Goal: Task Accomplishment & Management: Manage account settings

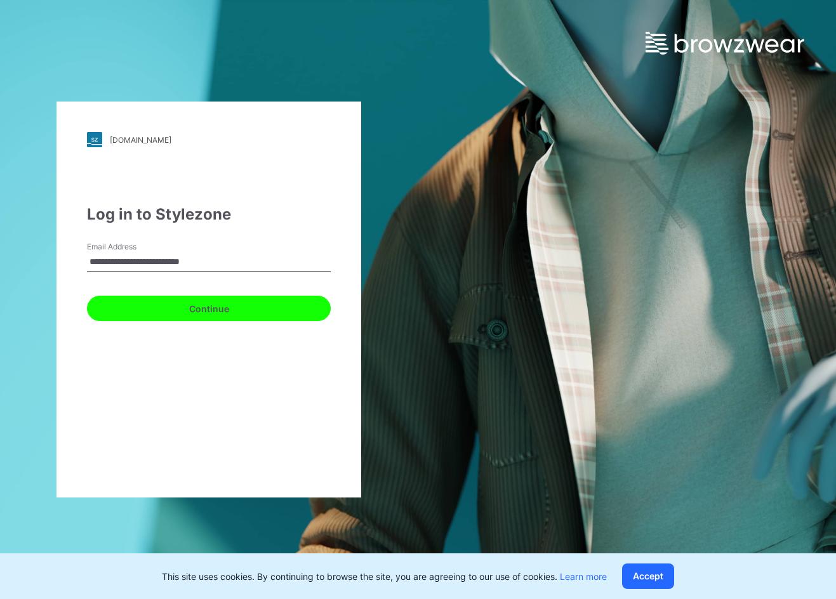
click at [202, 301] on button "Continue" at bounding box center [209, 308] width 244 height 25
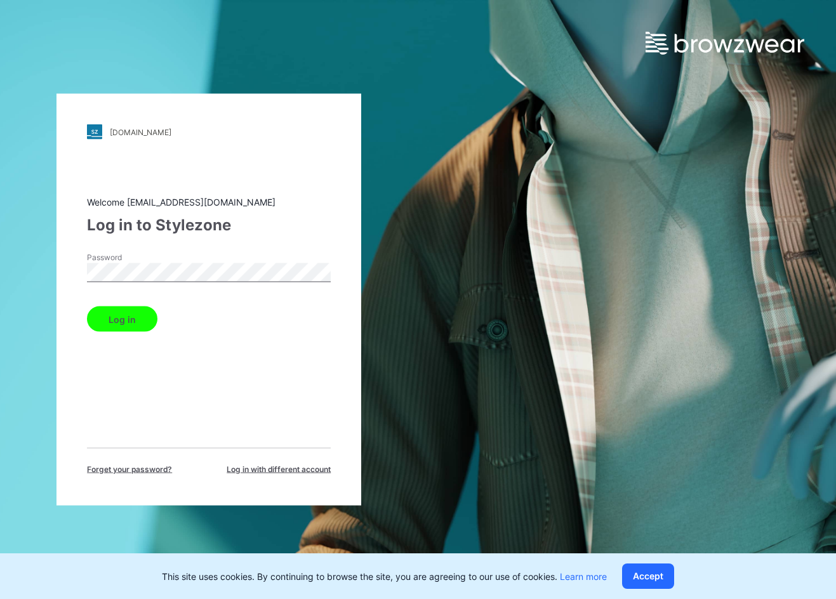
click at [132, 323] on button "Log in" at bounding box center [122, 319] width 70 height 25
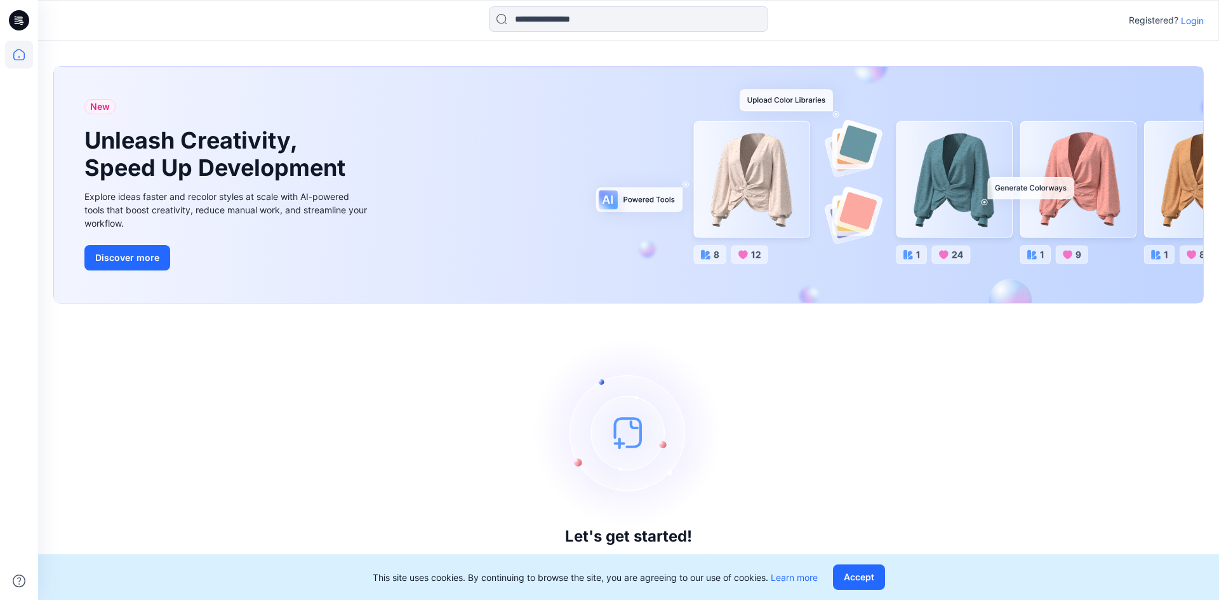
click at [799, 286] on div "New Unleash Creativity, Speed Up Development Explore ideas faster and recolor s…" at bounding box center [628, 185] width 1149 height 236
click at [1191, 23] on p "Login" at bounding box center [1191, 20] width 23 height 13
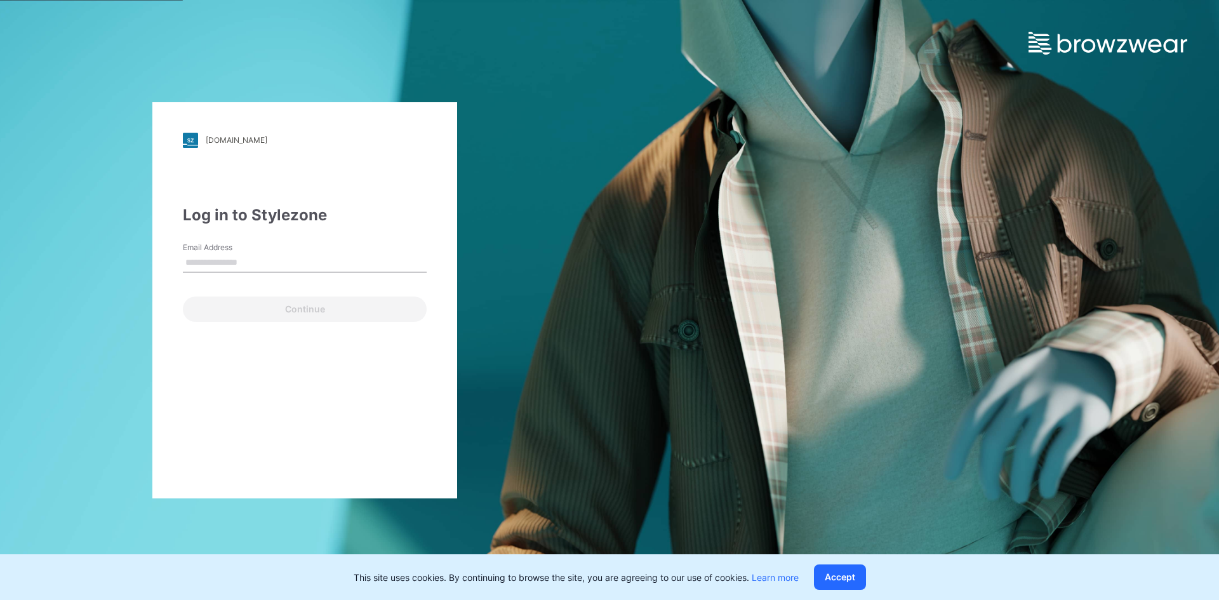
type input "**********"
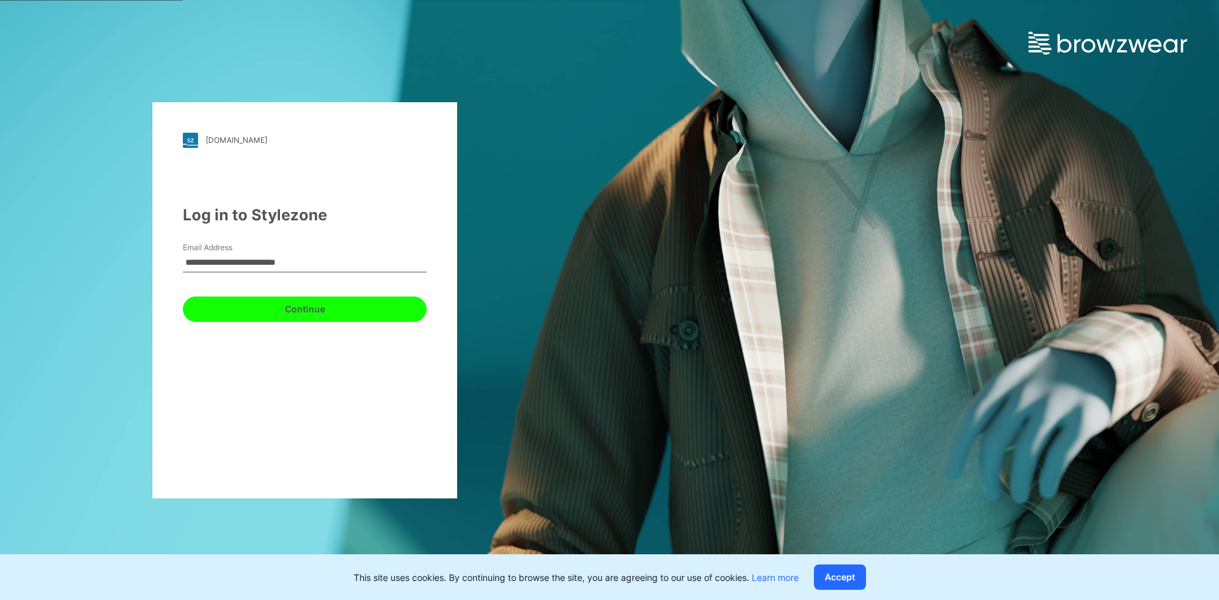
click at [271, 311] on button "Continue" at bounding box center [305, 308] width 244 height 25
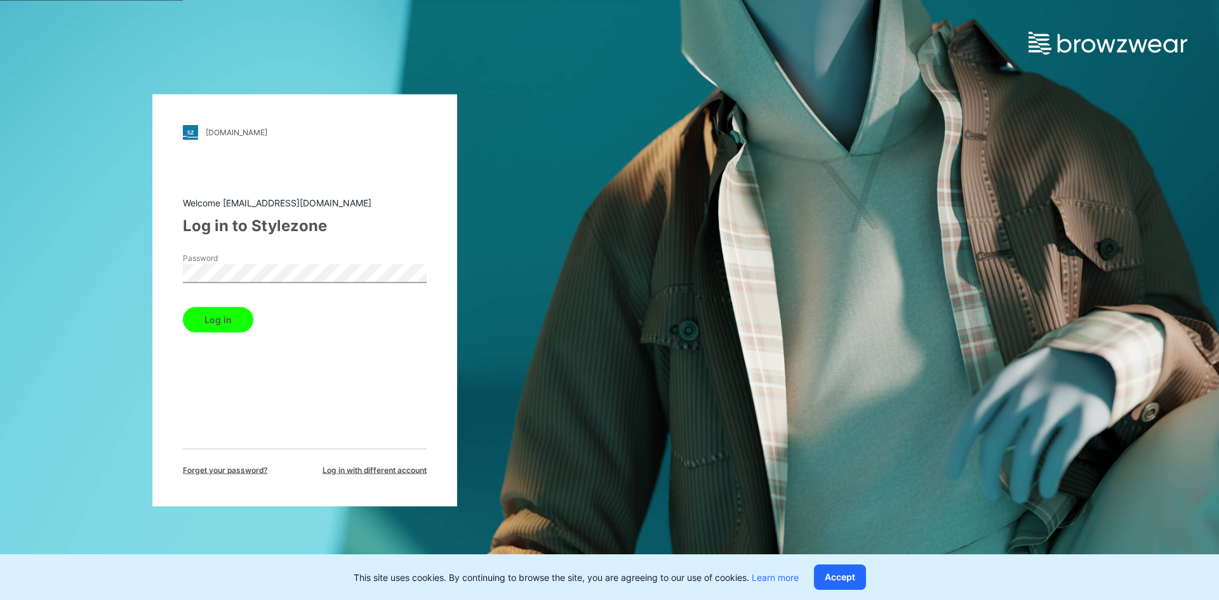
click at [224, 317] on button "Log in" at bounding box center [218, 319] width 70 height 25
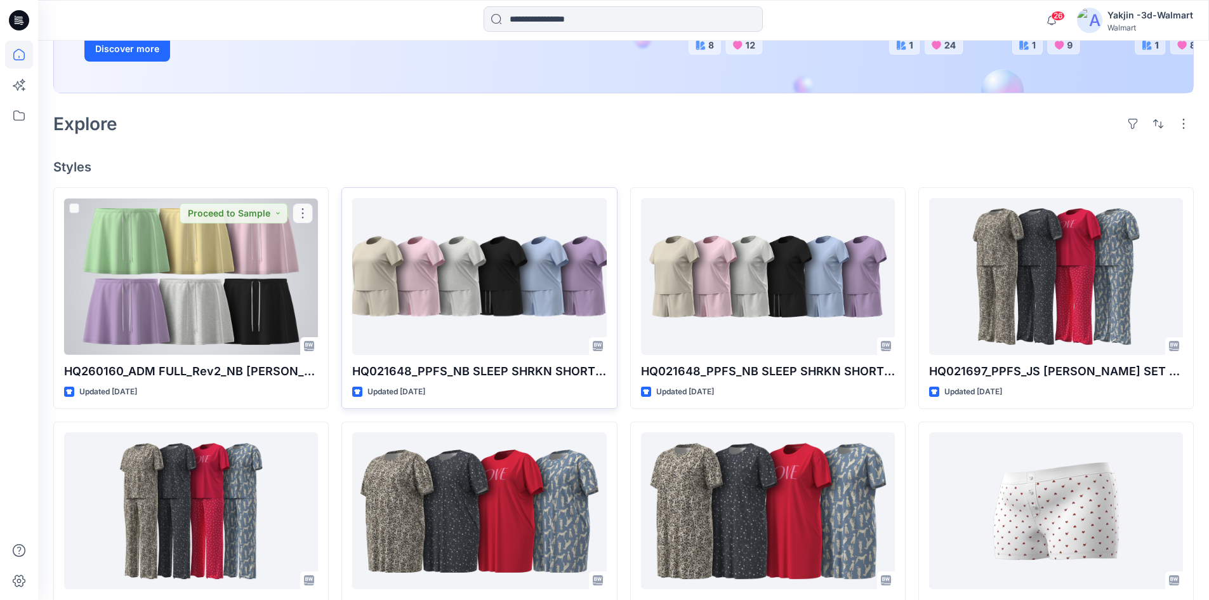
scroll to position [254, 0]
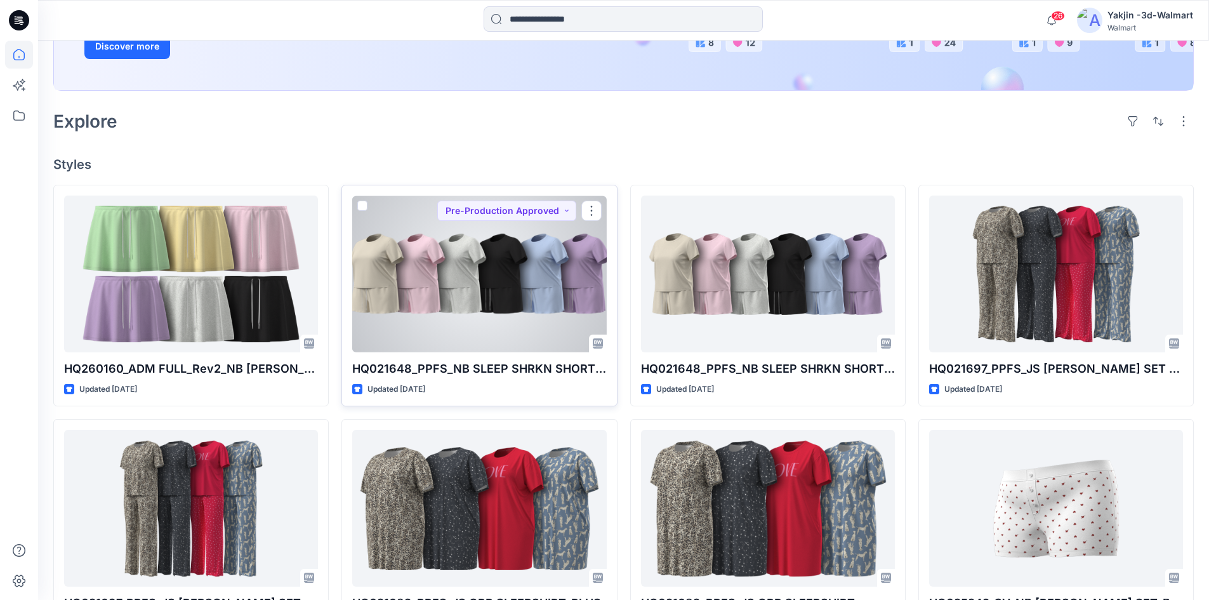
click at [466, 336] on div at bounding box center [479, 273] width 254 height 157
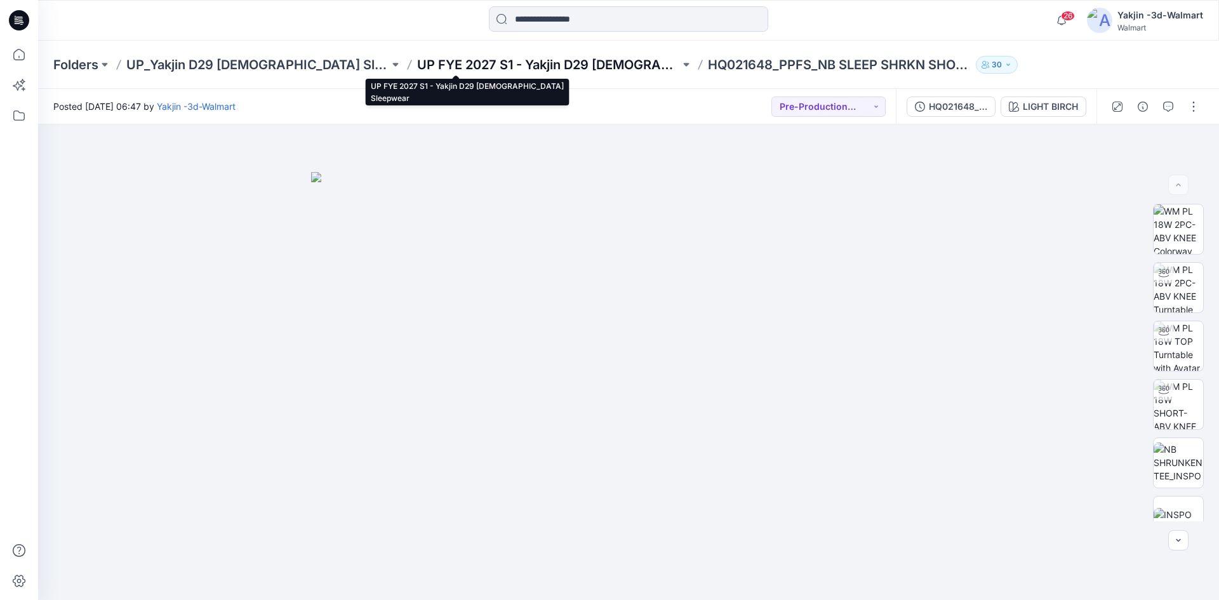
click at [522, 66] on p "UP FYE 2027 S1 - Yakjin D29 [DEMOGRAPHIC_DATA] Sleepwear" at bounding box center [548, 65] width 263 height 18
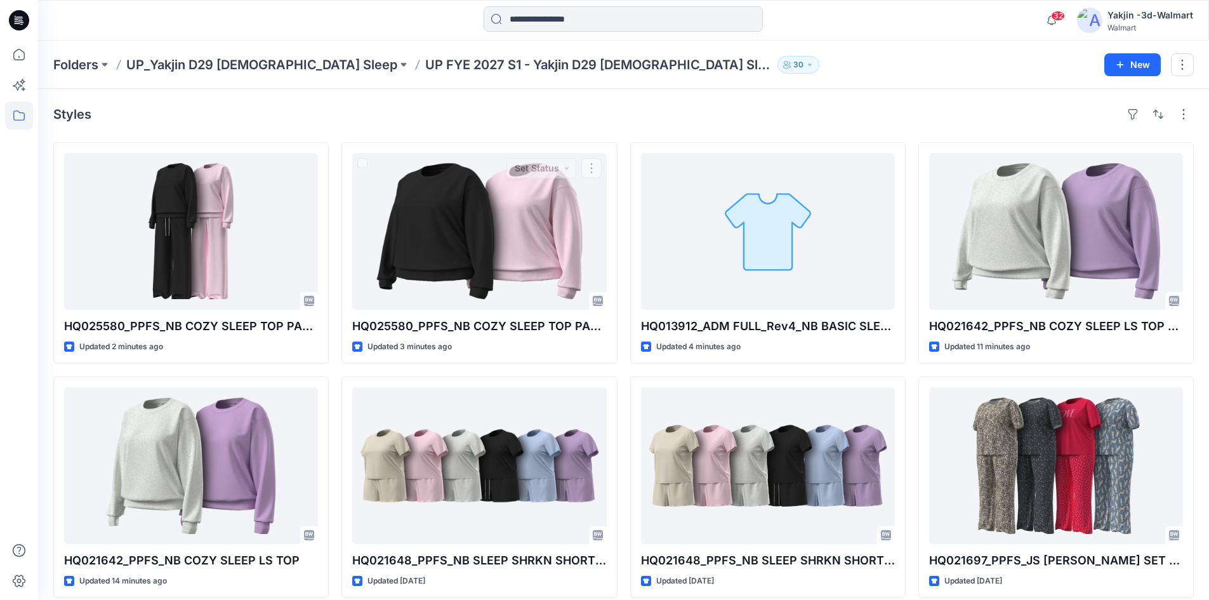
click at [506, 114] on div "Styles" at bounding box center [623, 114] width 1141 height 20
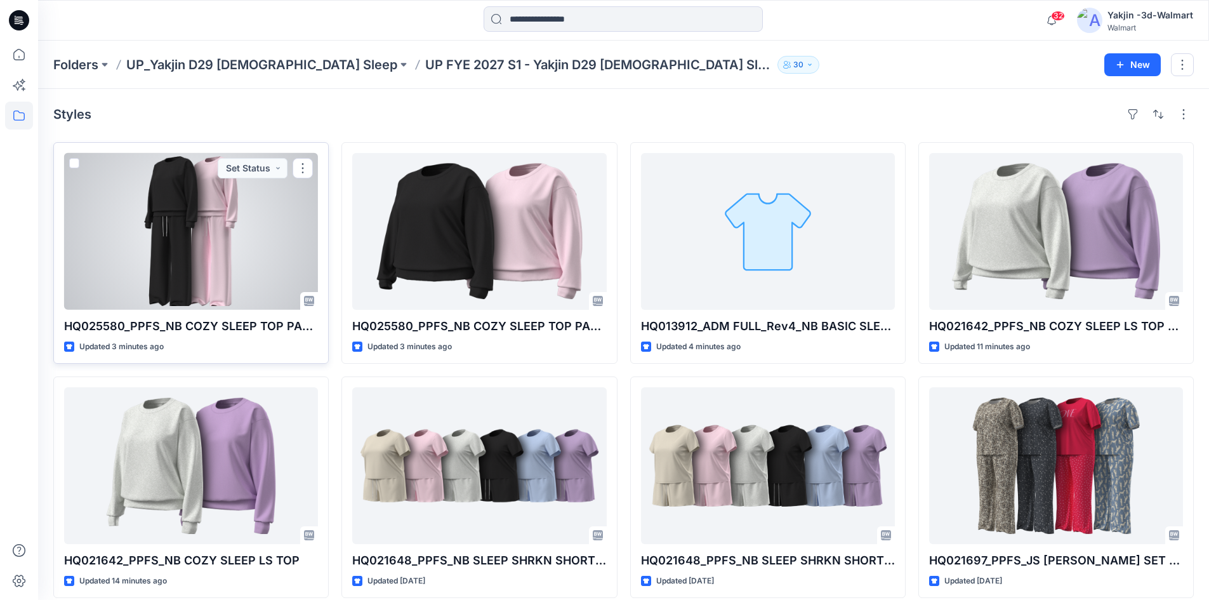
click at [235, 251] on div at bounding box center [191, 231] width 254 height 157
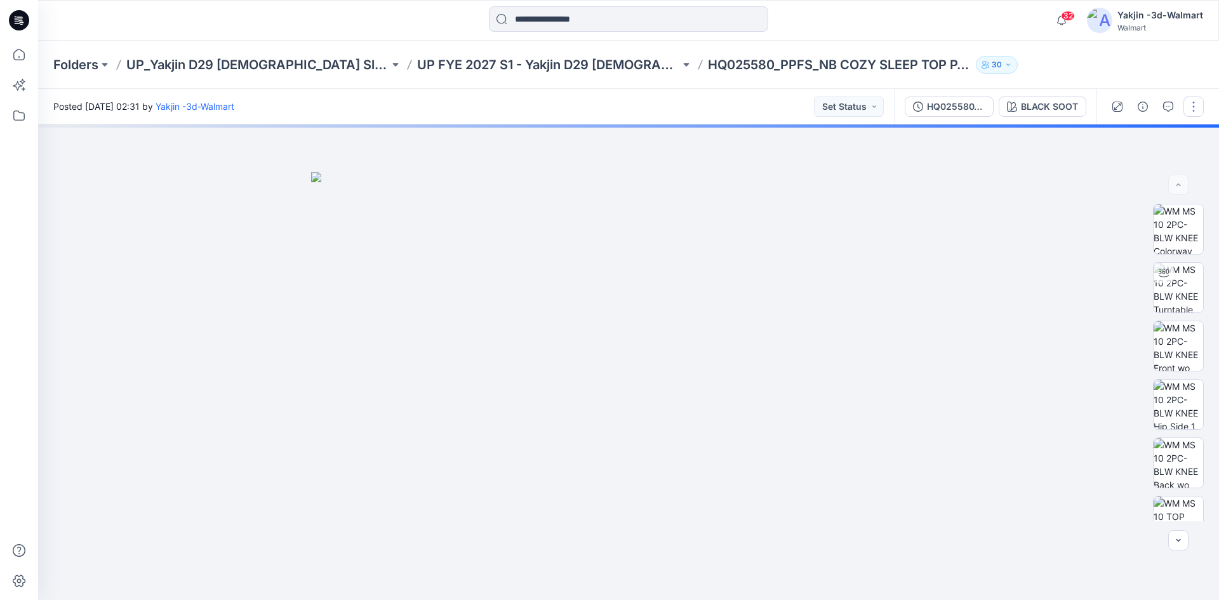
click at [1190, 108] on button "button" at bounding box center [1193, 106] width 20 height 20
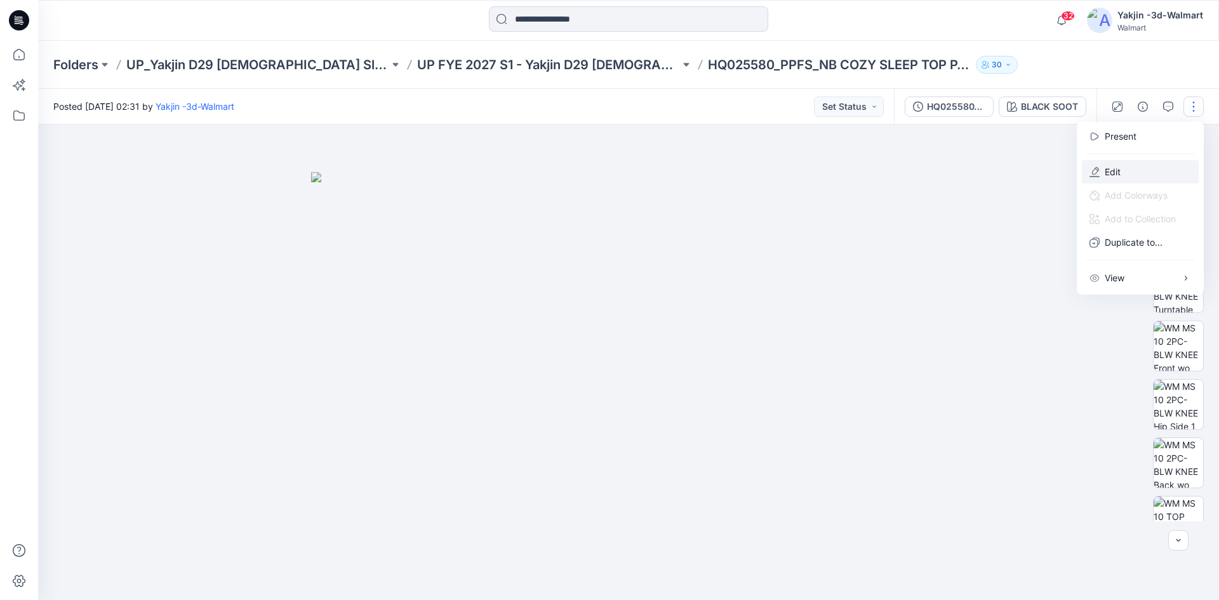
click at [1111, 172] on p "Edit" at bounding box center [1112, 171] width 16 height 13
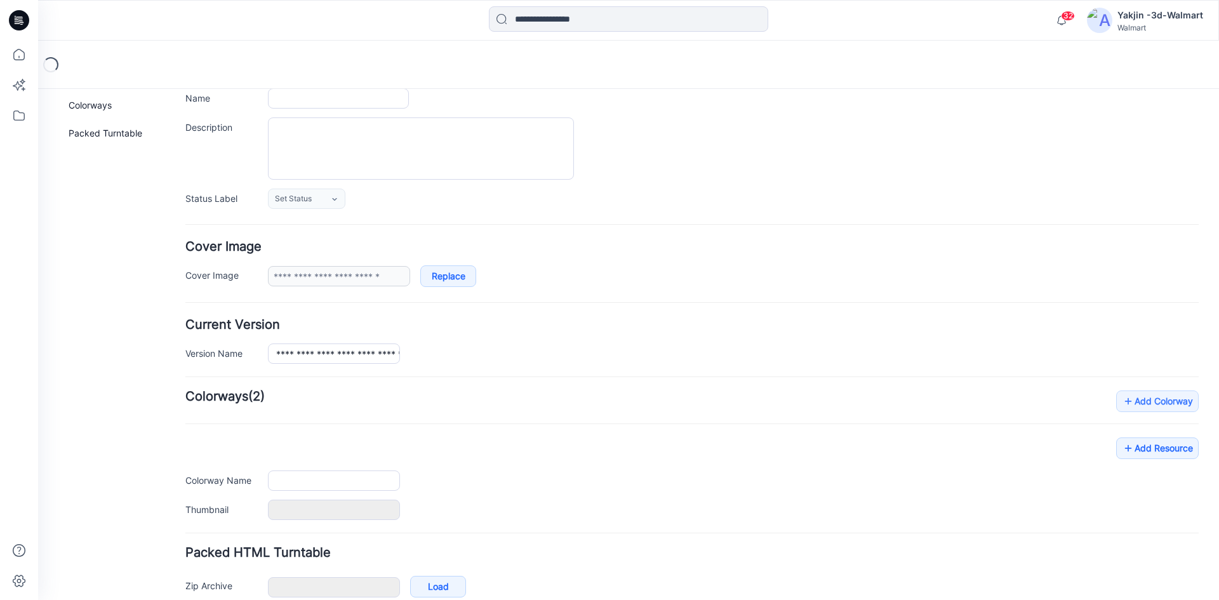
type input "**********"
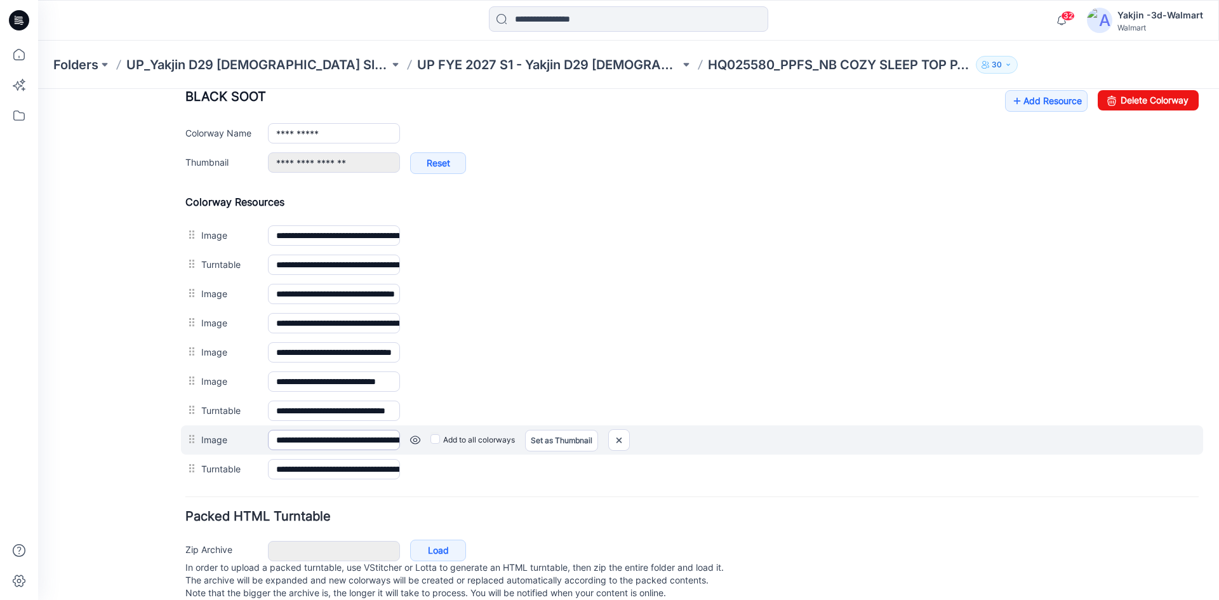
scroll to position [508, 0]
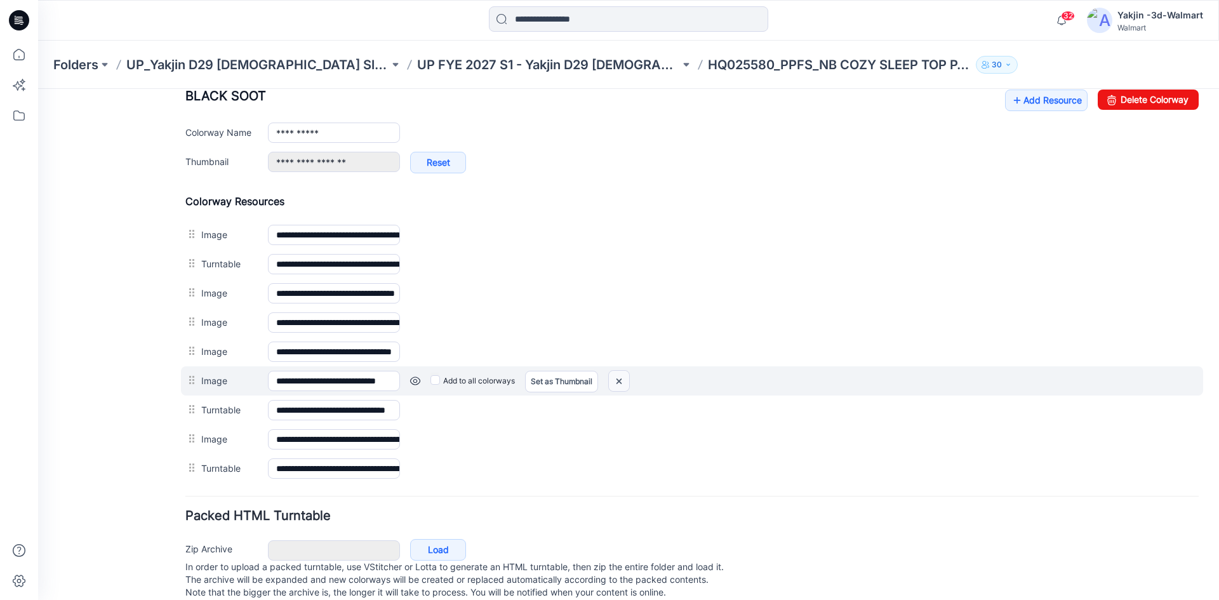
drag, startPoint x: 617, startPoint y: 385, endPoint x: 718, endPoint y: 169, distance: 237.6
click at [38, 89] on img at bounding box center [38, 89] width 0 height 0
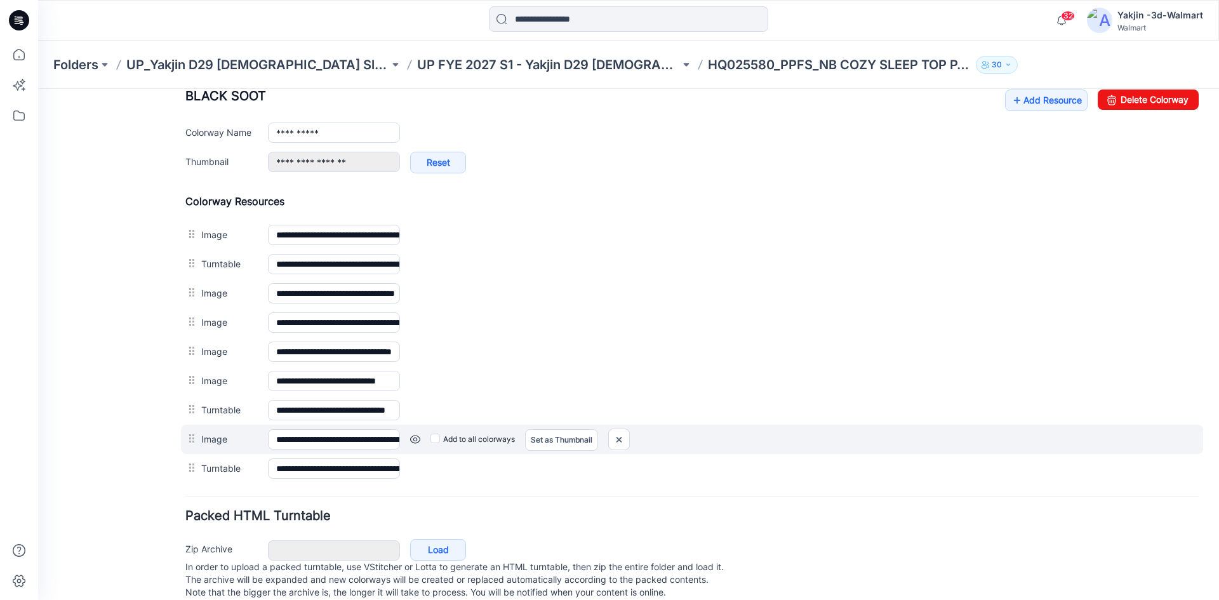
scroll to position [507, 0]
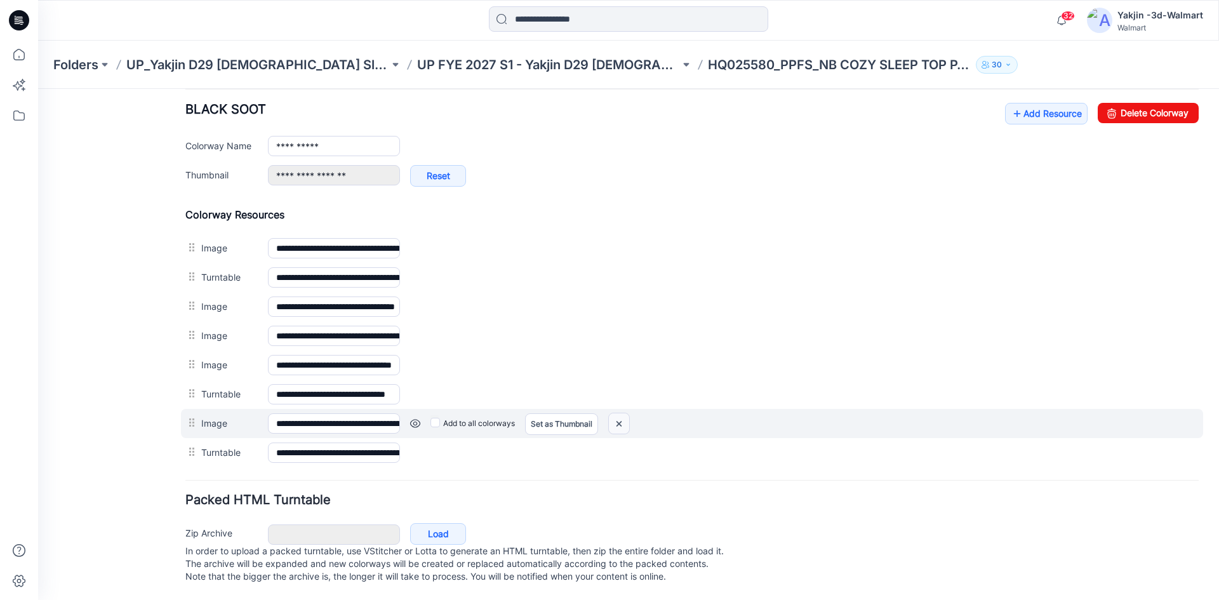
drag, startPoint x: 625, startPoint y: 412, endPoint x: 715, endPoint y: 167, distance: 260.8
click at [38, 89] on img at bounding box center [38, 89] width 0 height 0
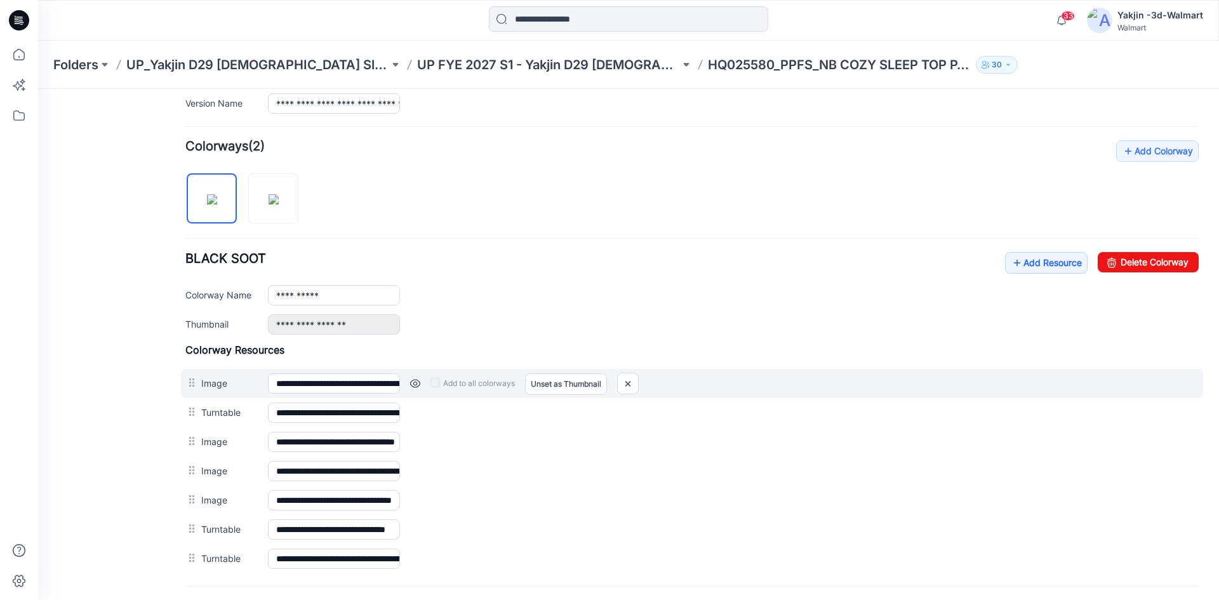
scroll to position [400, 0]
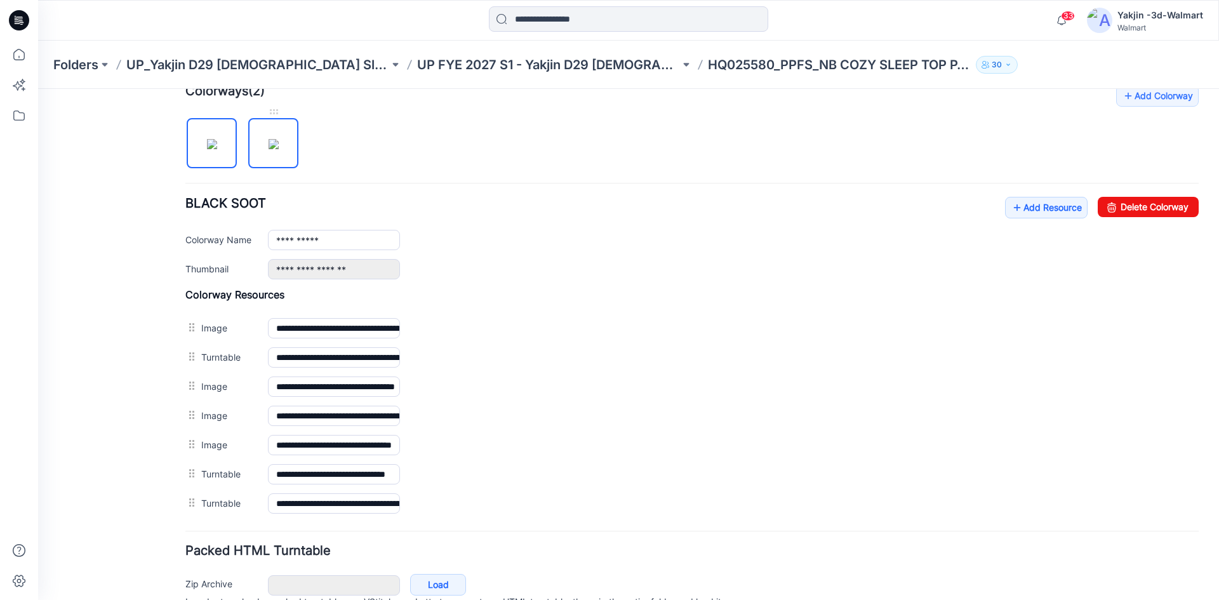
click at [279, 144] on img at bounding box center [273, 144] width 10 height 10
type input "**********"
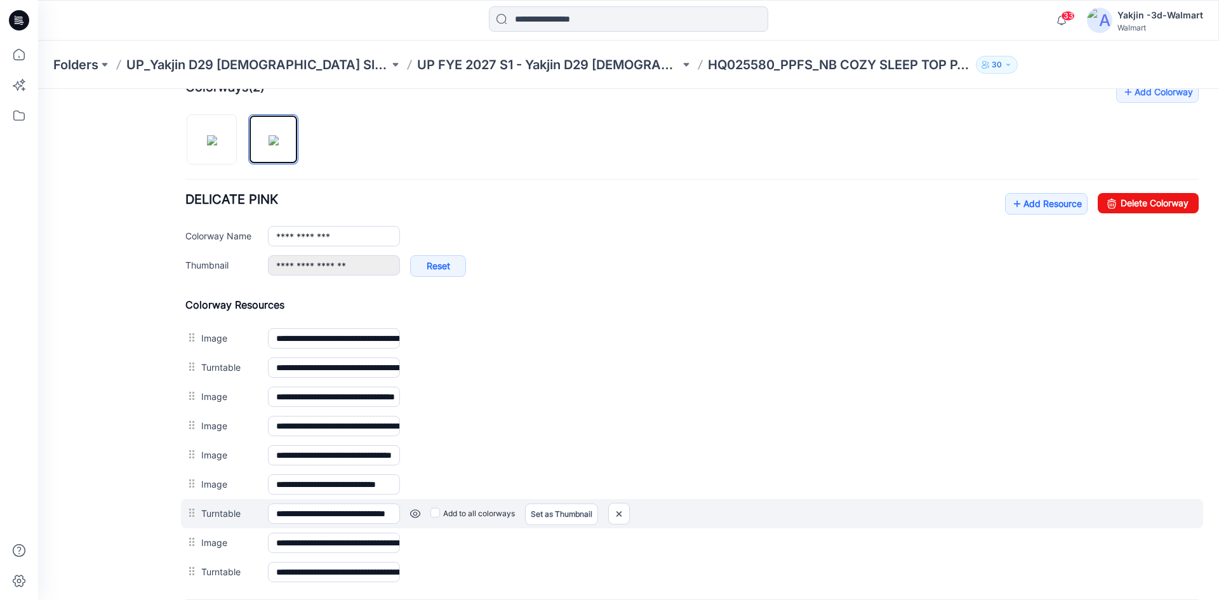
scroll to position [464, 0]
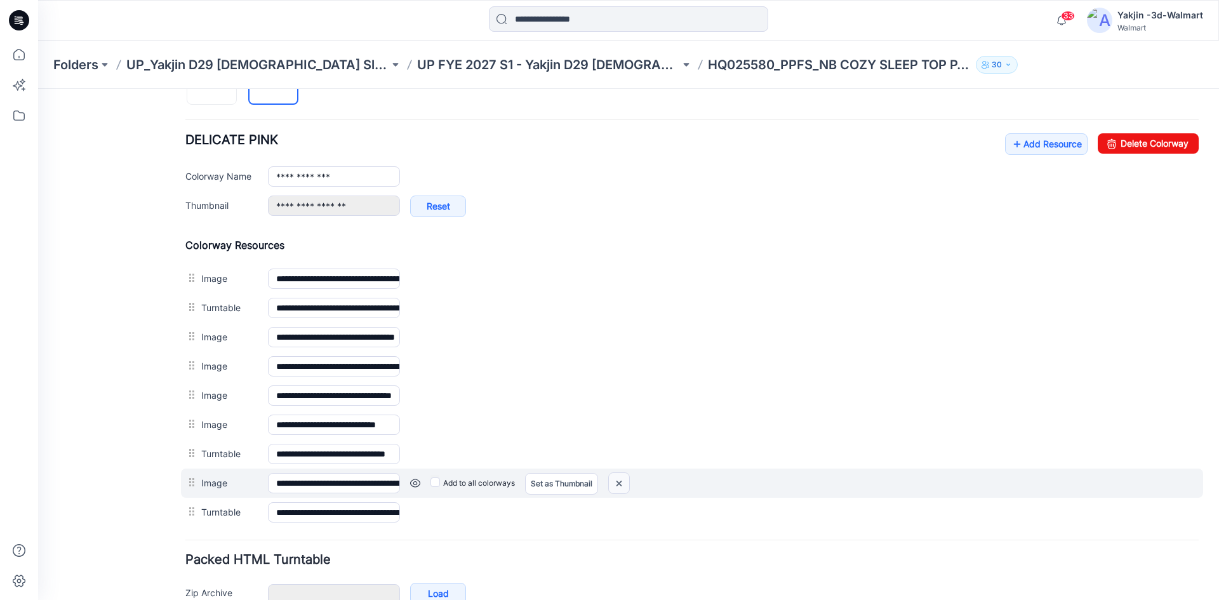
drag, startPoint x: 625, startPoint y: 486, endPoint x: 721, endPoint y: 171, distance: 328.6
click at [38, 89] on img at bounding box center [38, 89] width 0 height 0
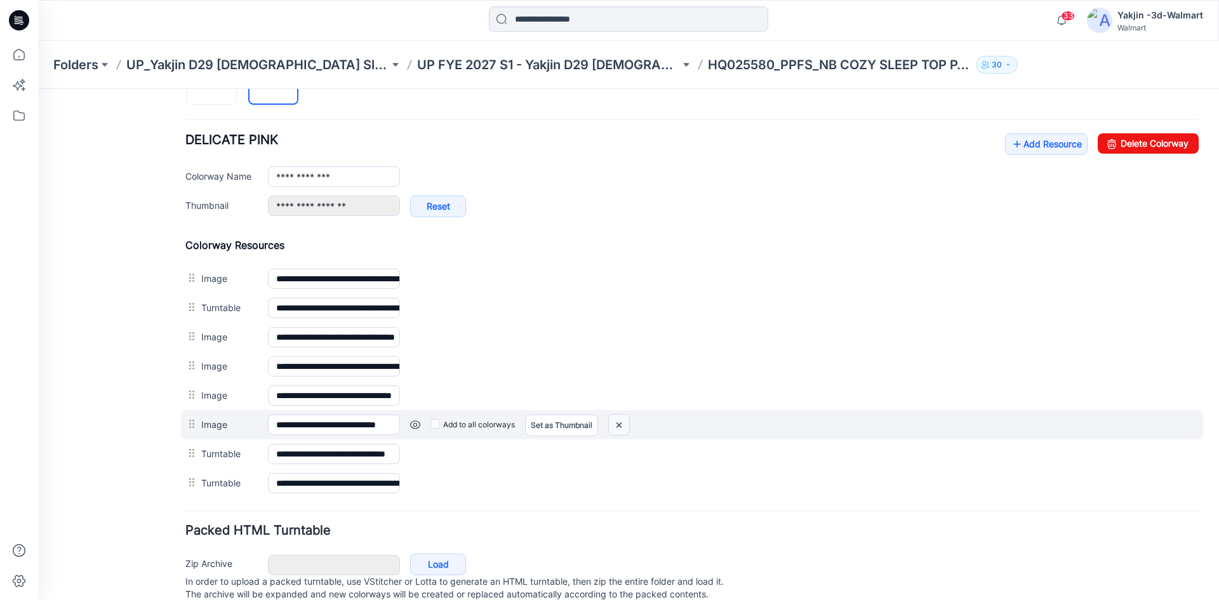
drag, startPoint x: 619, startPoint y: 425, endPoint x: 706, endPoint y: 167, distance: 272.6
click at [38, 89] on img at bounding box center [38, 89] width 0 height 0
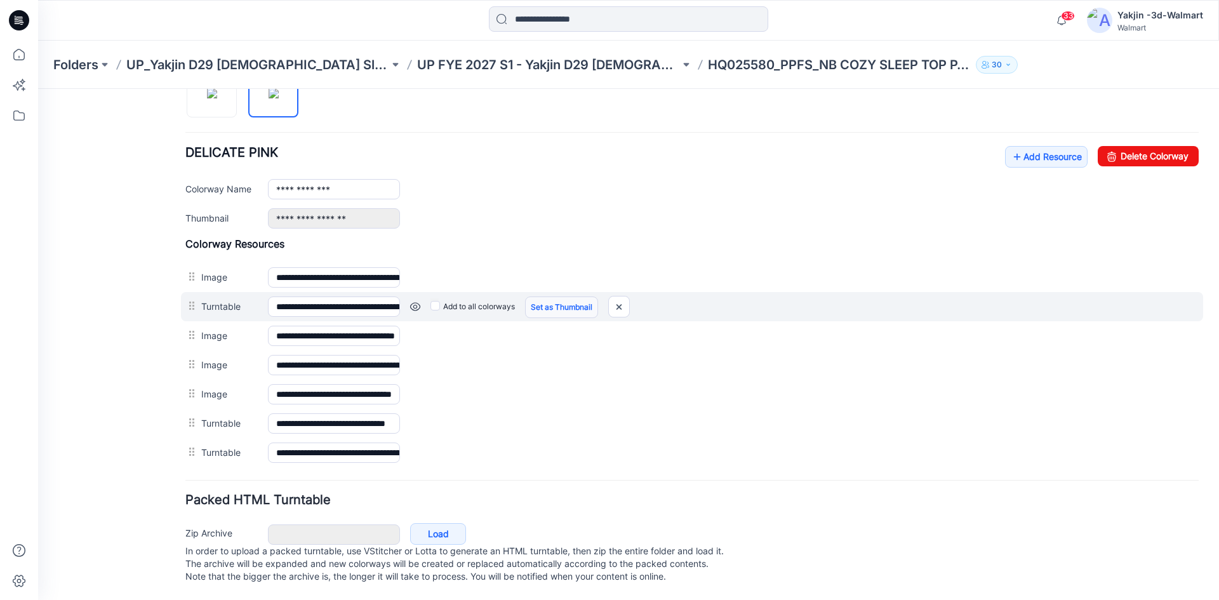
click at [38, 89] on link "Set as Thumbnail" at bounding box center [38, 89] width 0 height 0
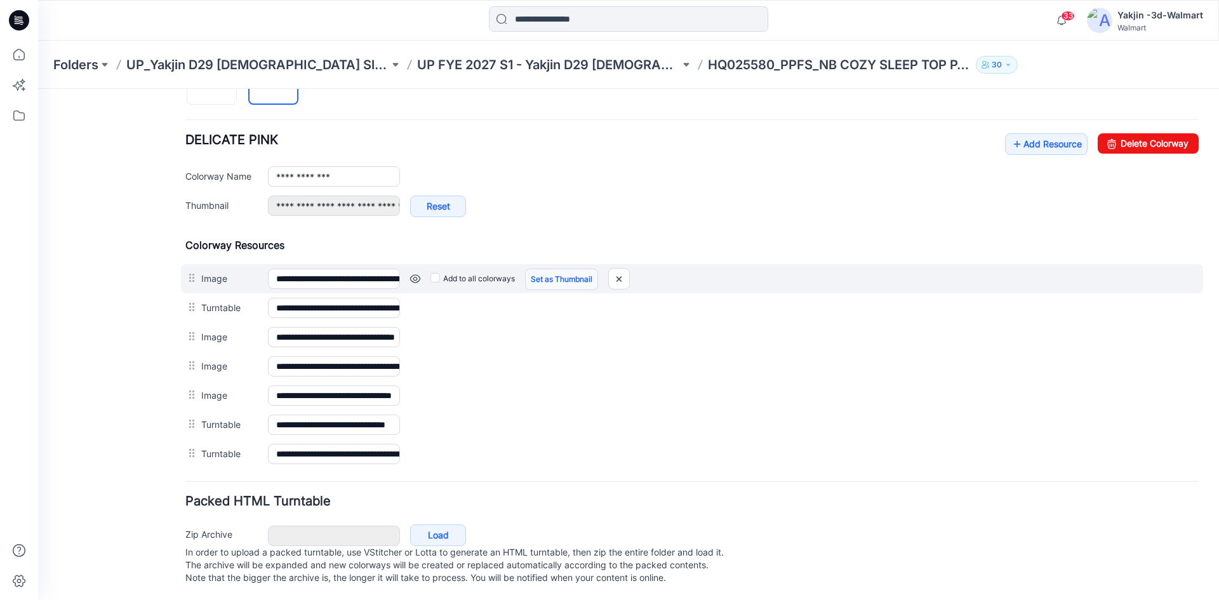
click at [550, 280] on link "Set as Thumbnail" at bounding box center [561, 279] width 73 height 22
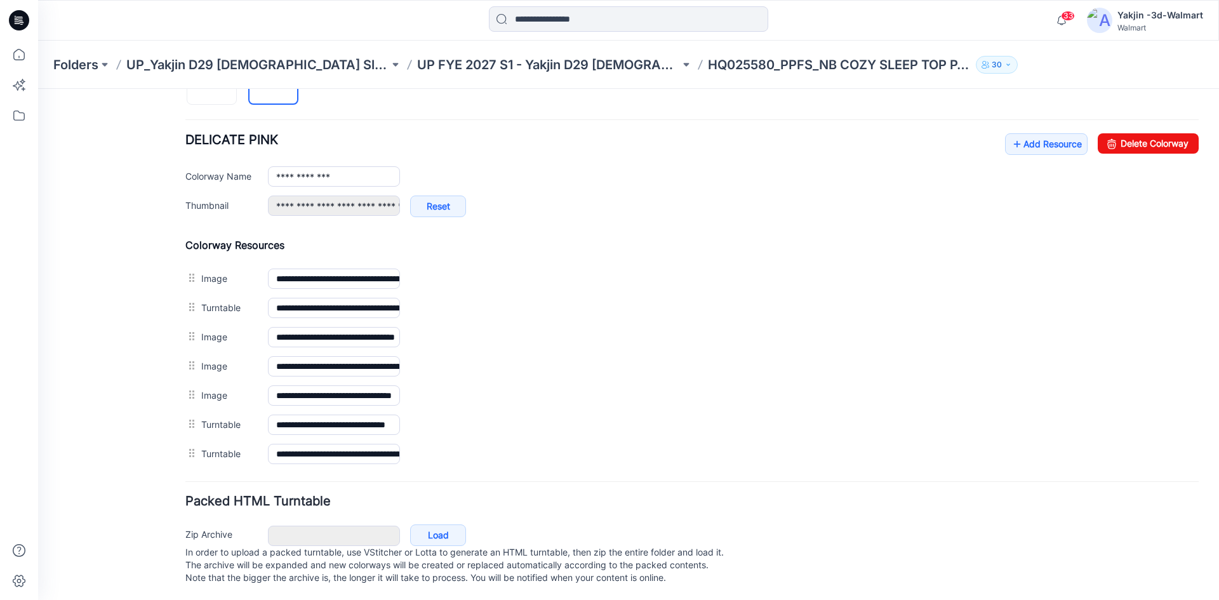
type input "**********"
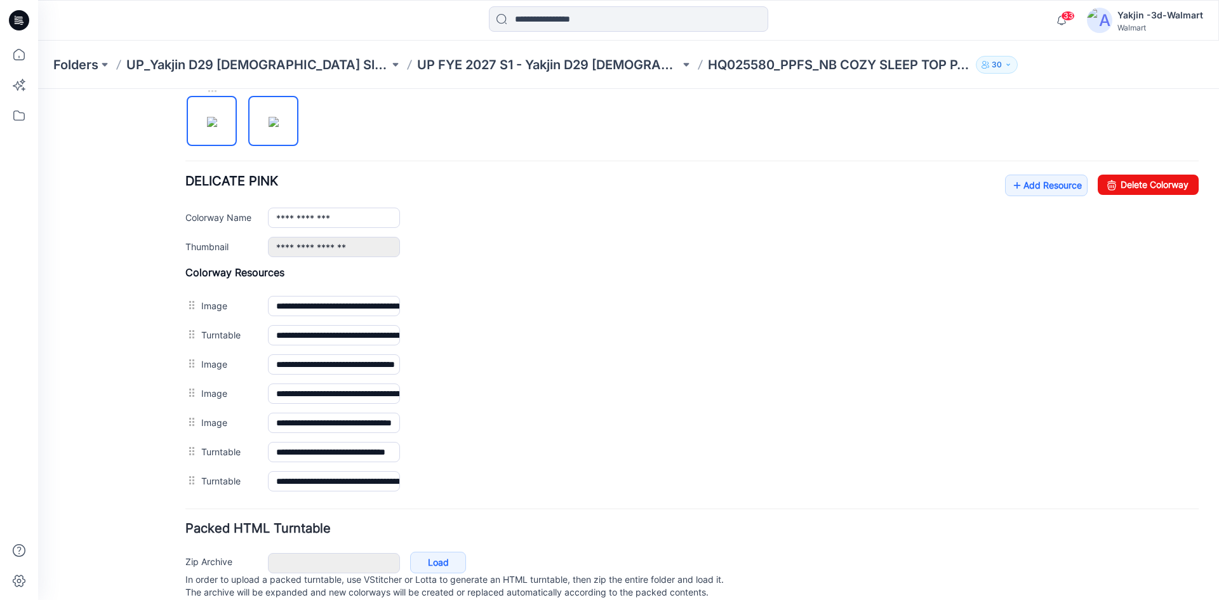
scroll to position [400, 0]
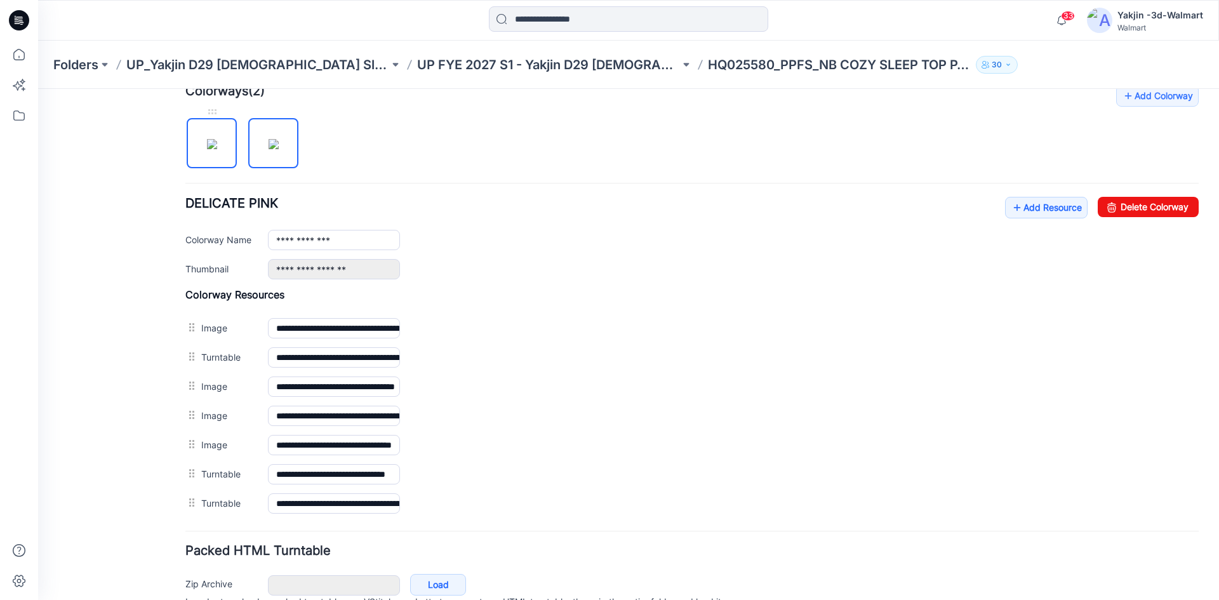
click at [211, 139] on img at bounding box center [212, 144] width 10 height 10
type input "**********"
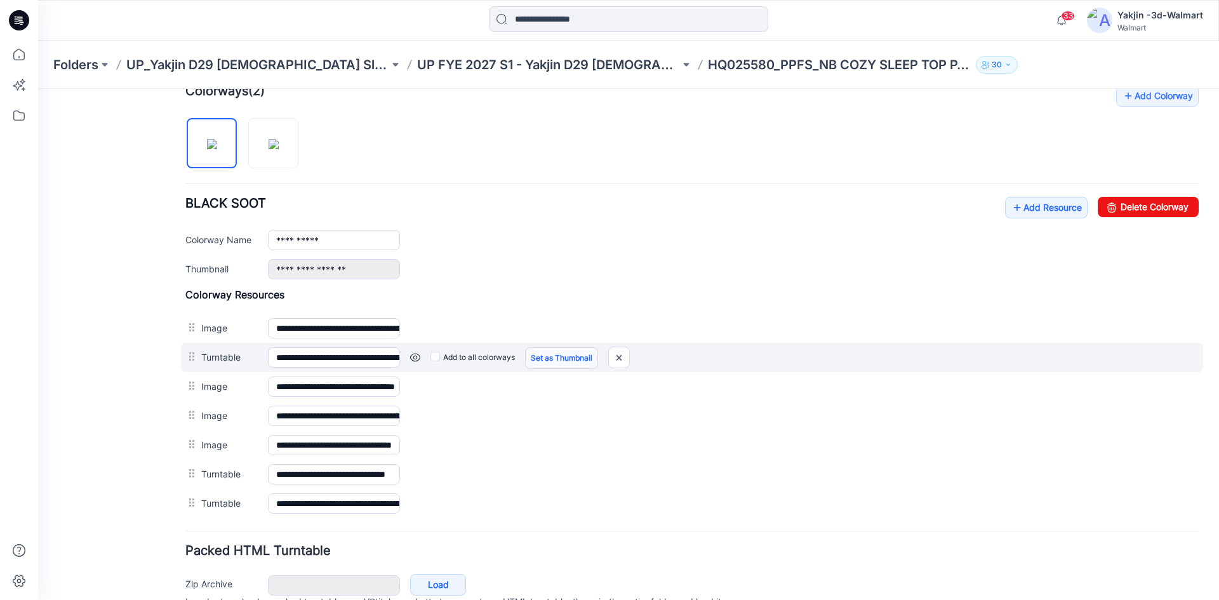
click at [38, 89] on link "Set as Thumbnail" at bounding box center [38, 89] width 0 height 0
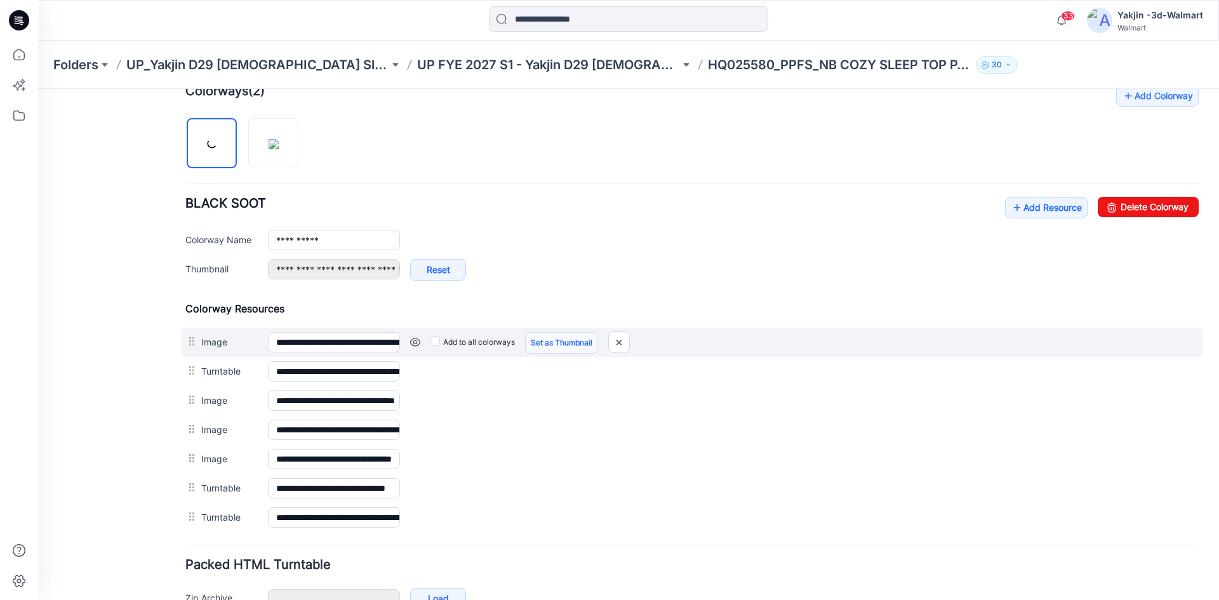
click at [553, 333] on link "Set as Thumbnail" at bounding box center [561, 343] width 73 height 22
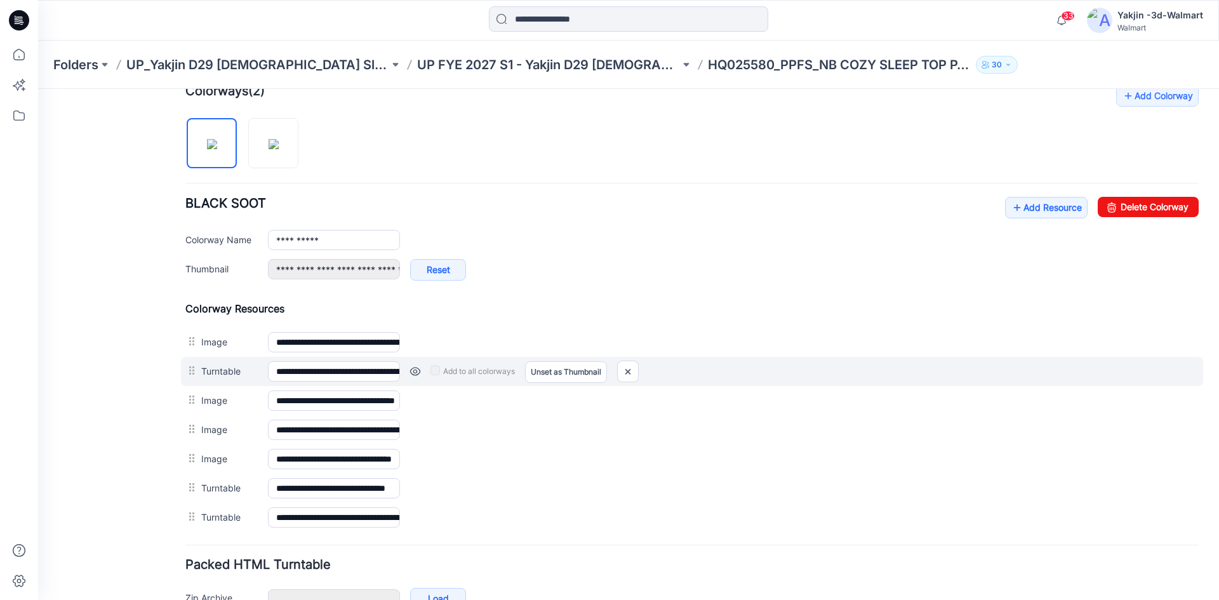
type input "**********"
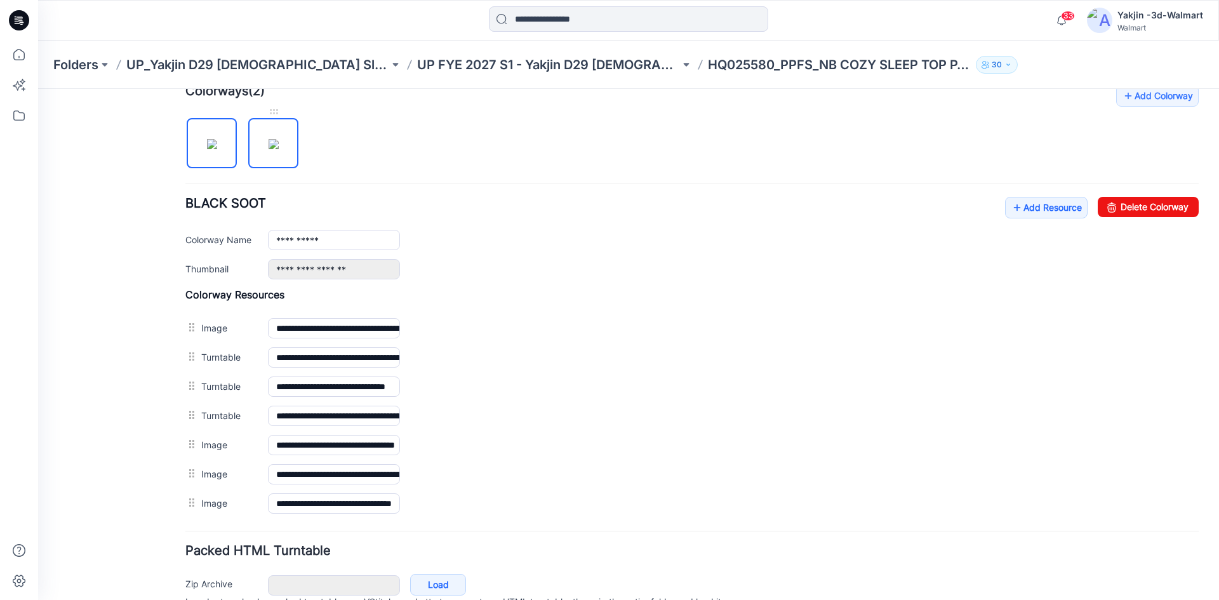
click at [268, 141] on img at bounding box center [273, 144] width 10 height 10
click at [217, 149] on img at bounding box center [212, 144] width 10 height 10
click at [268, 149] on img at bounding box center [273, 144] width 10 height 10
click at [210, 149] on img at bounding box center [212, 144] width 10 height 10
click at [1055, 205] on link "Add Resource" at bounding box center [1046, 208] width 83 height 22
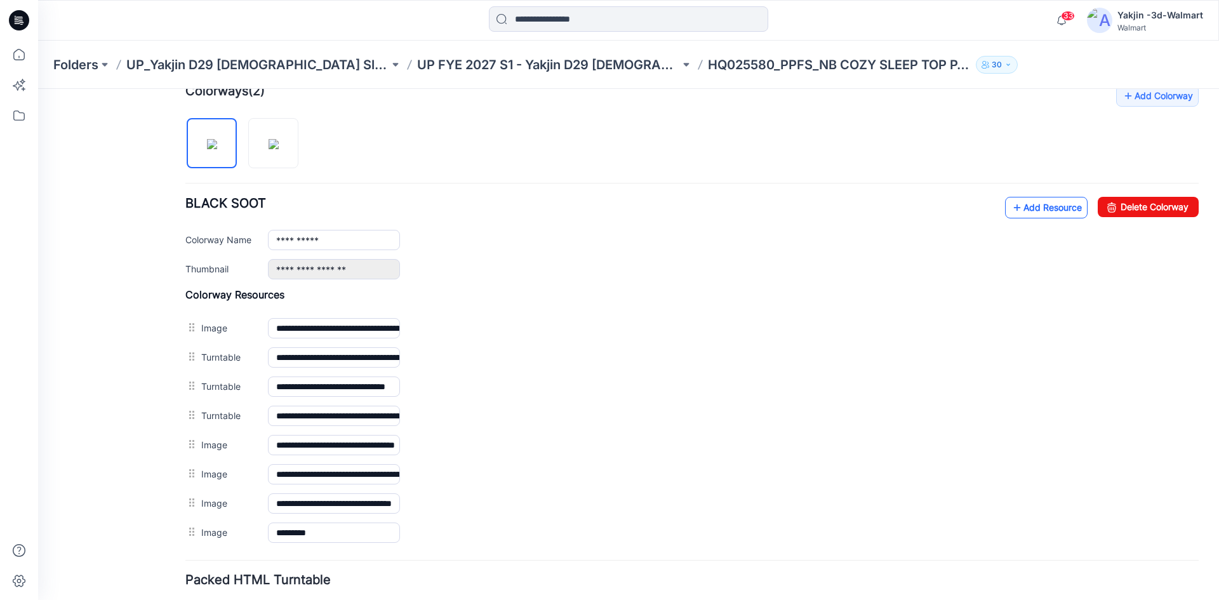
click at [1045, 214] on link "Add Resource" at bounding box center [1046, 208] width 83 height 22
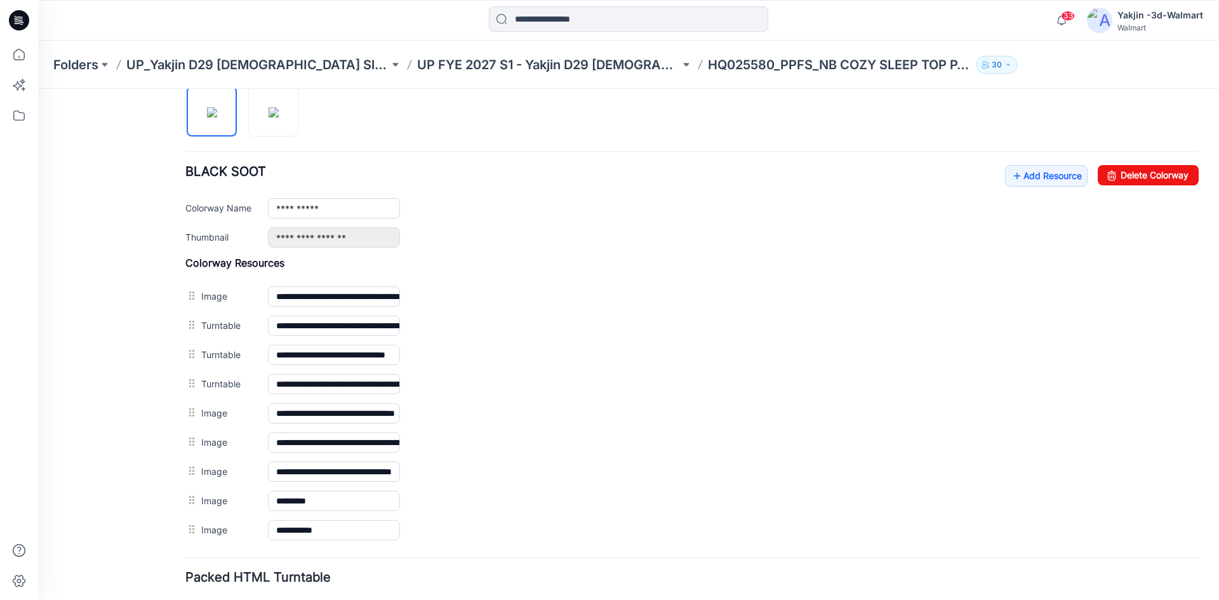
scroll to position [464, 0]
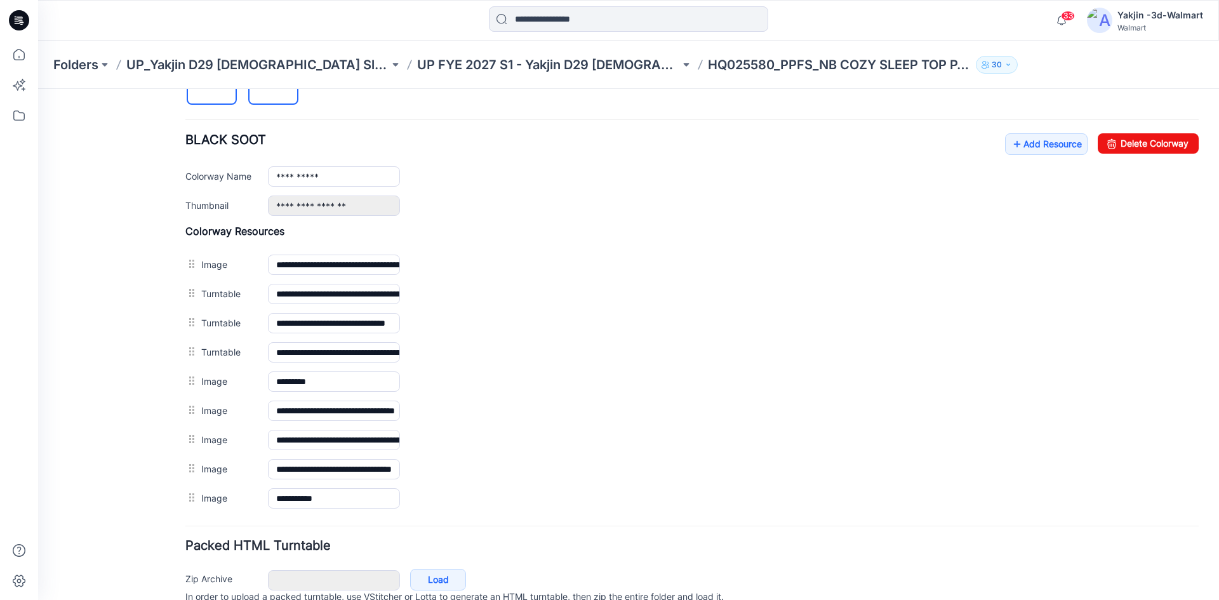
click at [268, 86] on img at bounding box center [273, 81] width 10 height 10
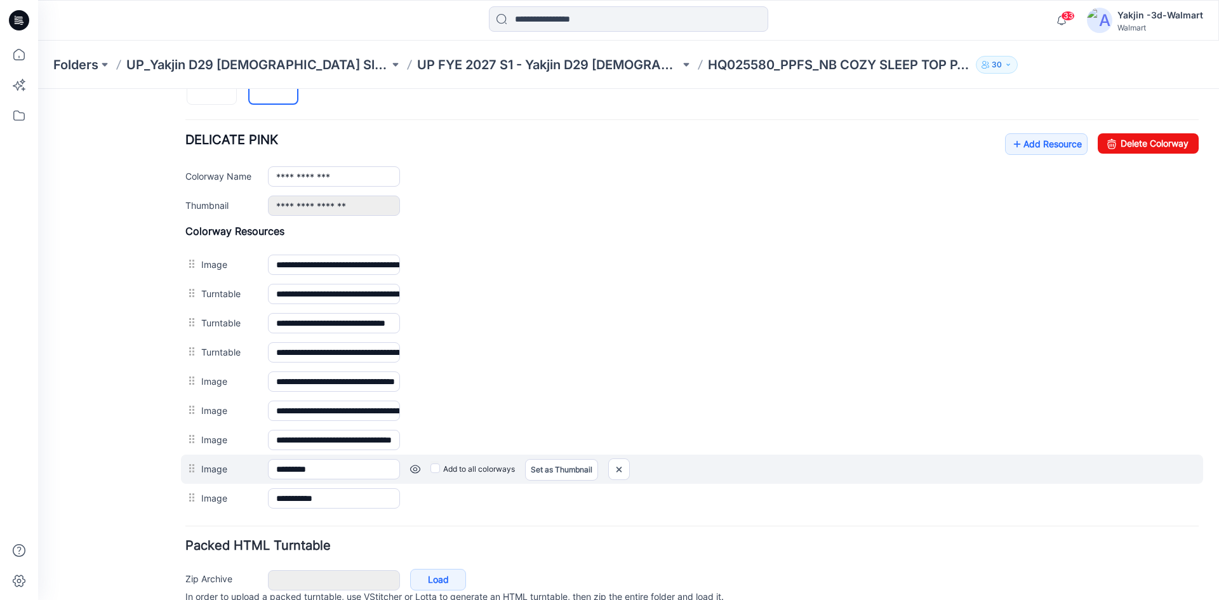
click at [188, 468] on div at bounding box center [193, 468] width 16 height 19
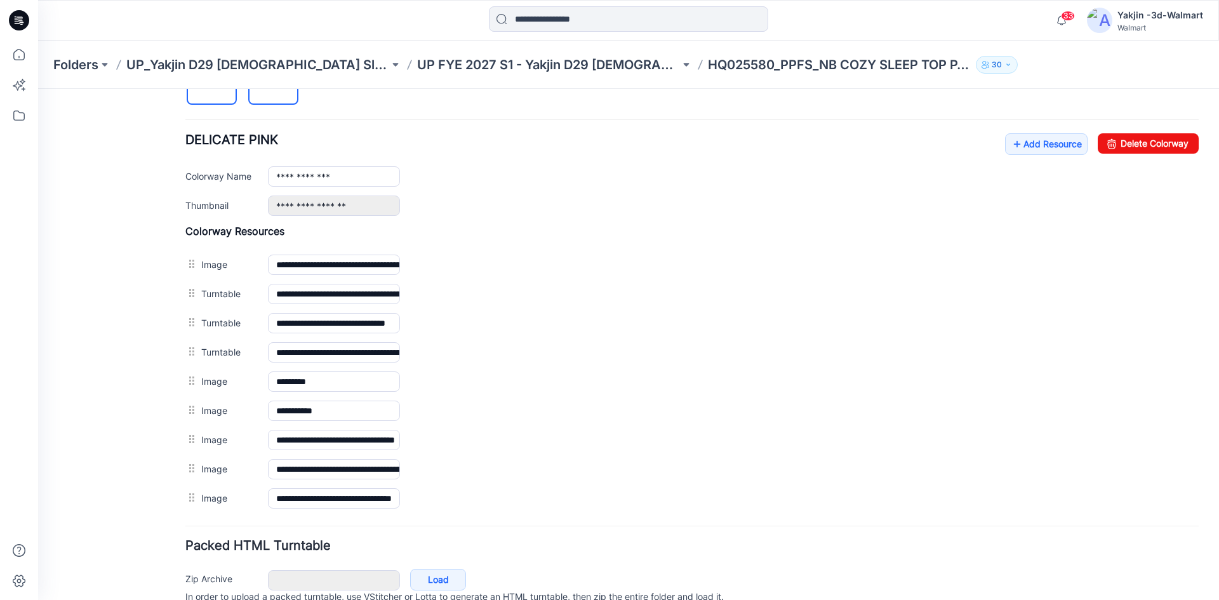
click at [217, 86] on img at bounding box center [212, 81] width 10 height 10
click at [268, 86] on img at bounding box center [273, 81] width 10 height 10
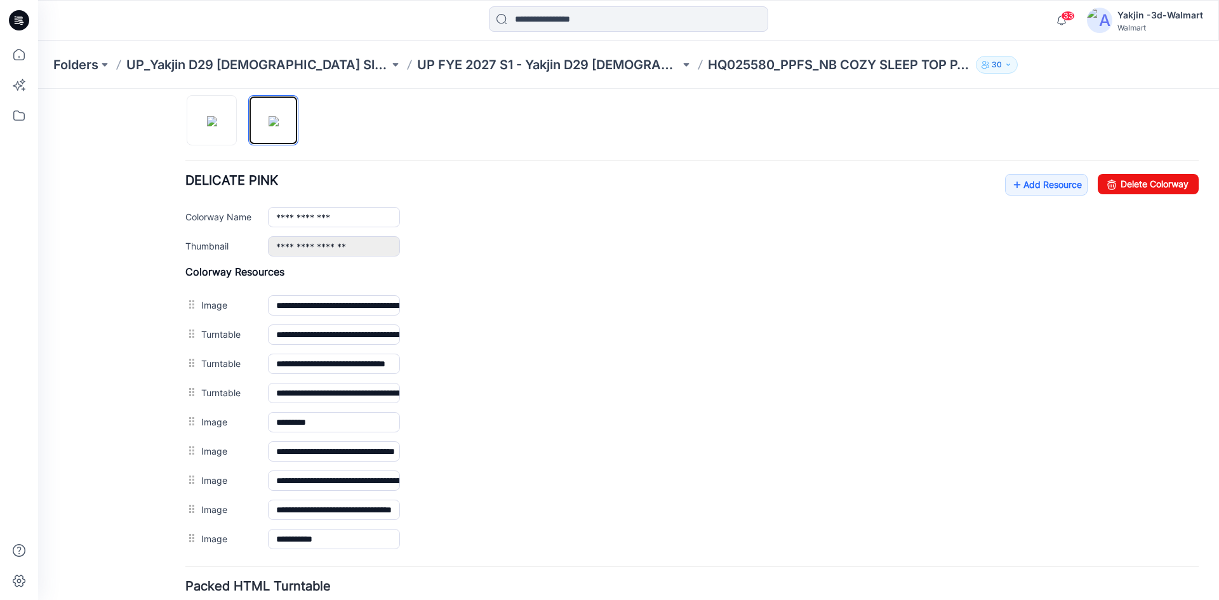
scroll to position [400, 0]
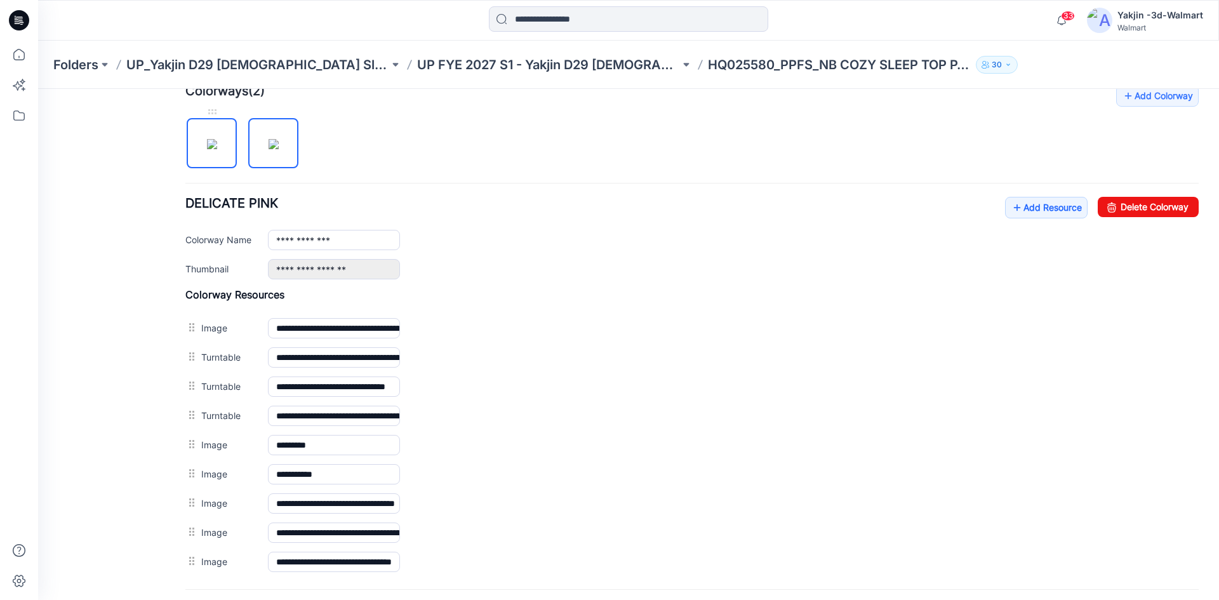
click at [217, 149] on img at bounding box center [212, 144] width 10 height 10
click at [268, 149] on img at bounding box center [273, 144] width 10 height 10
click at [212, 149] on img at bounding box center [212, 144] width 10 height 10
click at [1062, 207] on link "Add Resource" at bounding box center [1046, 208] width 83 height 22
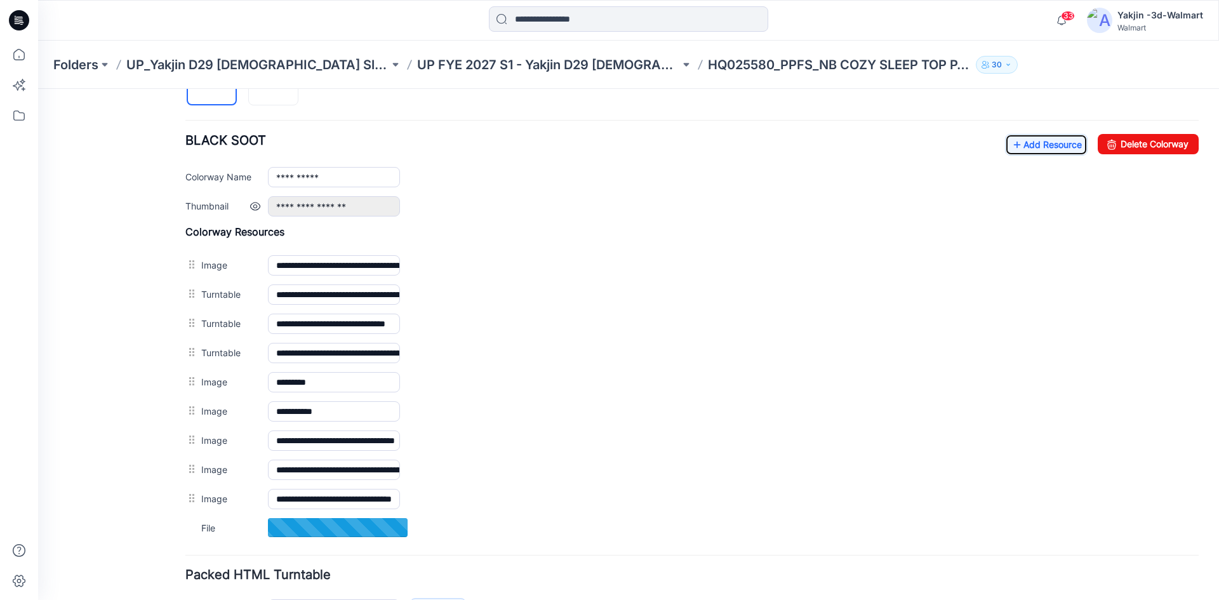
scroll to position [464, 0]
click at [1035, 144] on link "Add Resource" at bounding box center [1046, 144] width 83 height 22
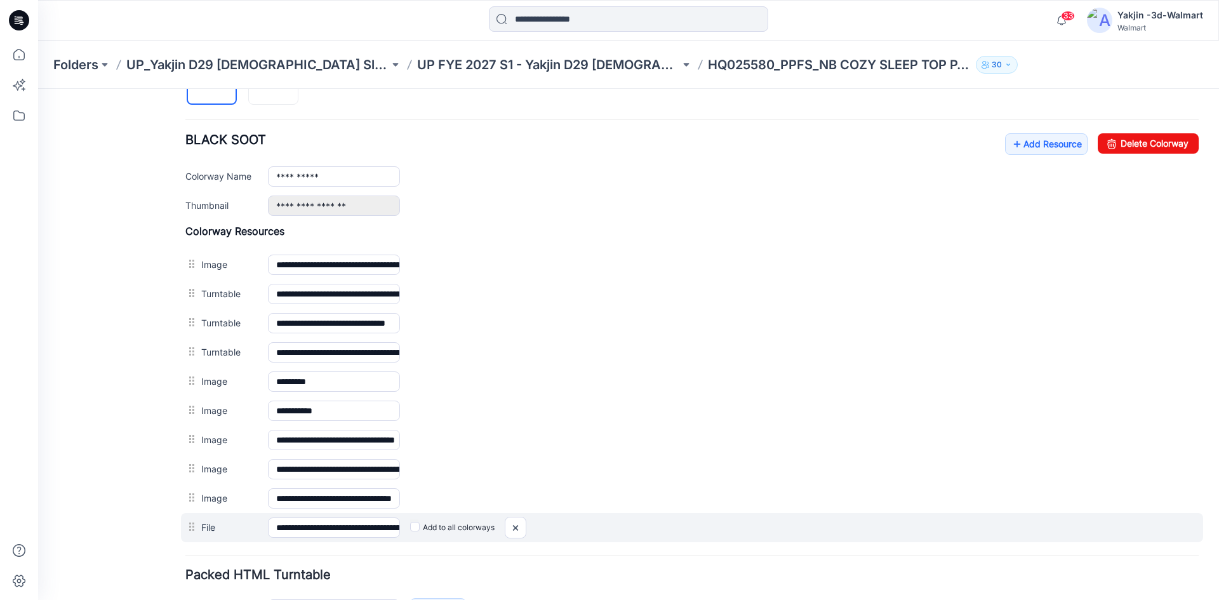
click at [38, 89] on label "Add to all colorways" at bounding box center [38, 89] width 0 height 0
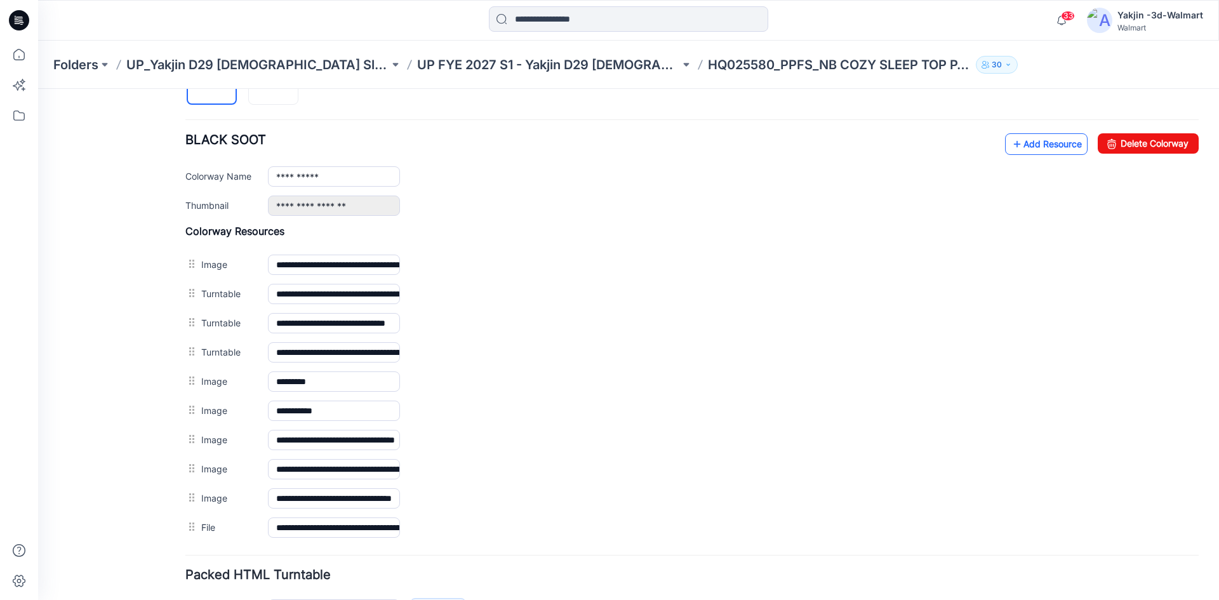
click at [1035, 152] on link "Add Resource" at bounding box center [1046, 144] width 83 height 22
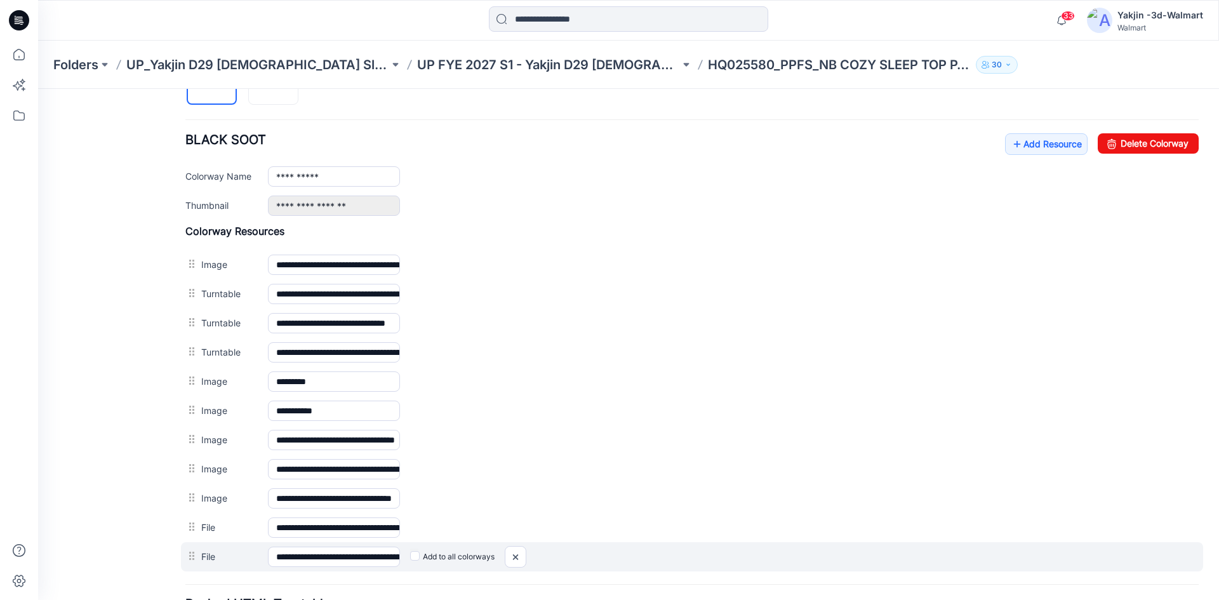
click at [38, 89] on label "Add to all colorways" at bounding box center [38, 89] width 0 height 0
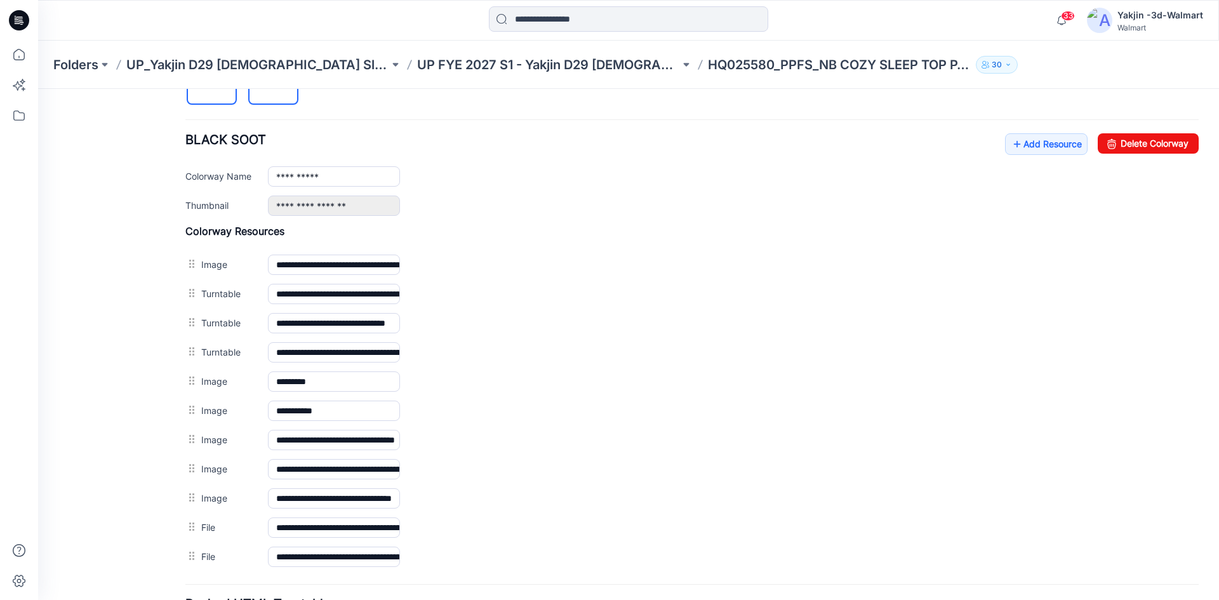
click at [274, 86] on img at bounding box center [273, 81] width 10 height 10
type input "**********"
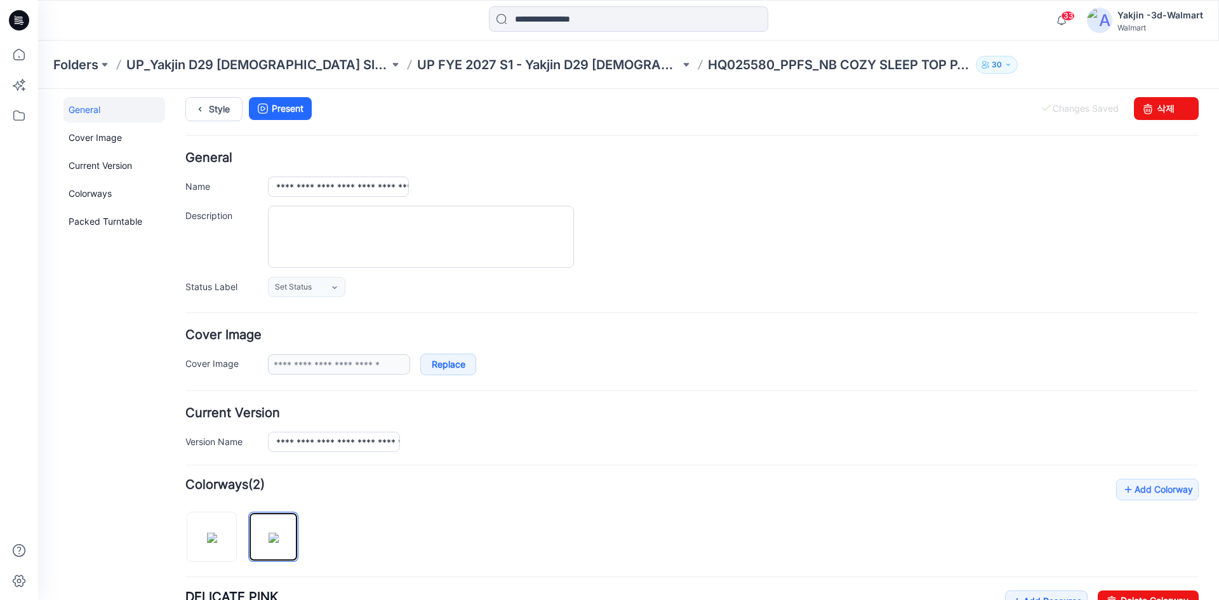
scroll to position [0, 0]
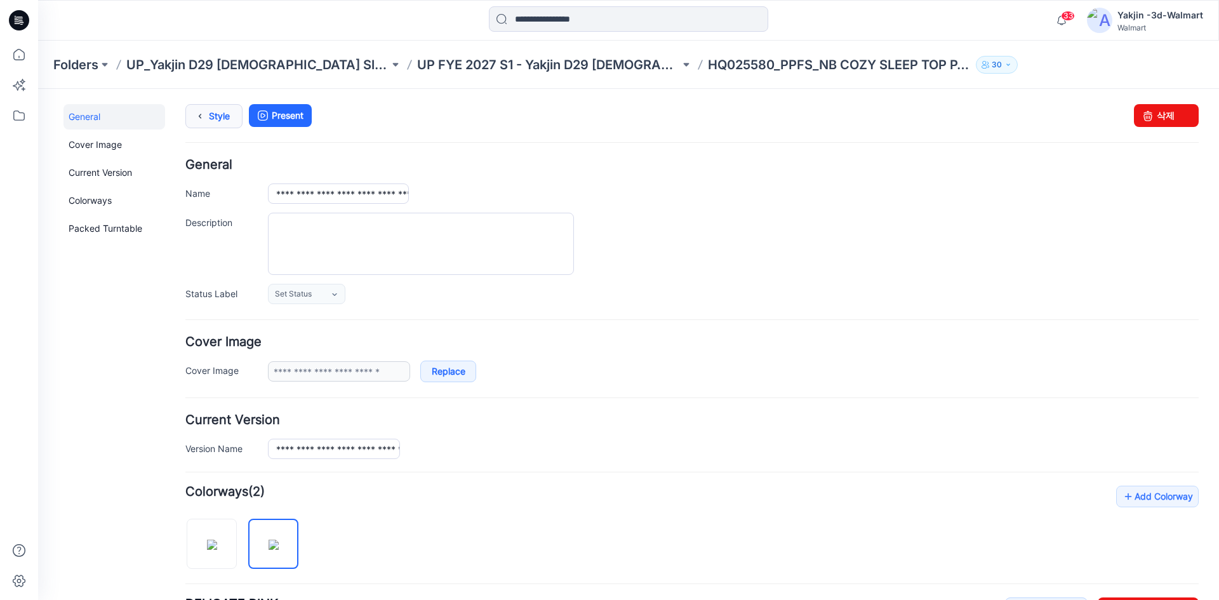
click at [225, 117] on link "Style" at bounding box center [213, 116] width 57 height 24
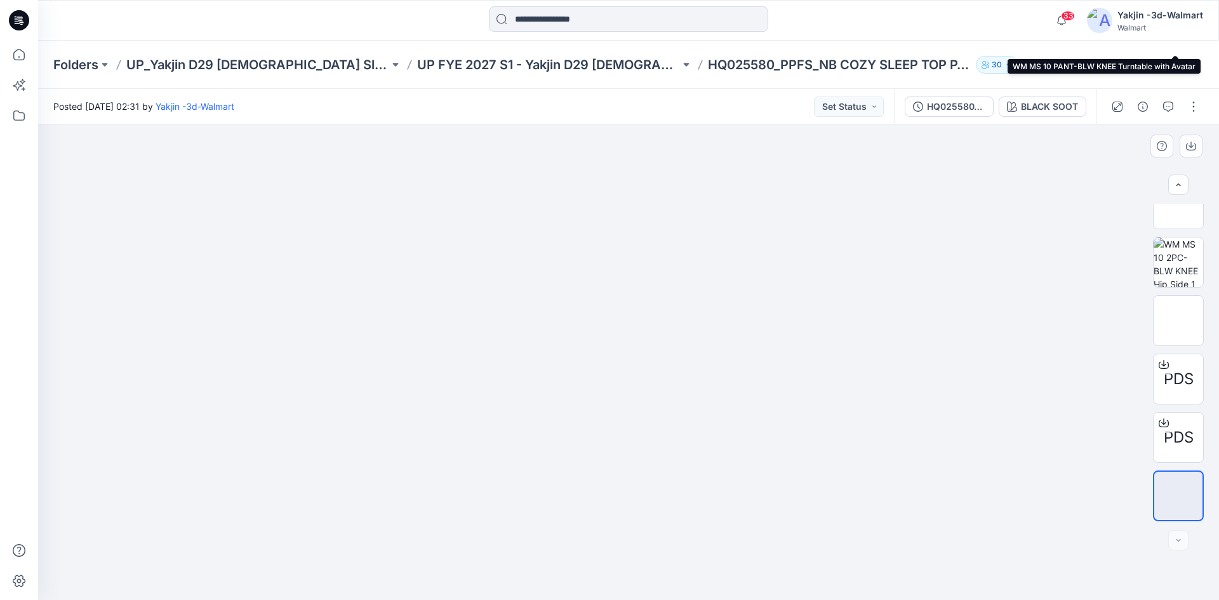
scroll to position [249, 0]
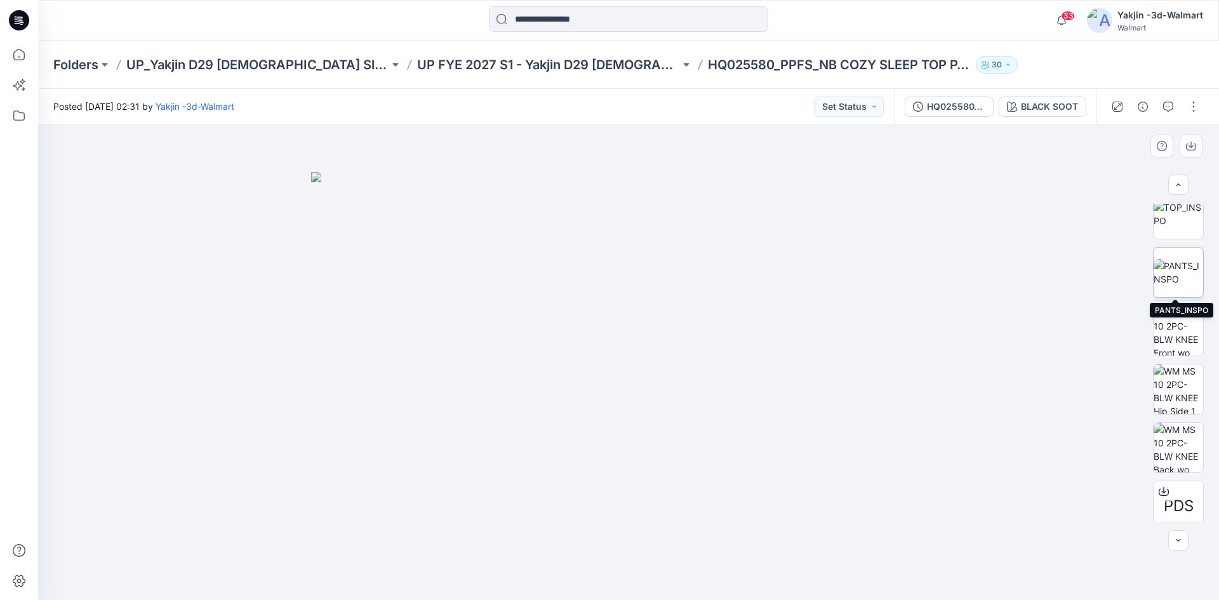
click at [1176, 286] on img at bounding box center [1178, 272] width 50 height 27
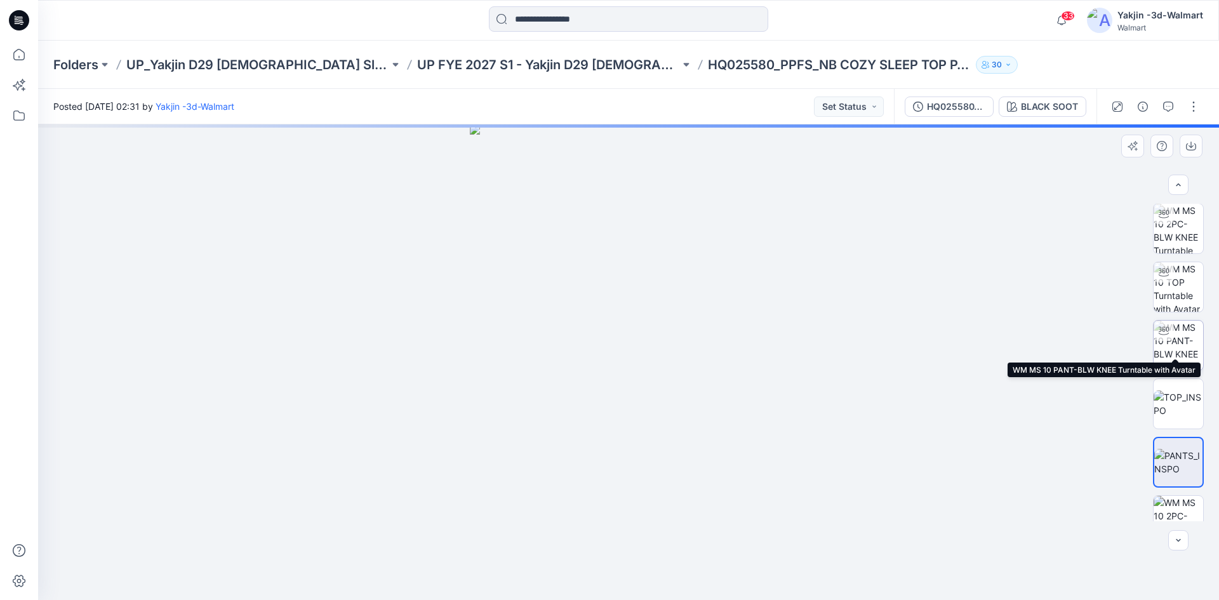
scroll to position [58, 0]
click at [1172, 391] on img at bounding box center [1178, 404] width 50 height 27
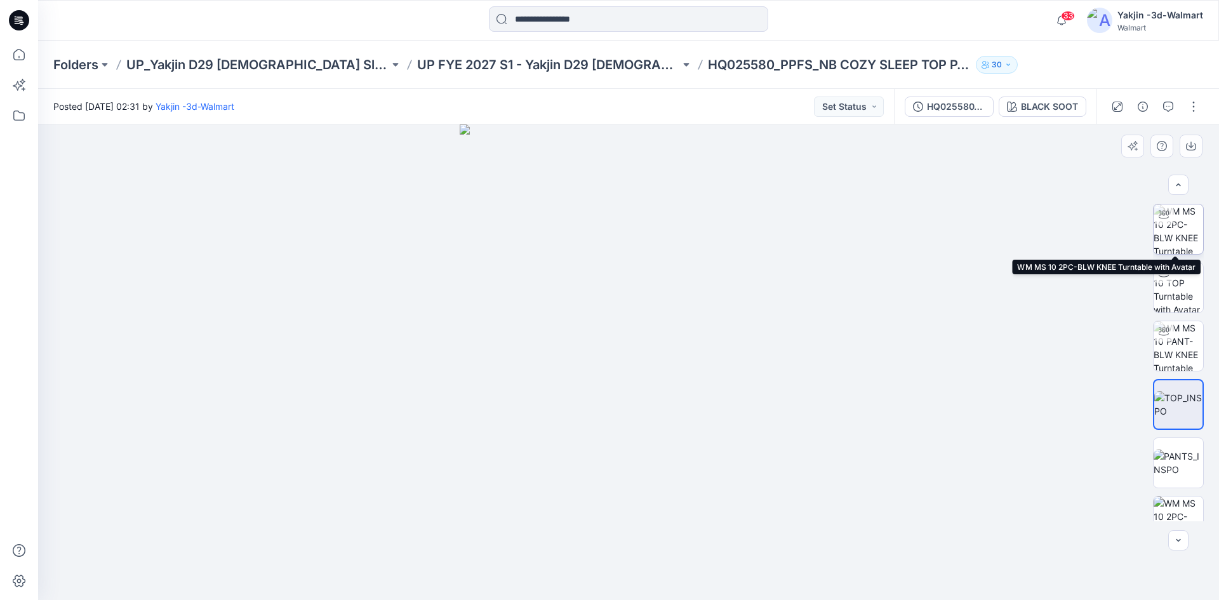
click at [1180, 234] on img at bounding box center [1178, 229] width 50 height 50
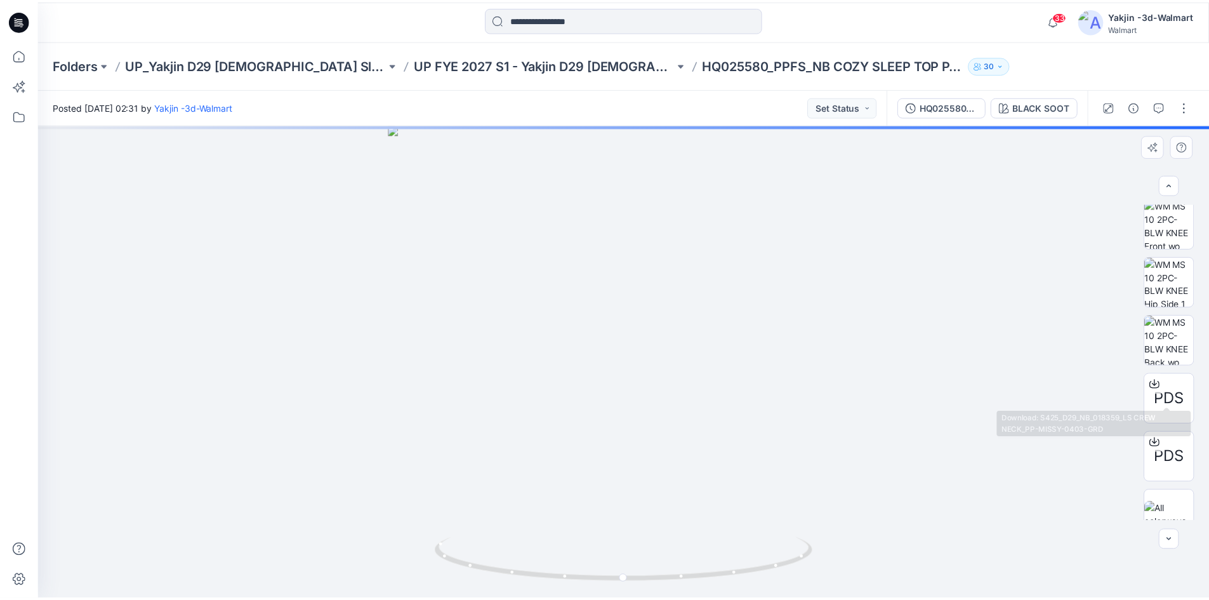
scroll to position [376, 0]
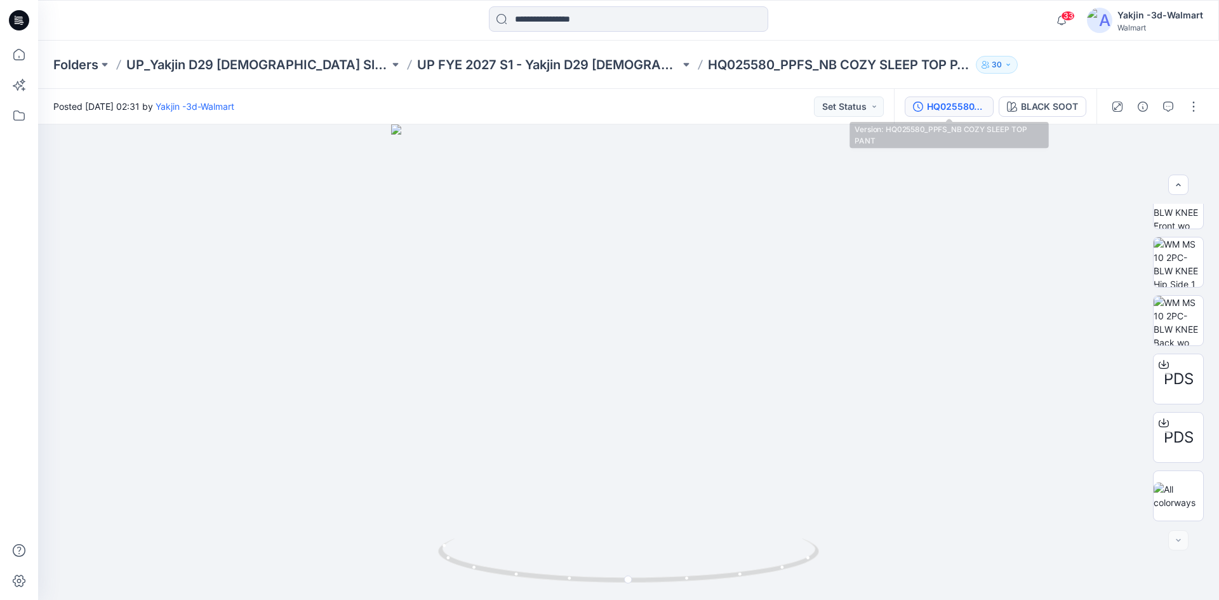
click at [982, 111] on div "HQ025580_PPFS_NB COZY SLEEP TOP PANT" at bounding box center [956, 107] width 58 height 14
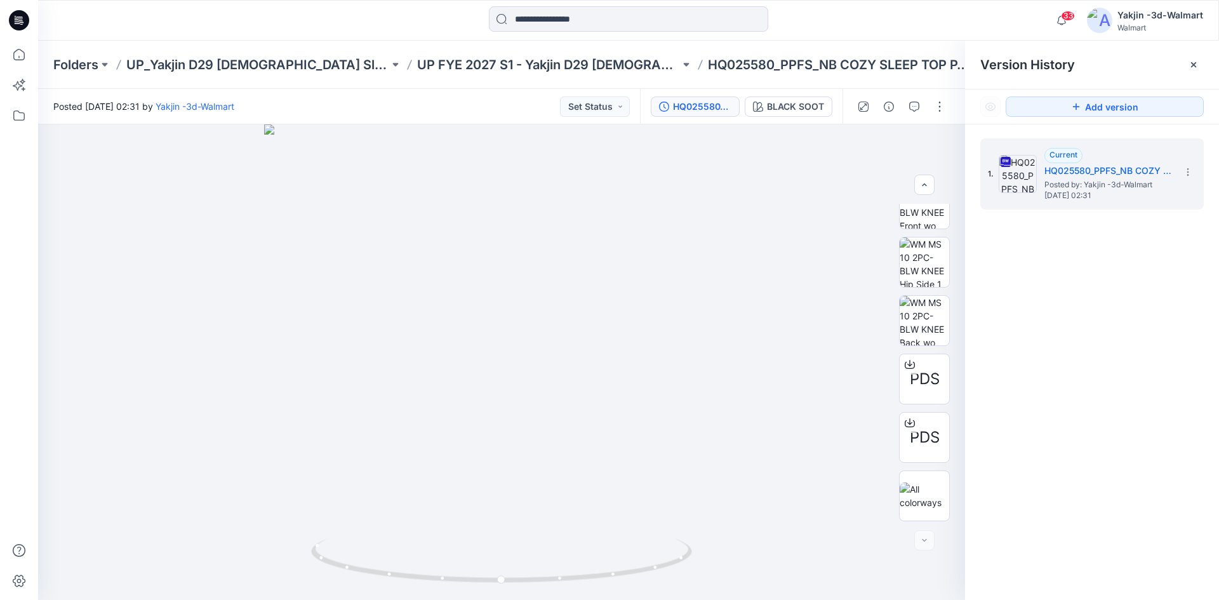
click at [559, 64] on p "UP FYE 2027 S1 - Yakjin D29 [DEMOGRAPHIC_DATA] Sleepwear" at bounding box center [548, 65] width 263 height 18
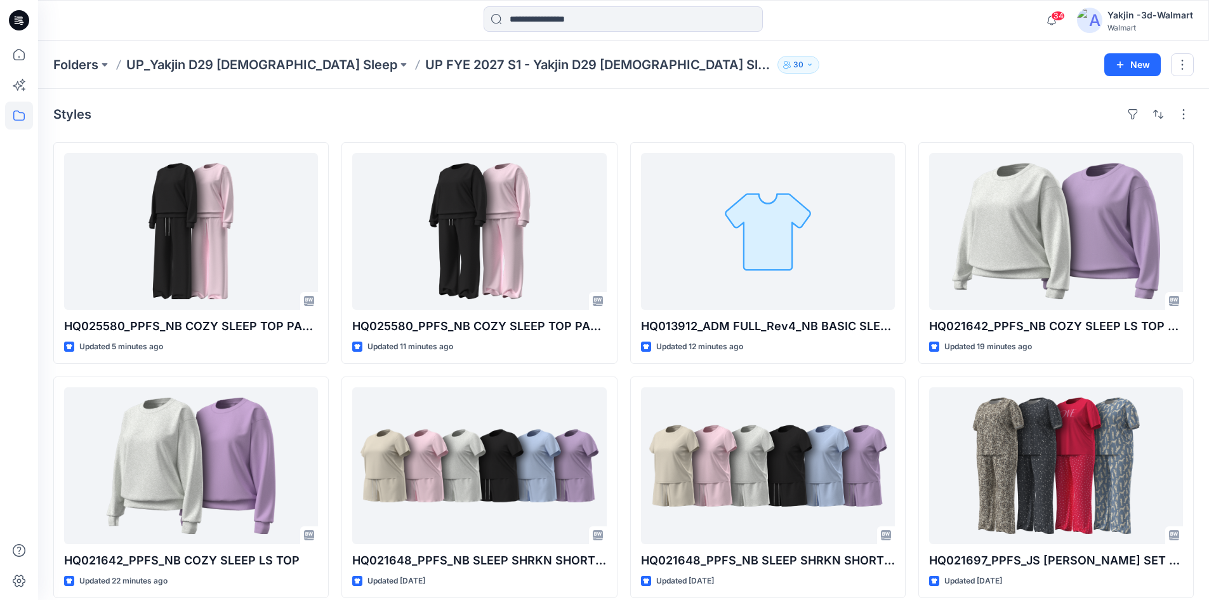
click at [790, 72] on div "Folders UP_Yakjin D29 [DEMOGRAPHIC_DATA] Sleep UP FYE 2027 S1 - Yakjin D29 [DEM…" at bounding box center [574, 65] width 1042 height 18
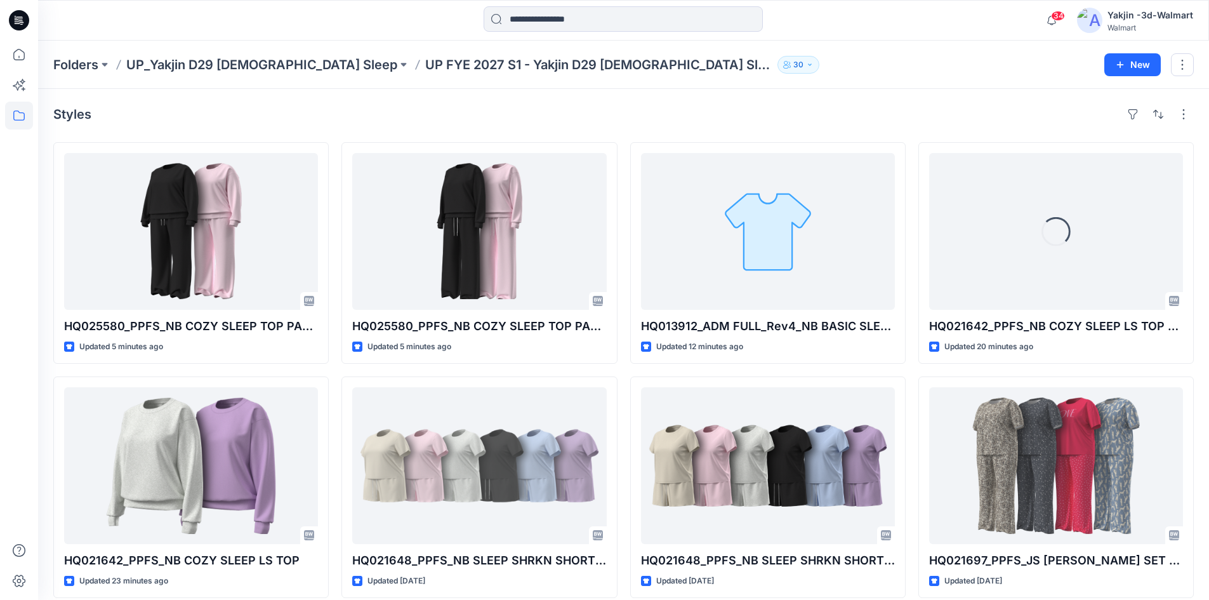
drag, startPoint x: 737, startPoint y: 109, endPoint x: 702, endPoint y: 128, distance: 40.3
click at [737, 109] on div "Styles" at bounding box center [623, 114] width 1141 height 20
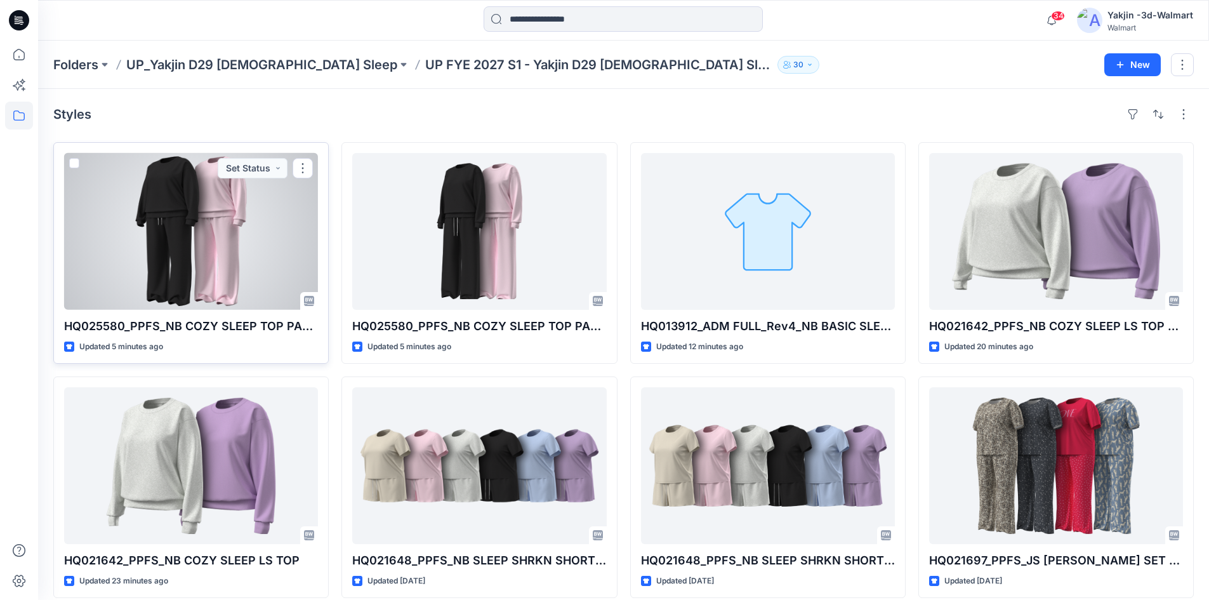
click at [225, 263] on div at bounding box center [191, 231] width 254 height 157
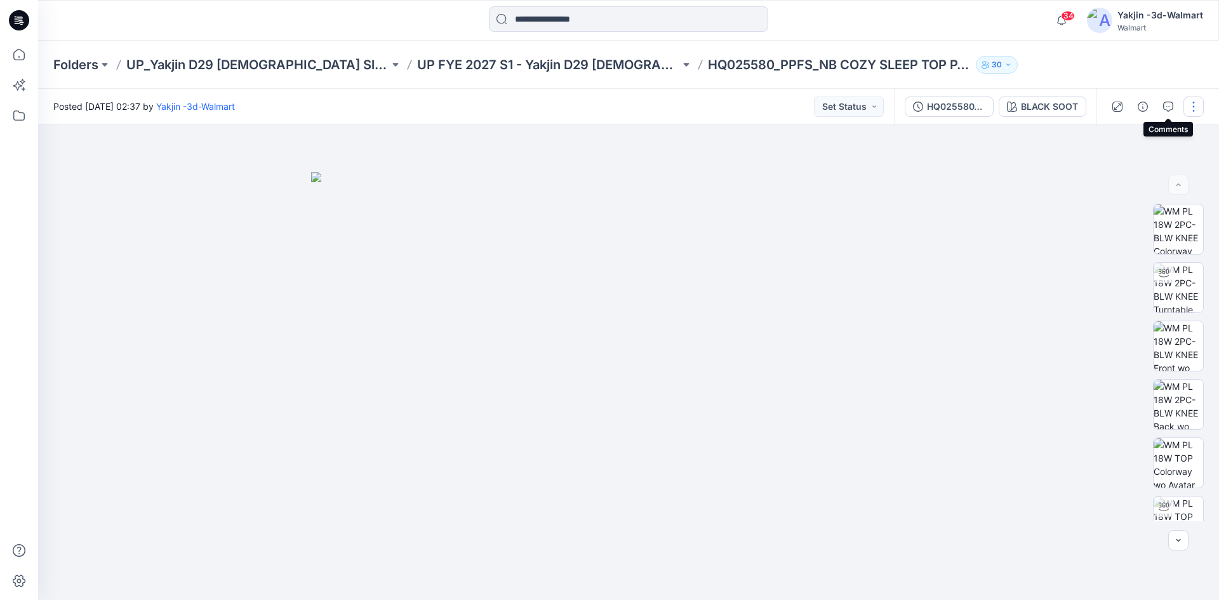
click at [1185, 107] on button "button" at bounding box center [1193, 106] width 20 height 20
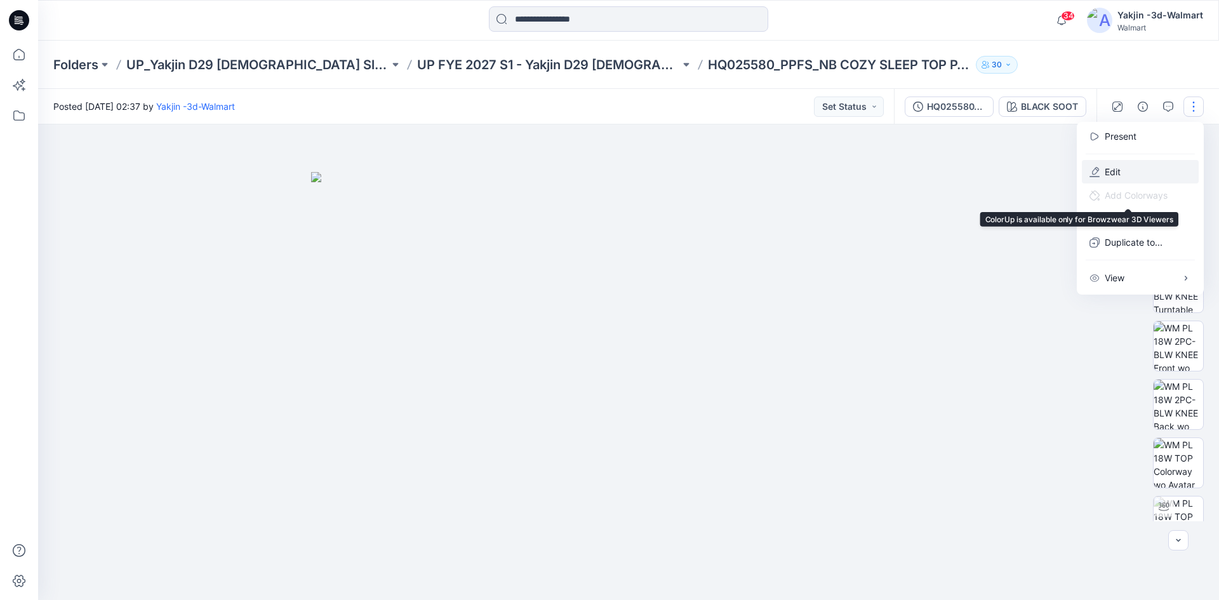
click at [1105, 173] on button "Edit" at bounding box center [1139, 171] width 117 height 23
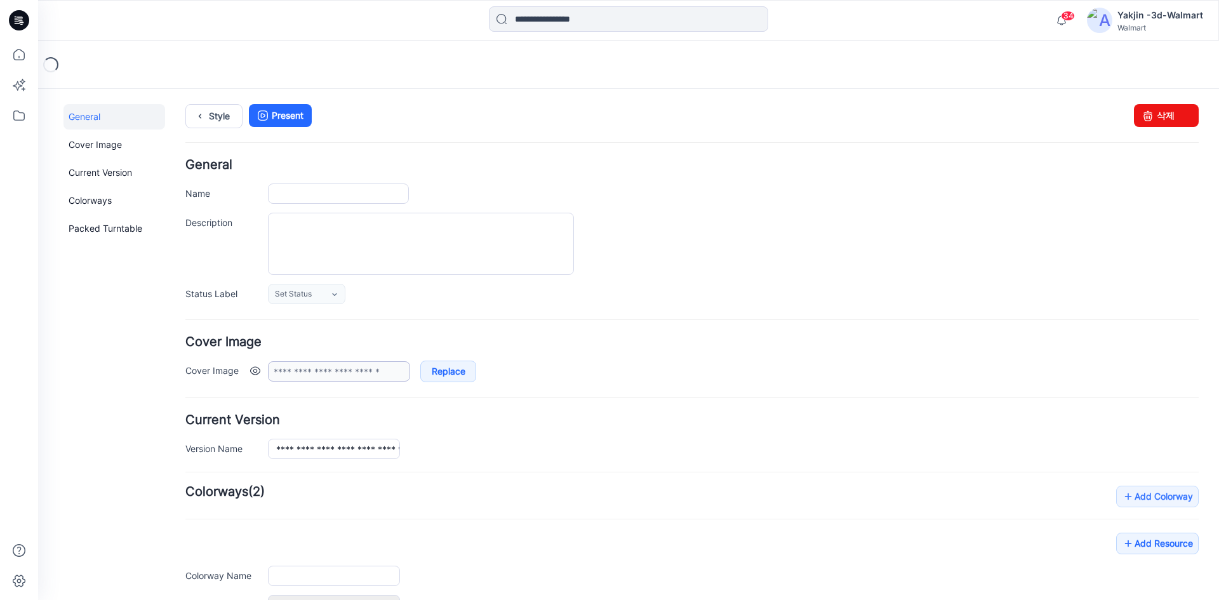
type input "**********"
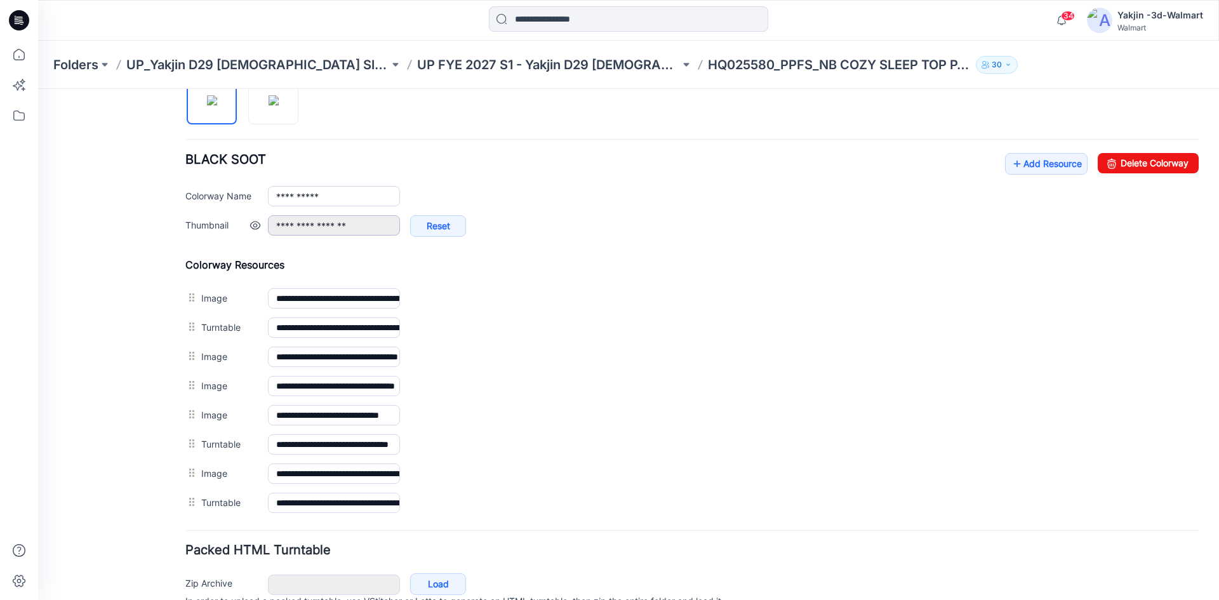
scroll to position [507, 0]
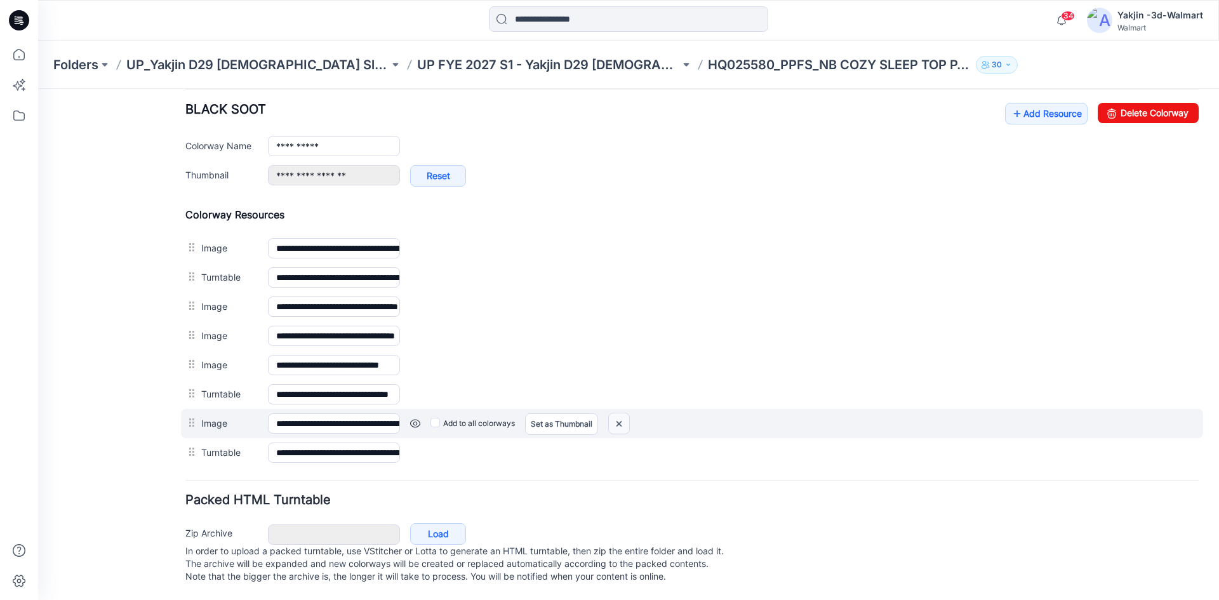
drag, startPoint x: 628, startPoint y: 414, endPoint x: 710, endPoint y: 171, distance: 256.1
click at [38, 89] on img at bounding box center [38, 89] width 0 height 0
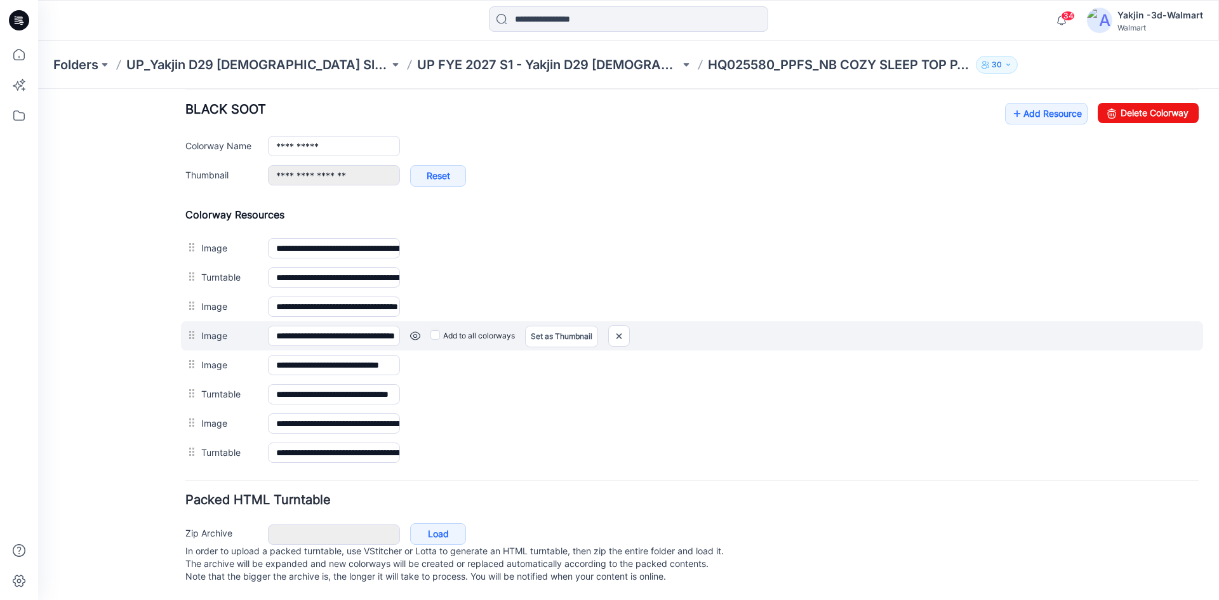
scroll to position [478, 0]
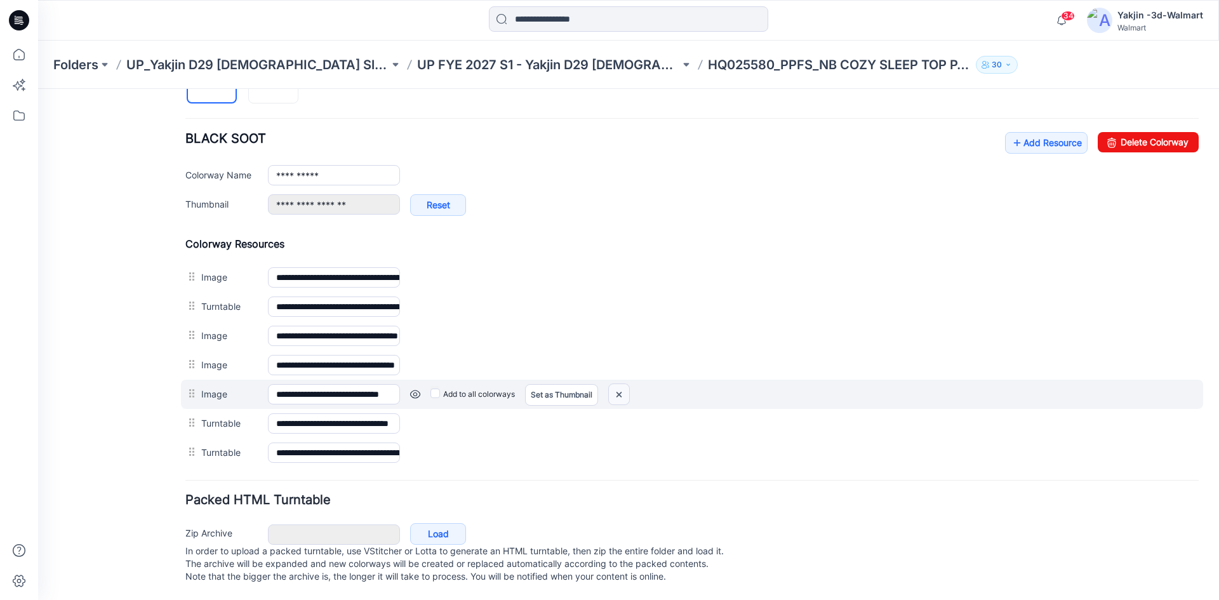
click at [38, 89] on img at bounding box center [38, 89] width 0 height 0
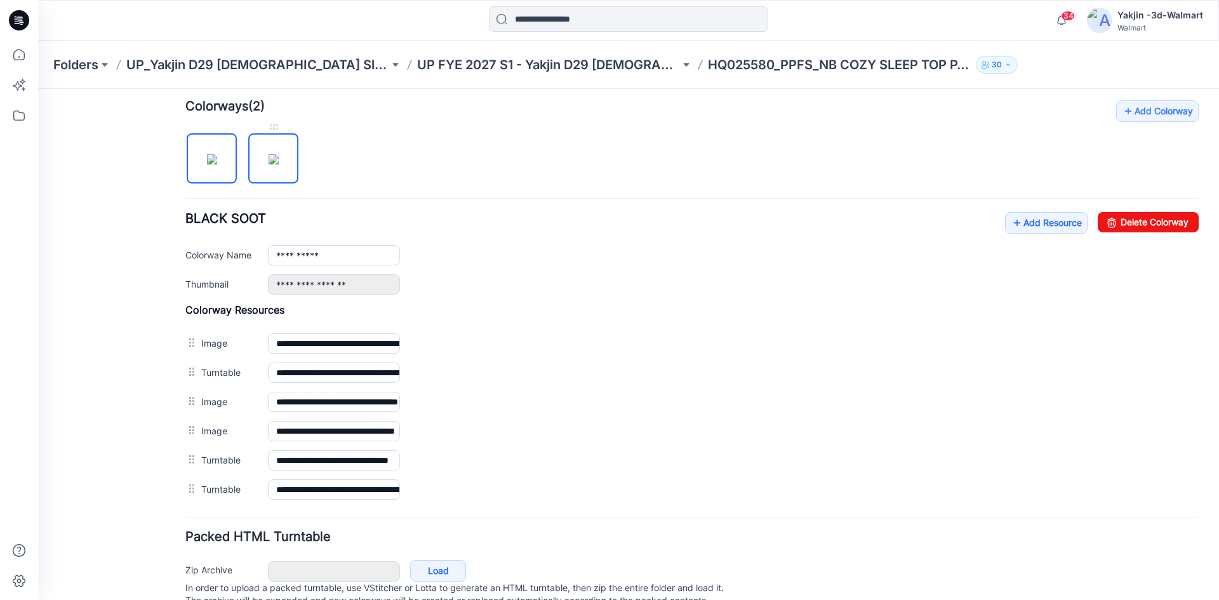
click at [268, 164] on img at bounding box center [273, 159] width 10 height 10
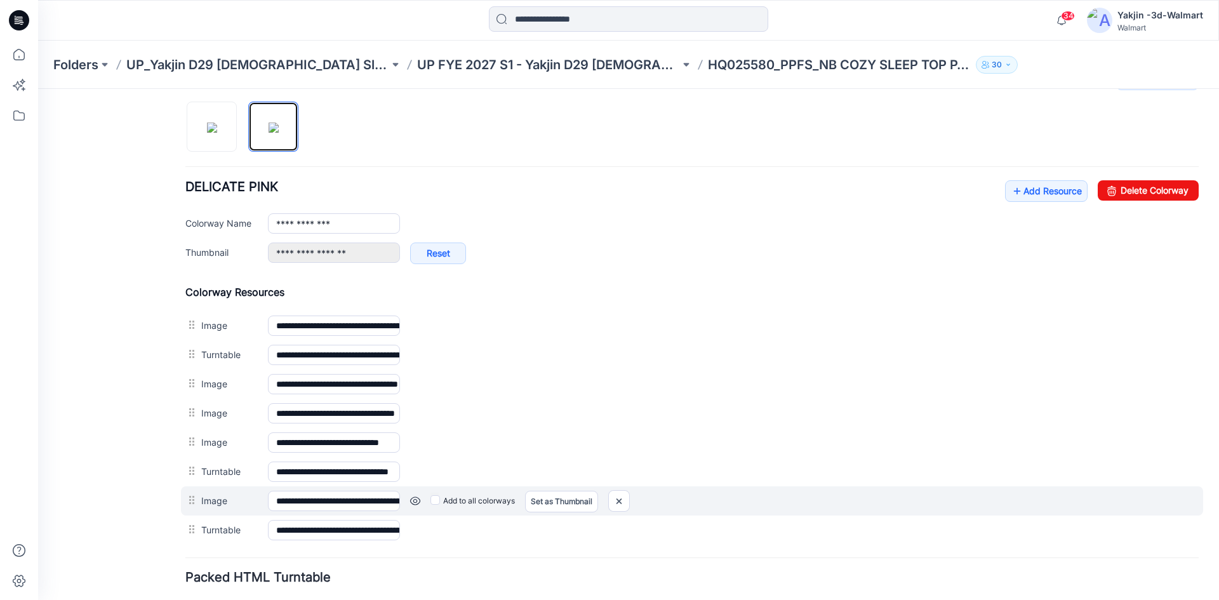
scroll to position [449, 0]
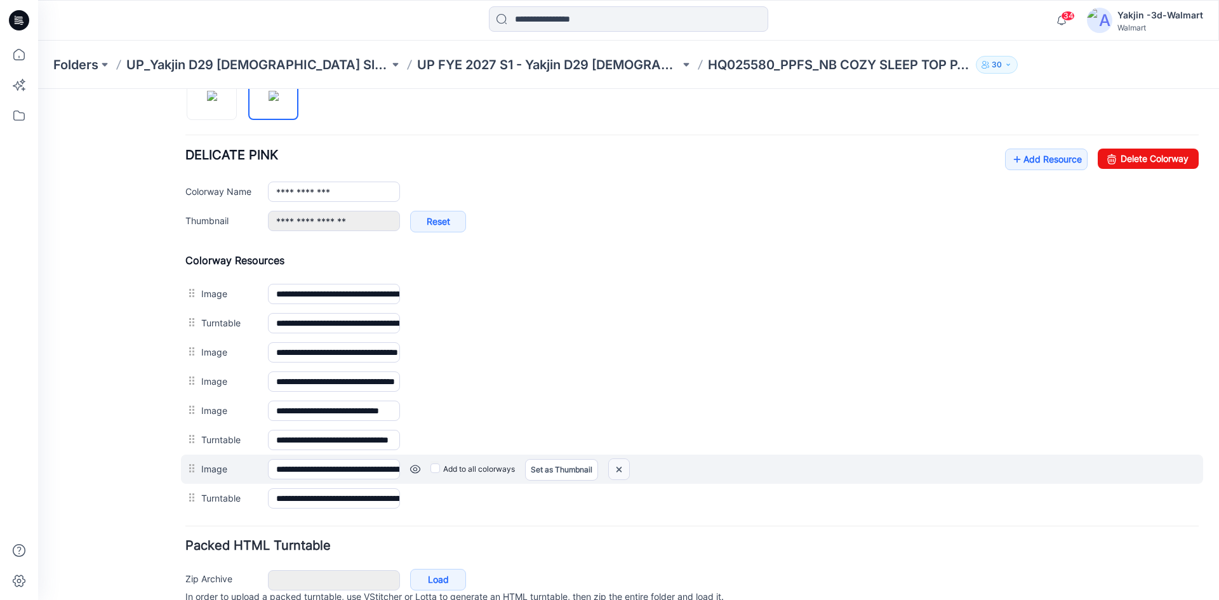
click at [38, 89] on img at bounding box center [38, 89] width 0 height 0
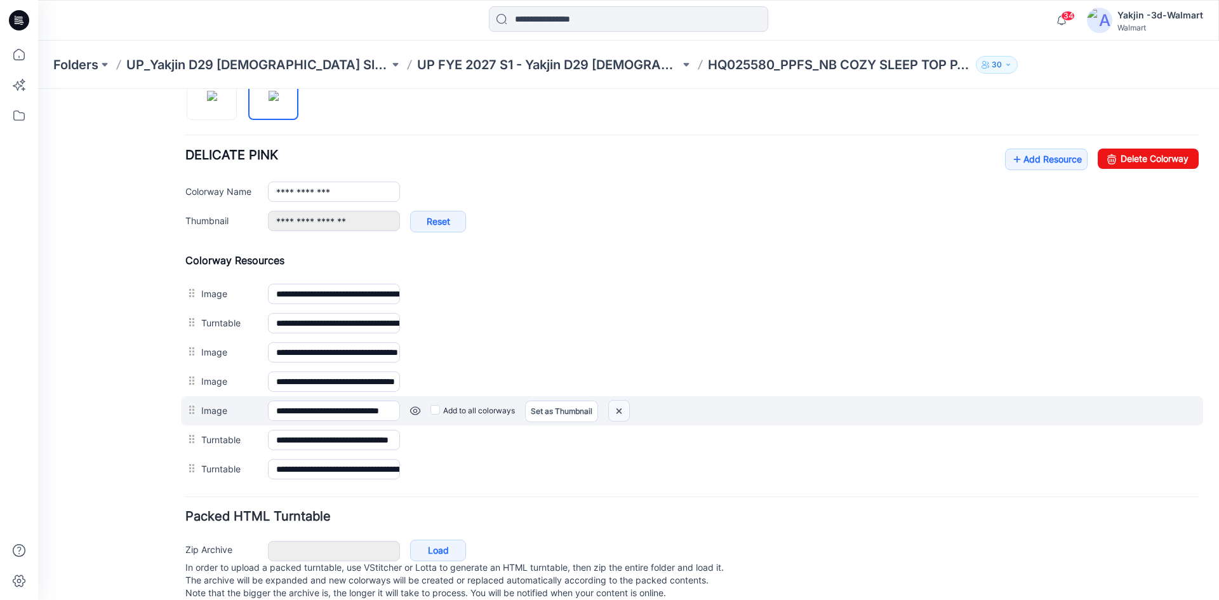
click at [38, 89] on img at bounding box center [38, 89] width 0 height 0
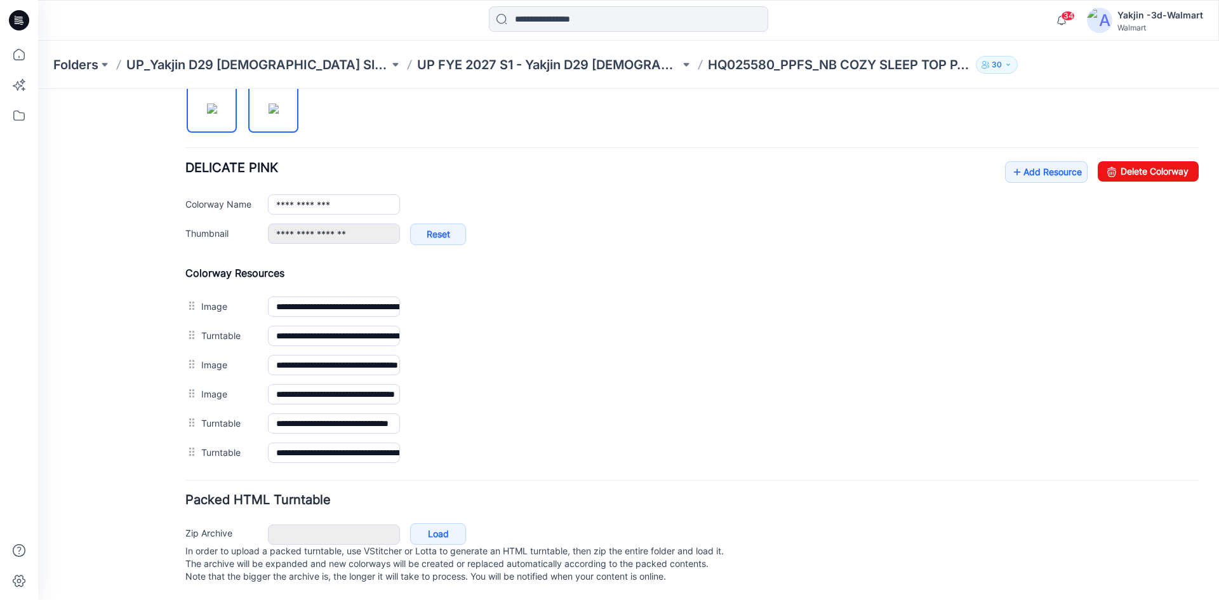
scroll to position [435, 0]
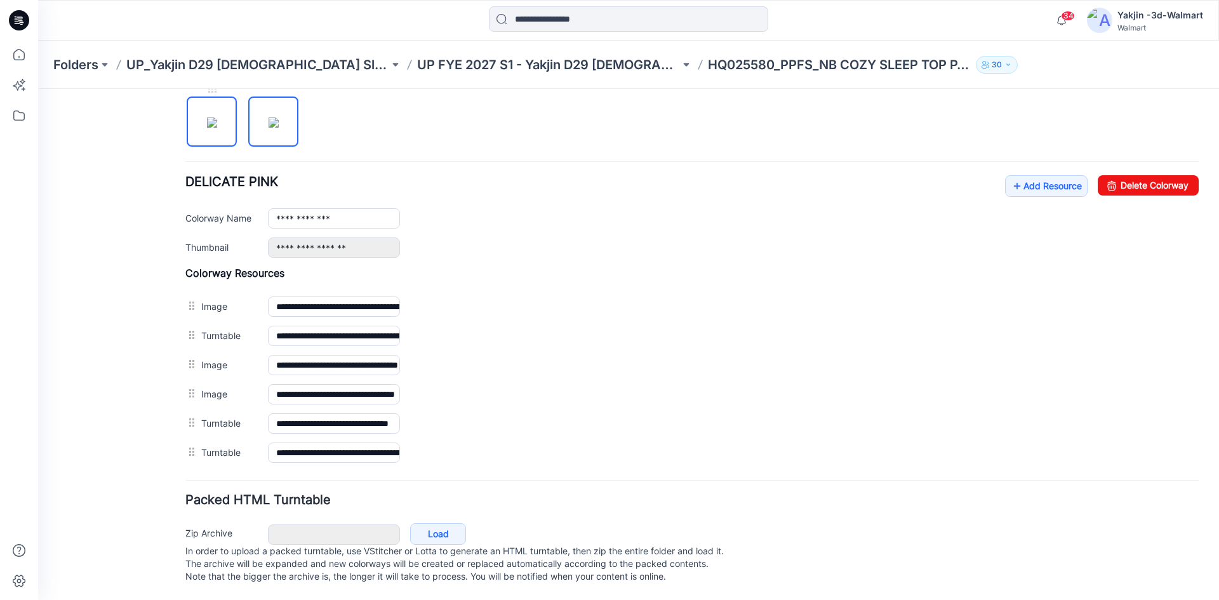
click at [207, 117] on img at bounding box center [212, 122] width 10 height 10
click at [268, 117] on img at bounding box center [273, 122] width 10 height 10
click at [216, 128] on img at bounding box center [212, 122] width 10 height 10
click at [268, 122] on img at bounding box center [273, 122] width 10 height 10
click at [216, 123] on img at bounding box center [212, 122] width 10 height 10
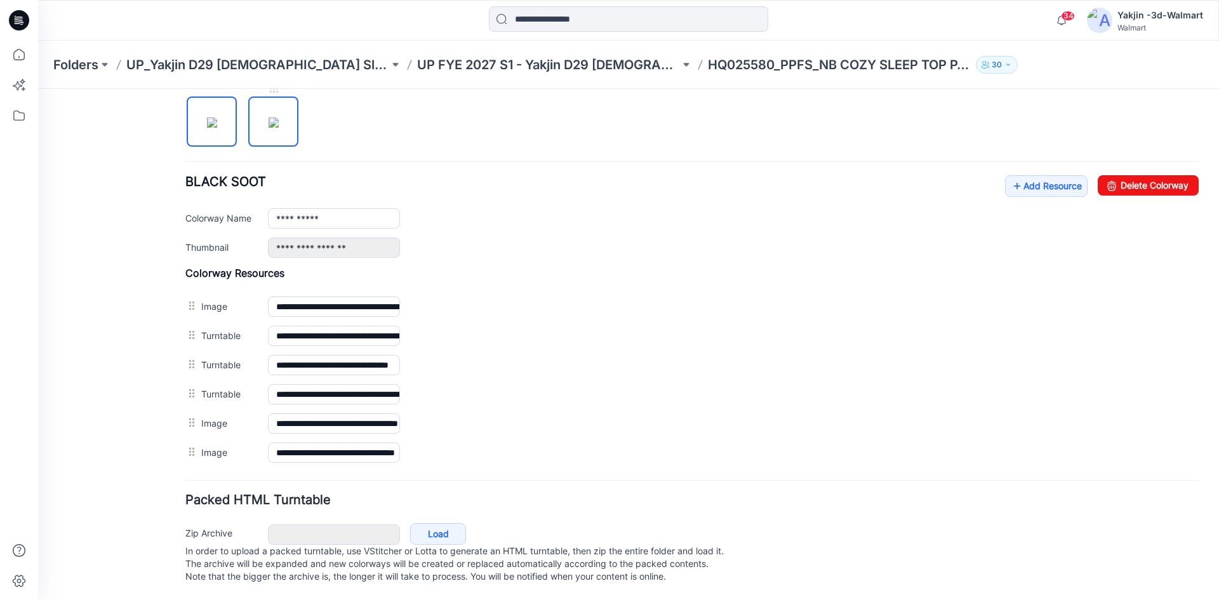
click at [272, 117] on img at bounding box center [273, 122] width 10 height 10
click at [217, 117] on img at bounding box center [212, 122] width 10 height 10
type input "**********"
click at [1010, 176] on icon at bounding box center [1016, 186] width 13 height 20
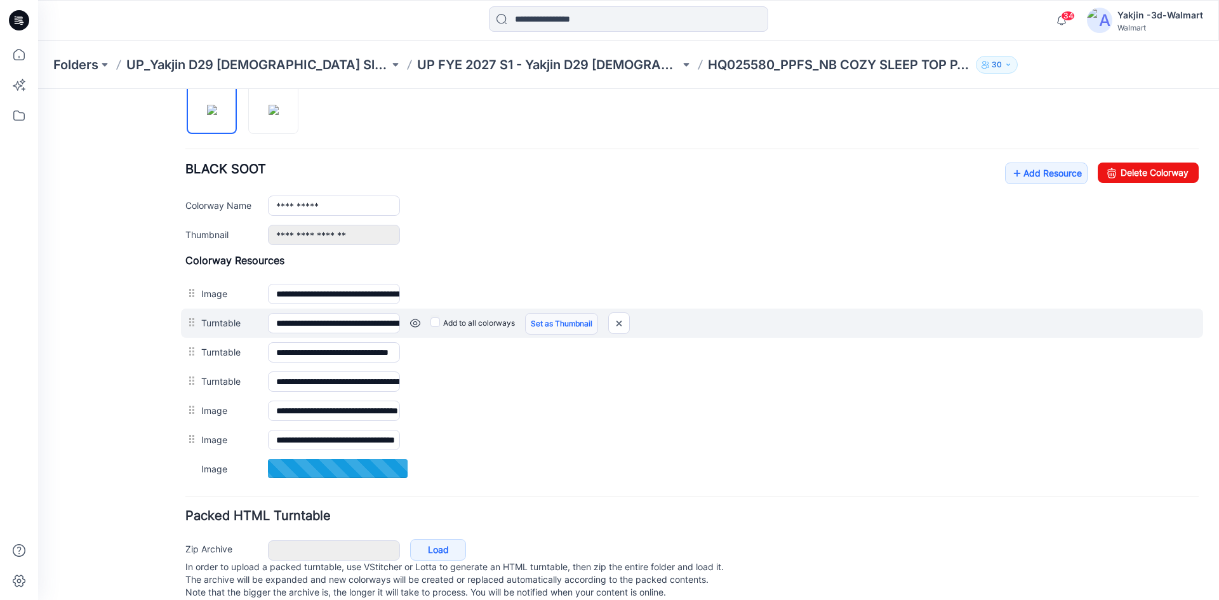
click at [38, 89] on link "Set as Thumbnail" at bounding box center [38, 89] width 0 height 0
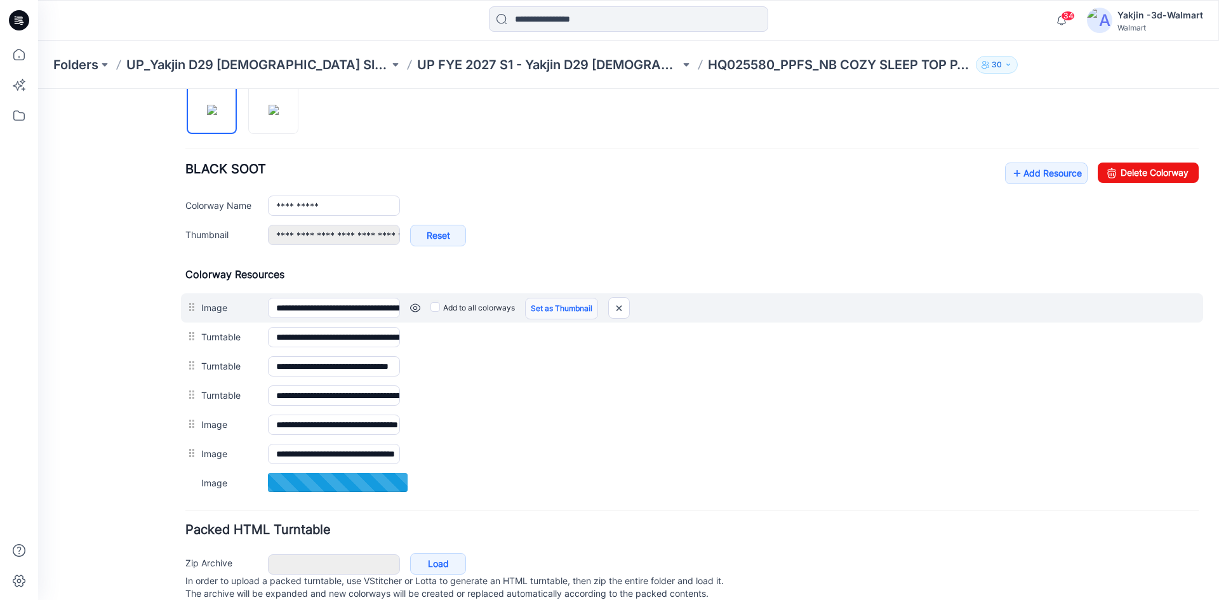
click at [557, 303] on link "Set as Thumbnail" at bounding box center [561, 309] width 73 height 22
type input "**********"
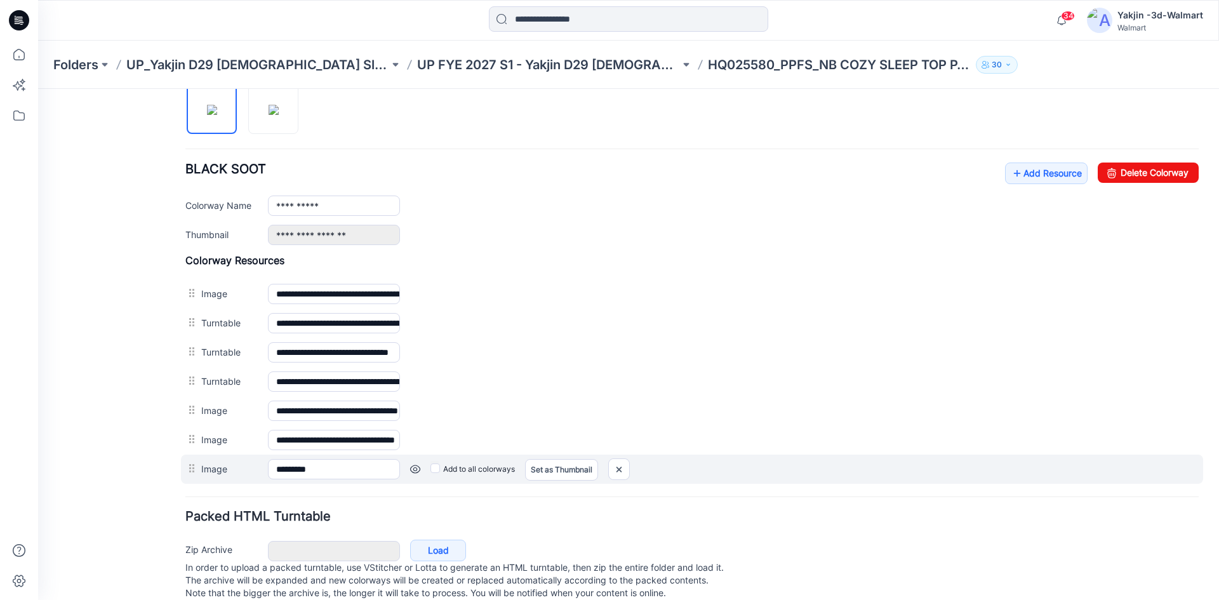
click at [38, 89] on label "Add to all colorways" at bounding box center [38, 89] width 0 height 0
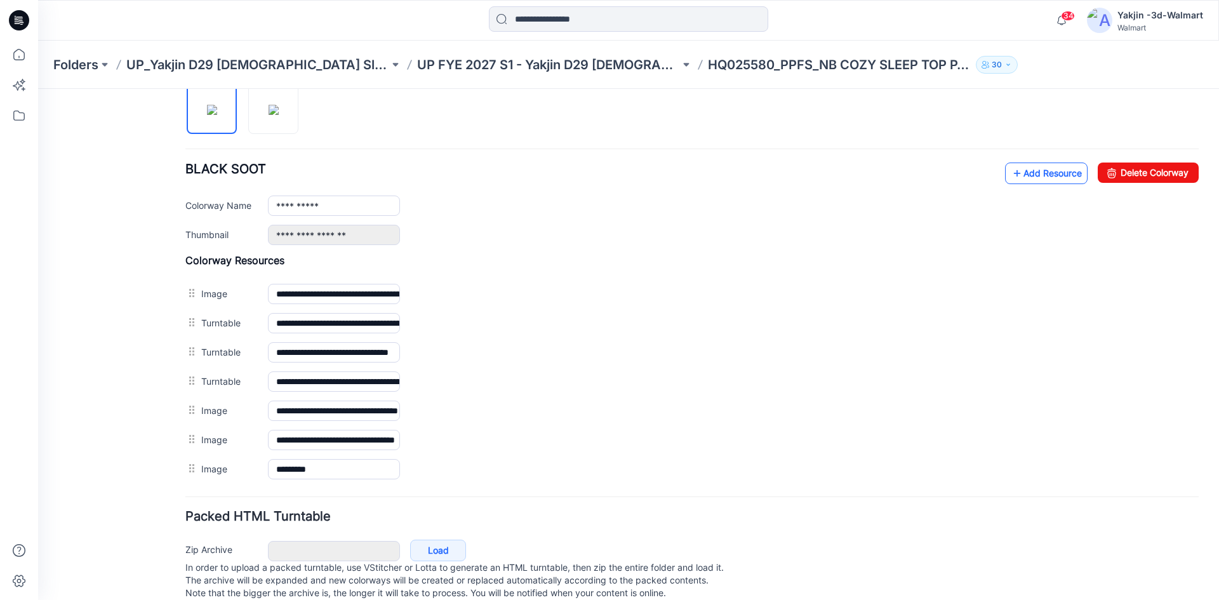
click at [1029, 172] on link "Add Resource" at bounding box center [1046, 173] width 83 height 22
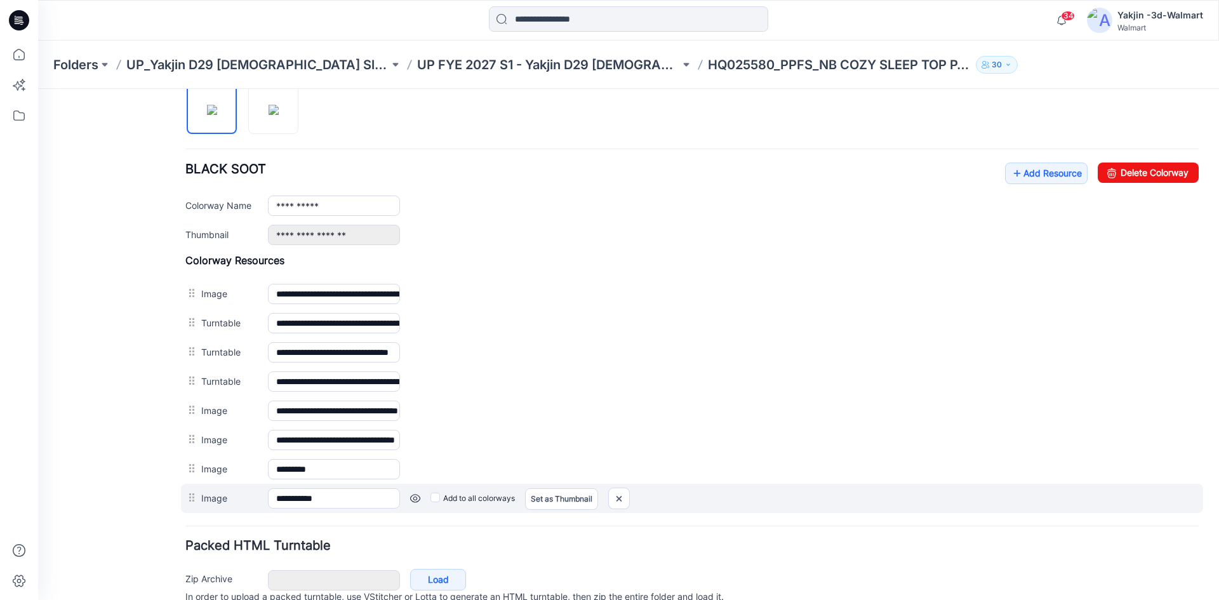
click at [38, 89] on label "Add to all colorways" at bounding box center [38, 89] width 0 height 0
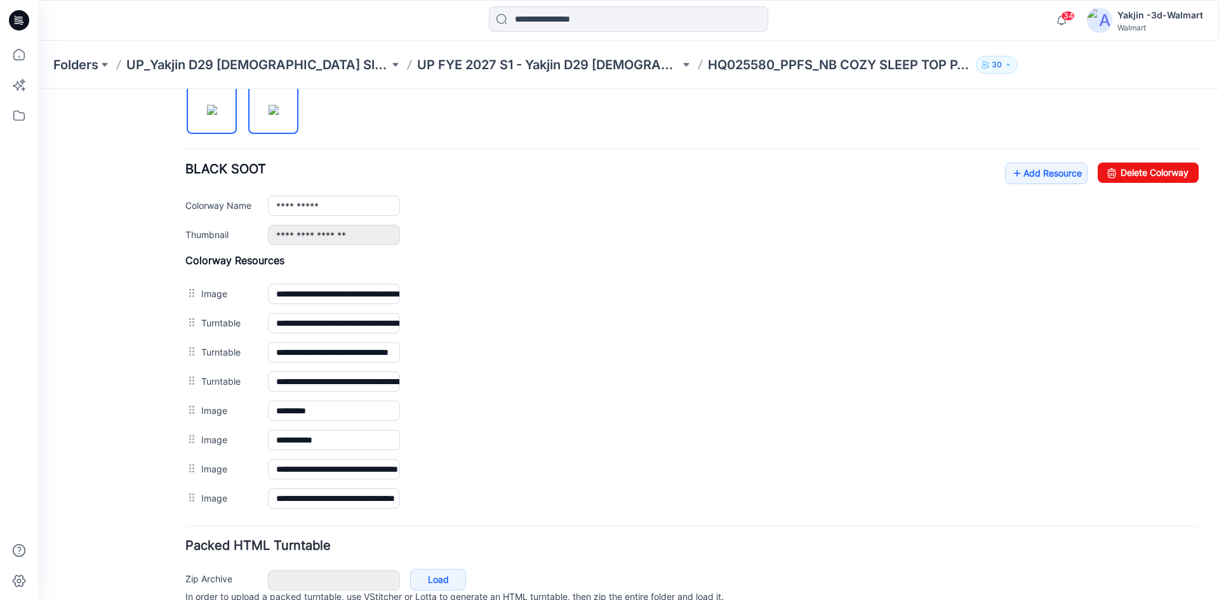
click at [275, 115] on img at bounding box center [273, 110] width 10 height 10
click at [207, 114] on img at bounding box center [212, 110] width 10 height 10
click at [268, 115] on img at bounding box center [273, 110] width 10 height 10
click at [211, 115] on img at bounding box center [212, 110] width 10 height 10
click at [279, 109] on img at bounding box center [273, 110] width 10 height 10
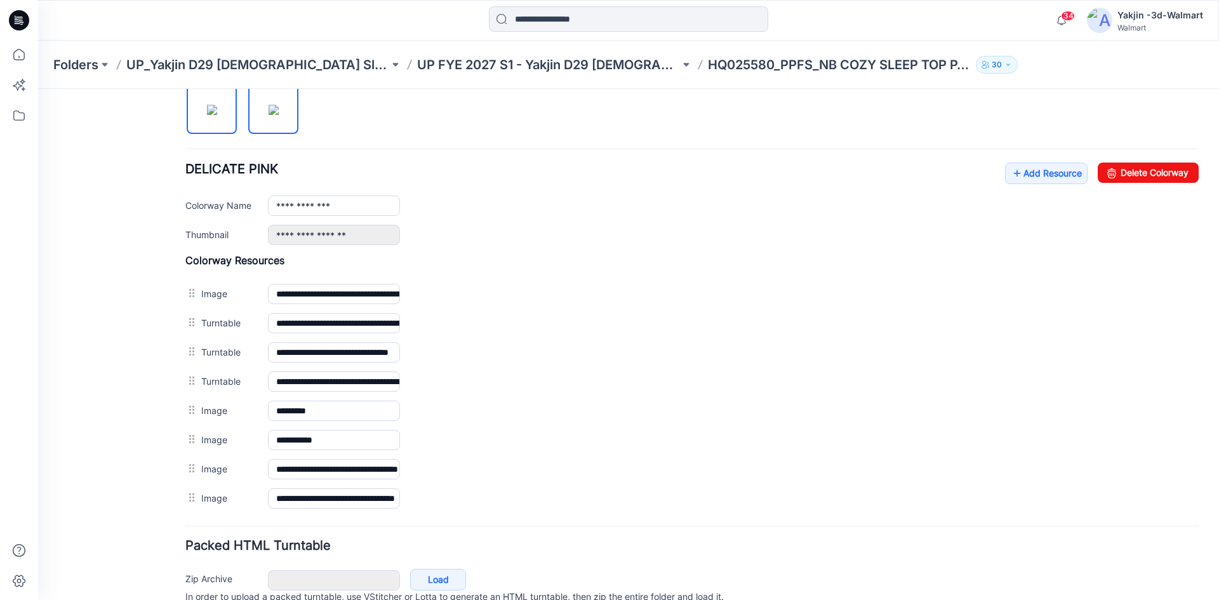
click at [217, 112] on img at bounding box center [212, 110] width 10 height 10
click at [269, 111] on img at bounding box center [273, 110] width 10 height 10
click at [212, 110] on img at bounding box center [212, 110] width 10 height 10
click at [1019, 172] on link "Add Resource" at bounding box center [1046, 173] width 83 height 22
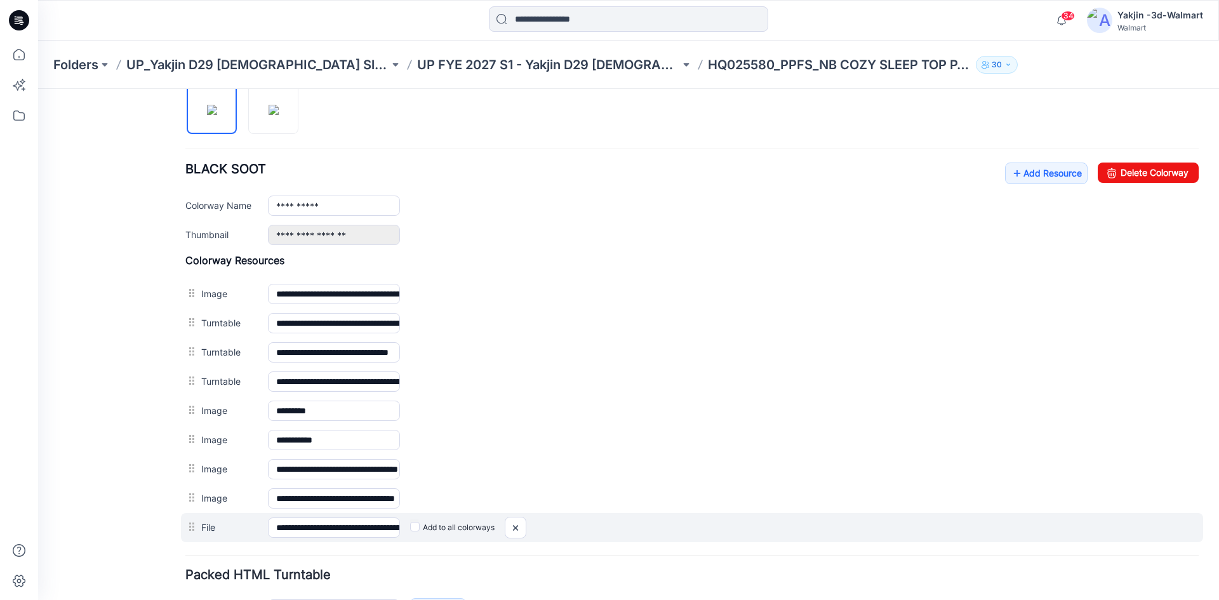
click at [38, 89] on label "Add to all colorways" at bounding box center [38, 89] width 0 height 0
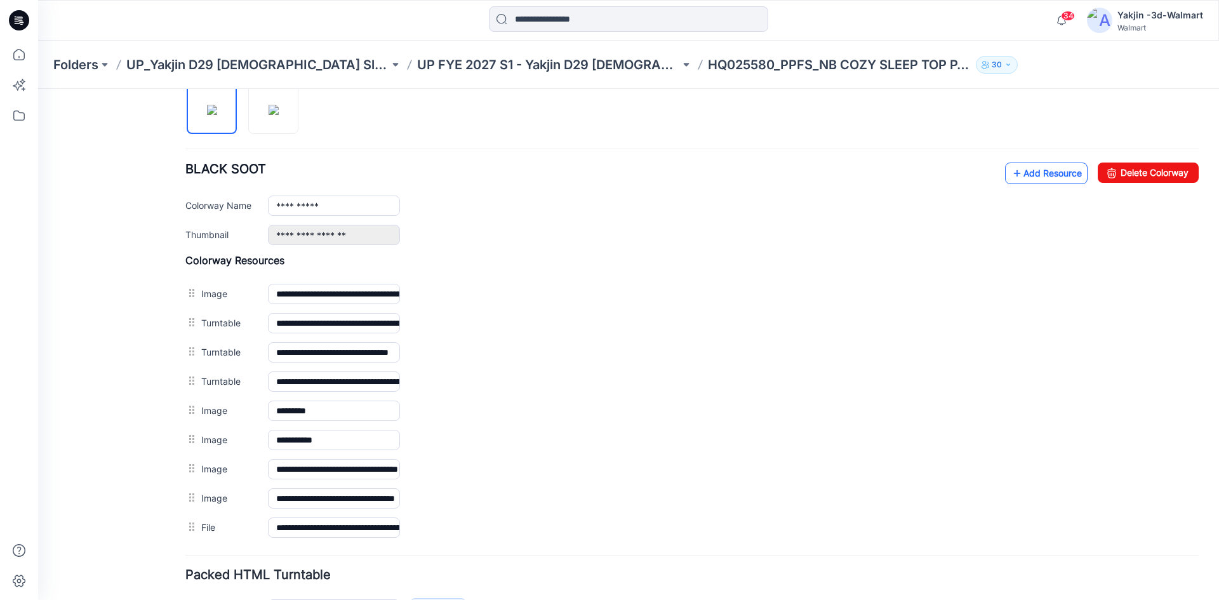
click at [1039, 182] on link "Add Resource" at bounding box center [1046, 173] width 83 height 22
click at [268, 115] on img at bounding box center [273, 110] width 10 height 10
type input "**********"
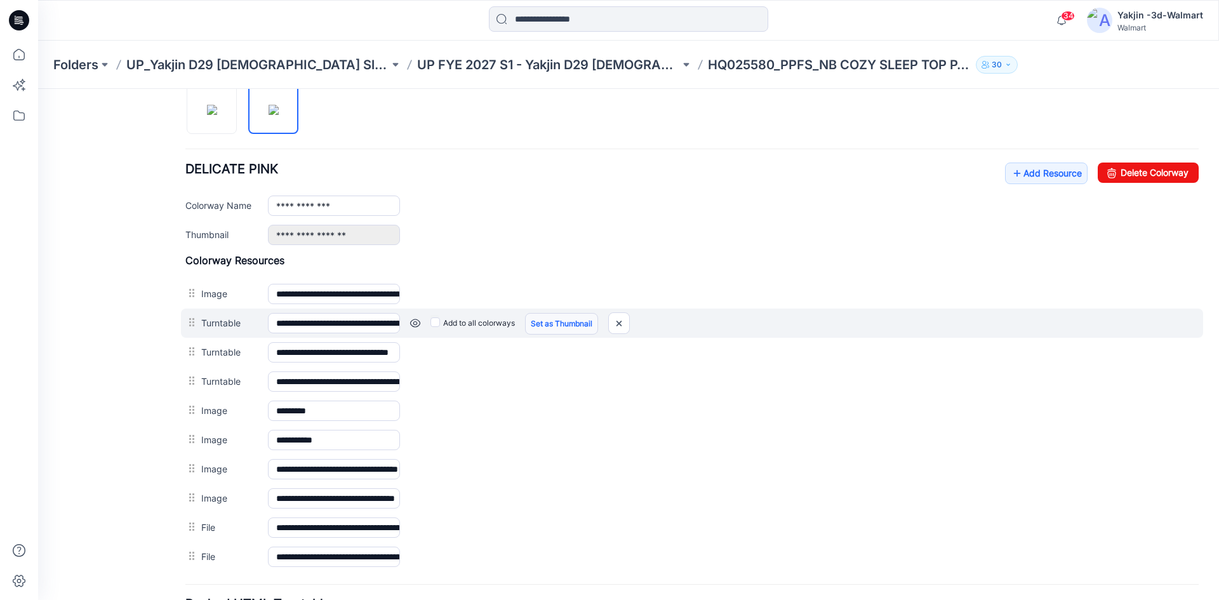
click at [38, 89] on link "Set as Thumbnail" at bounding box center [38, 89] width 0 height 0
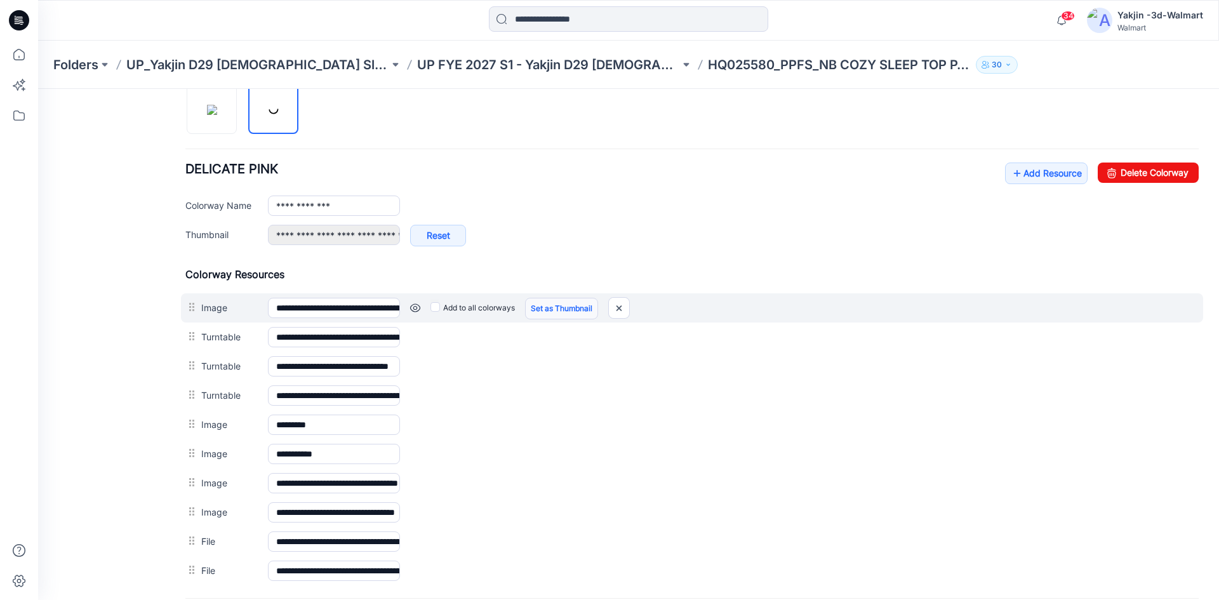
click at [546, 303] on link "Set as Thumbnail" at bounding box center [561, 309] width 73 height 22
type input "**********"
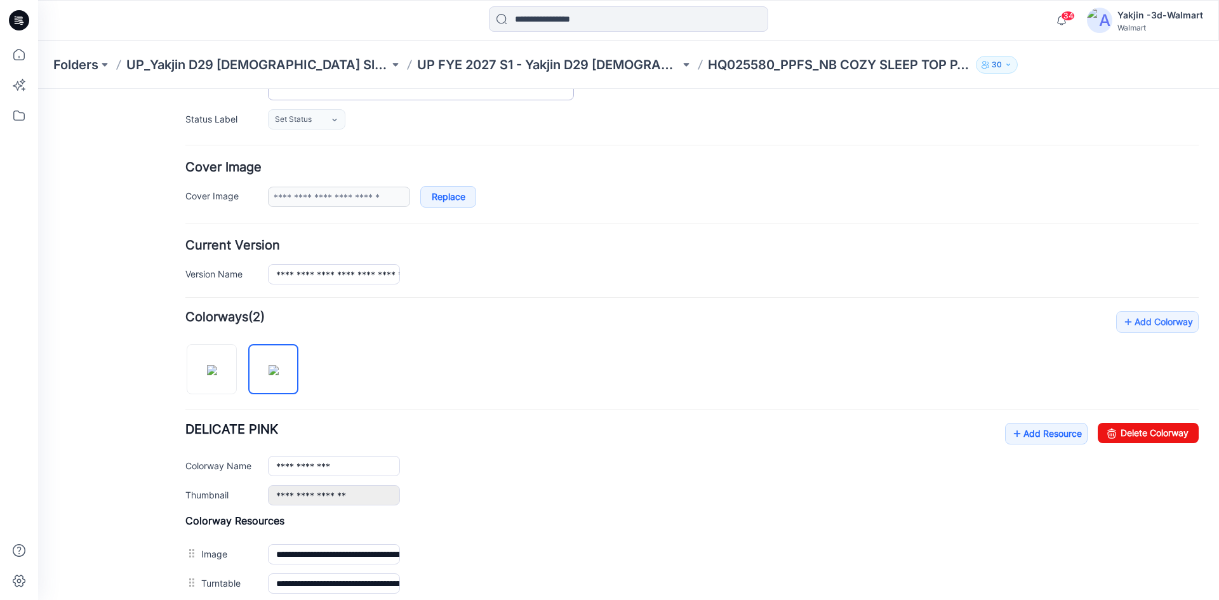
scroll to position [0, 0]
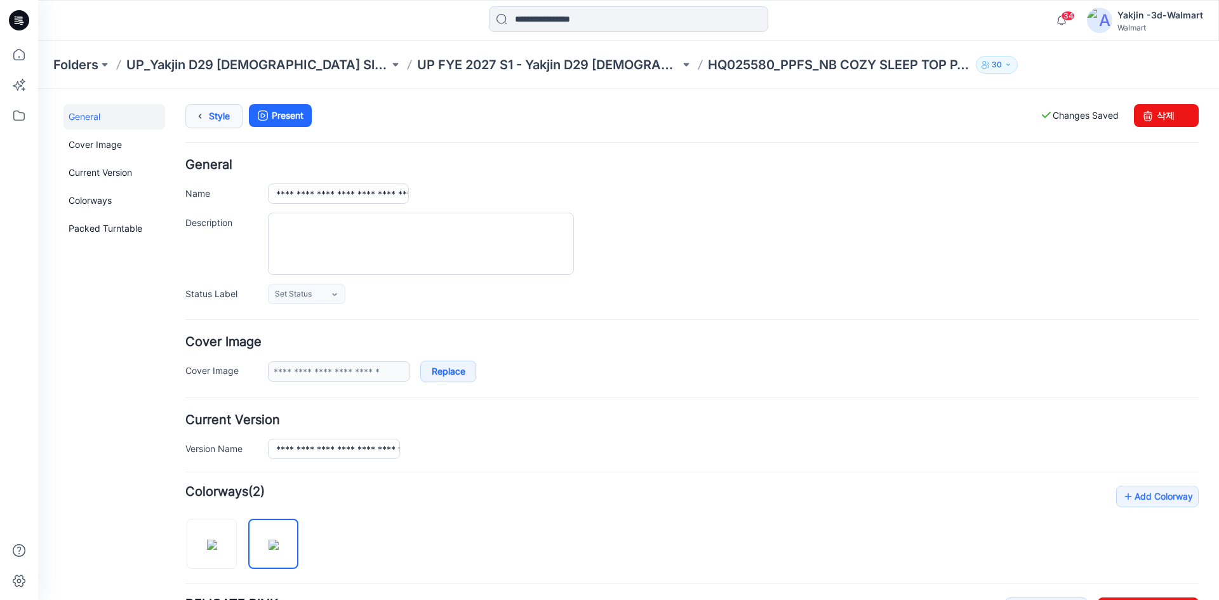
click at [215, 119] on link "Style" at bounding box center [213, 116] width 57 height 24
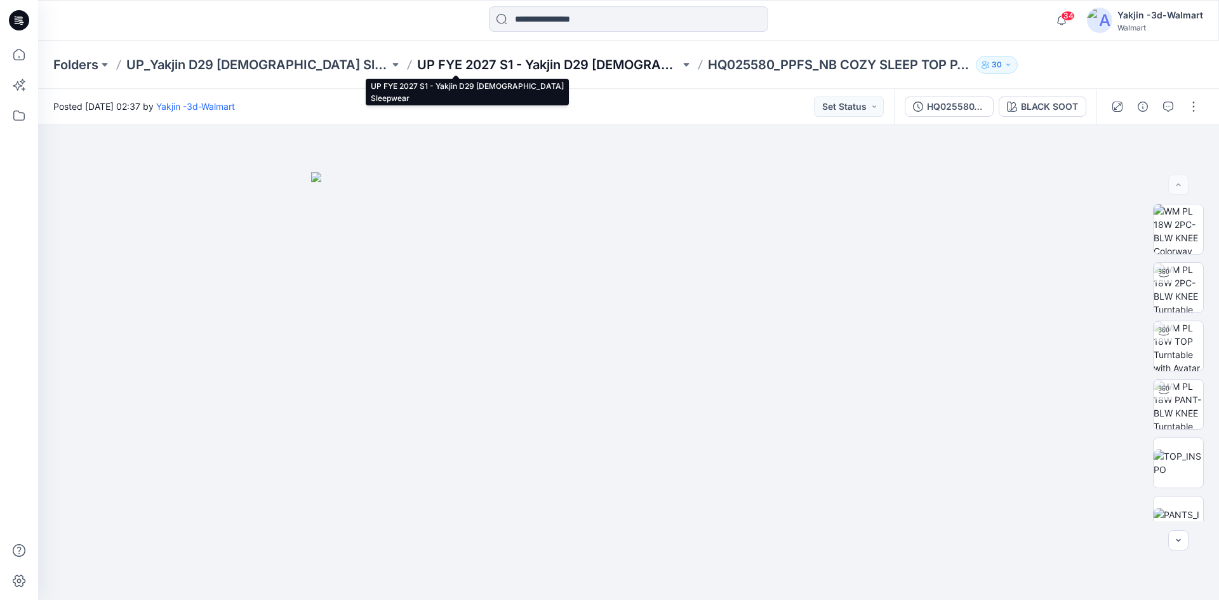
click at [468, 70] on p "UP FYE 2027 S1 - Yakjin D29 [DEMOGRAPHIC_DATA] Sleepwear" at bounding box center [548, 65] width 263 height 18
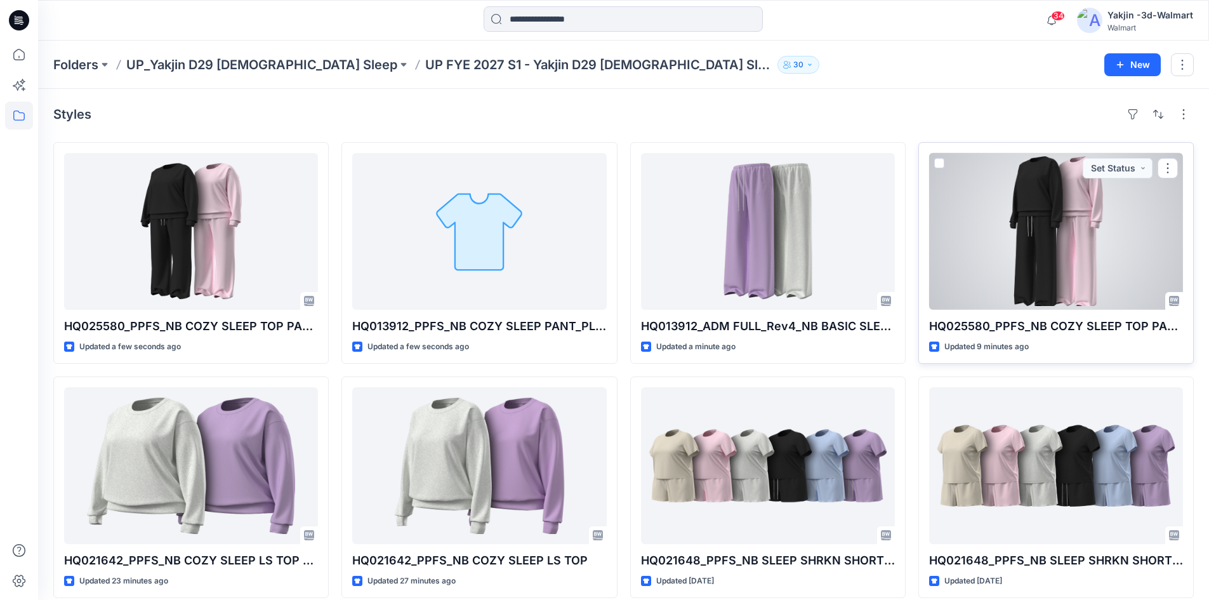
click at [1031, 223] on div at bounding box center [1056, 231] width 254 height 157
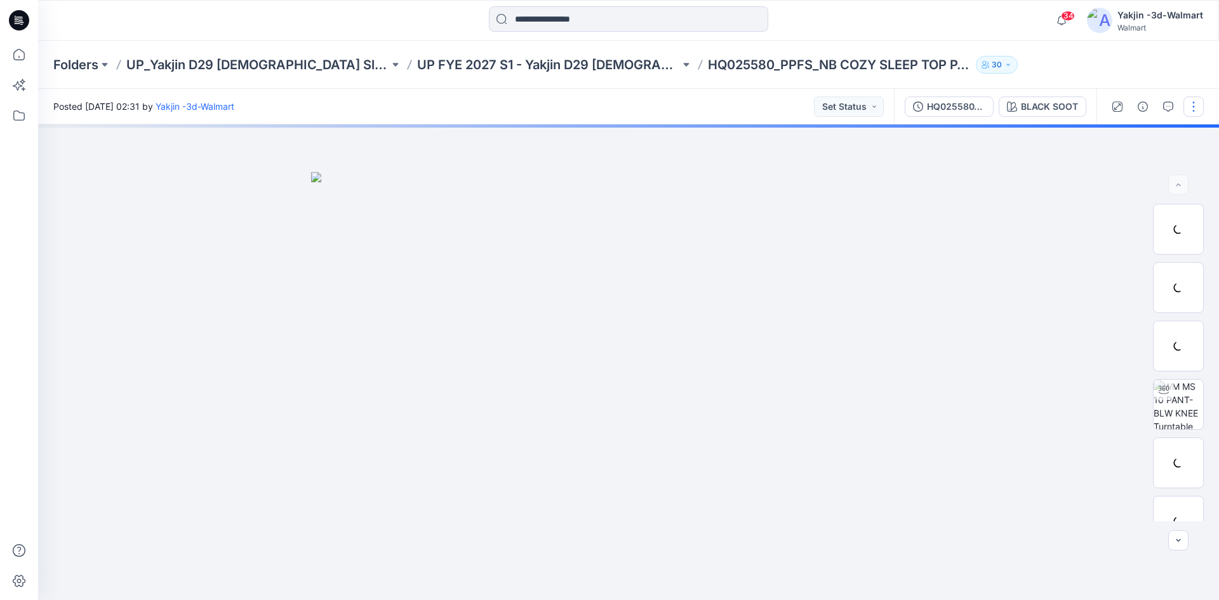
click at [1195, 106] on button "button" at bounding box center [1193, 106] width 20 height 20
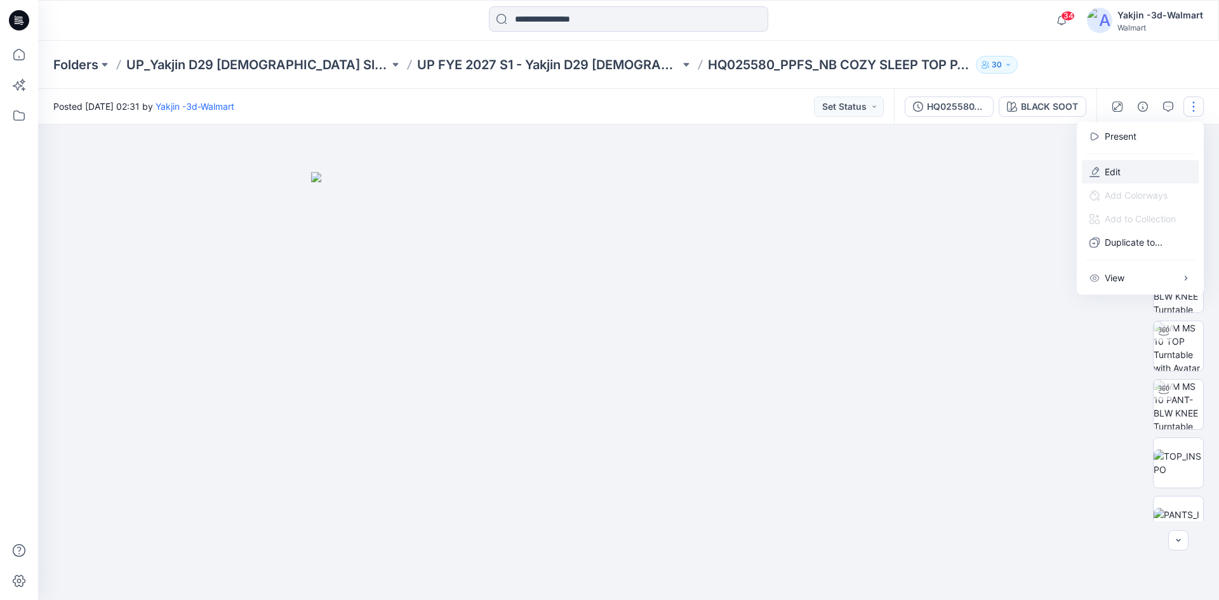
click at [1097, 175] on icon "button" at bounding box center [1094, 172] width 10 height 10
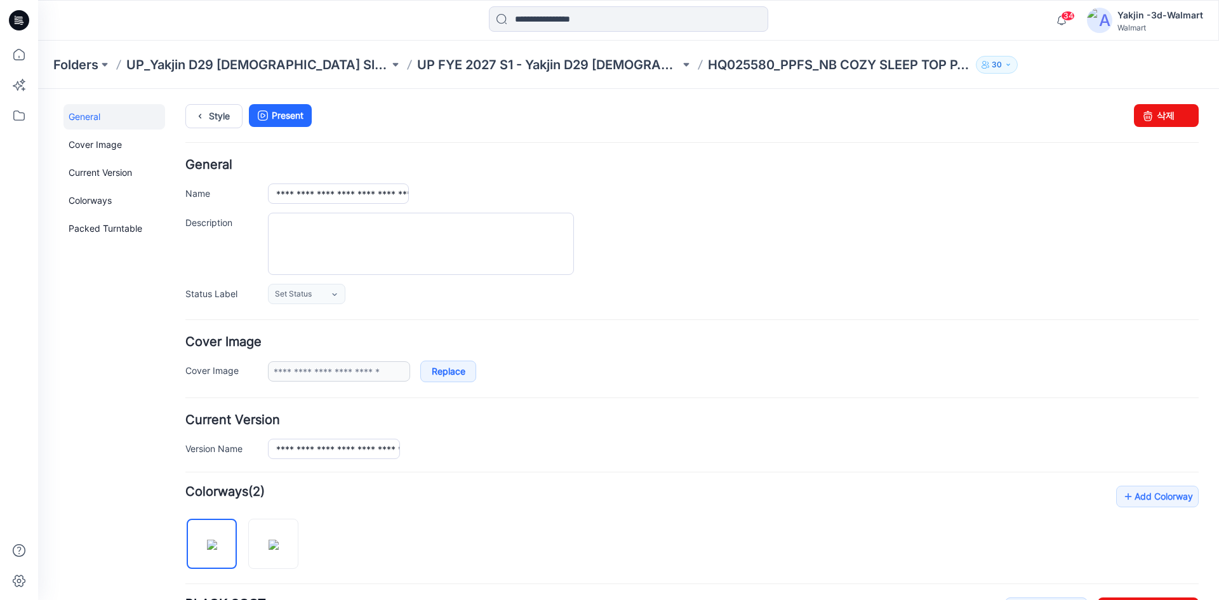
scroll to position [288, 0]
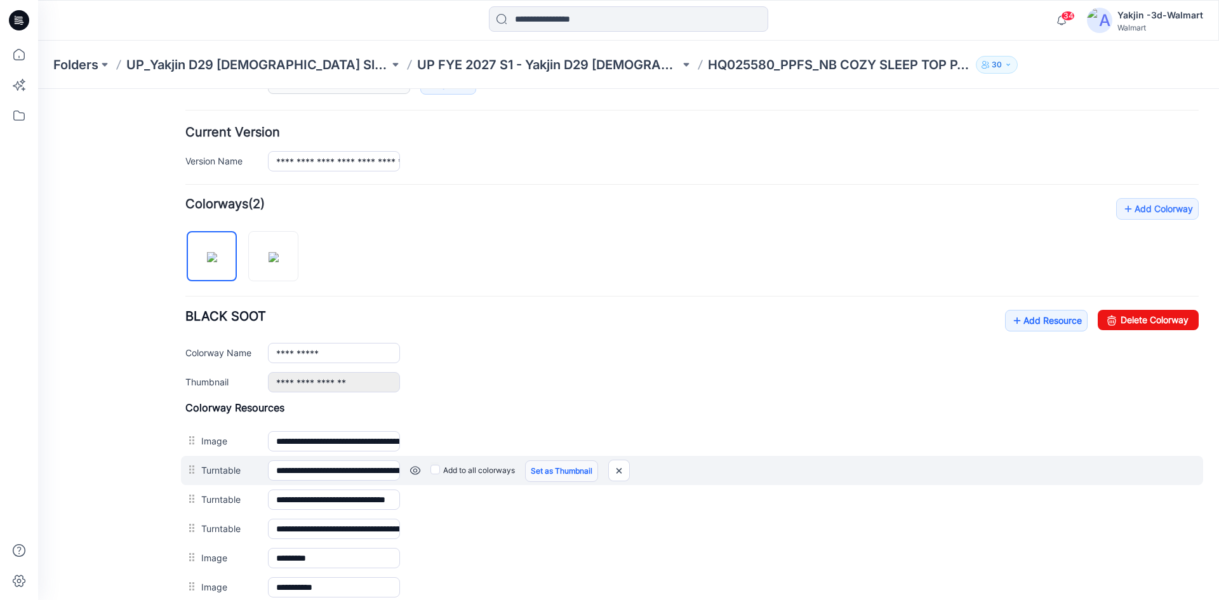
click at [38, 89] on link "Set as Thumbnail" at bounding box center [38, 89] width 0 height 0
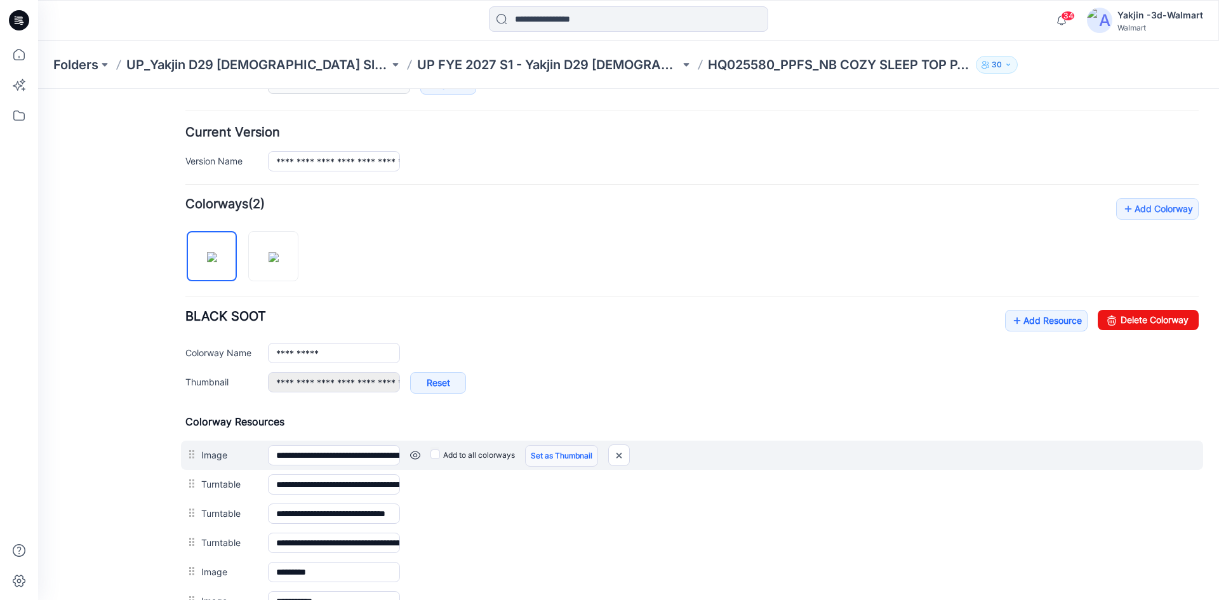
click at [562, 454] on link "Set as Thumbnail" at bounding box center [561, 456] width 73 height 22
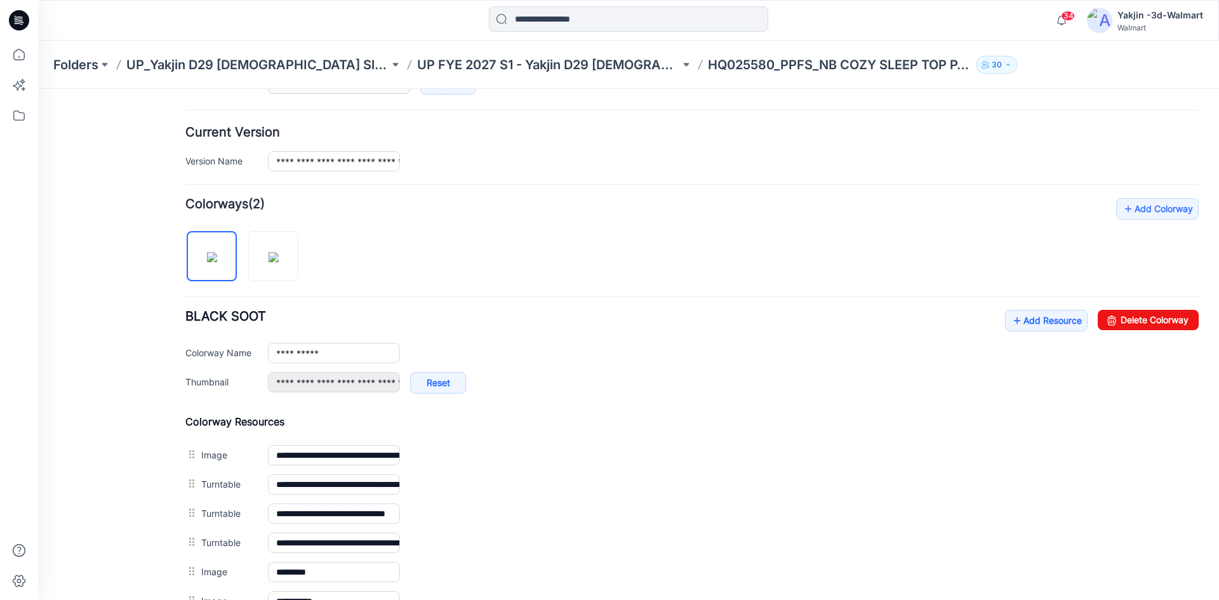
type input "**********"
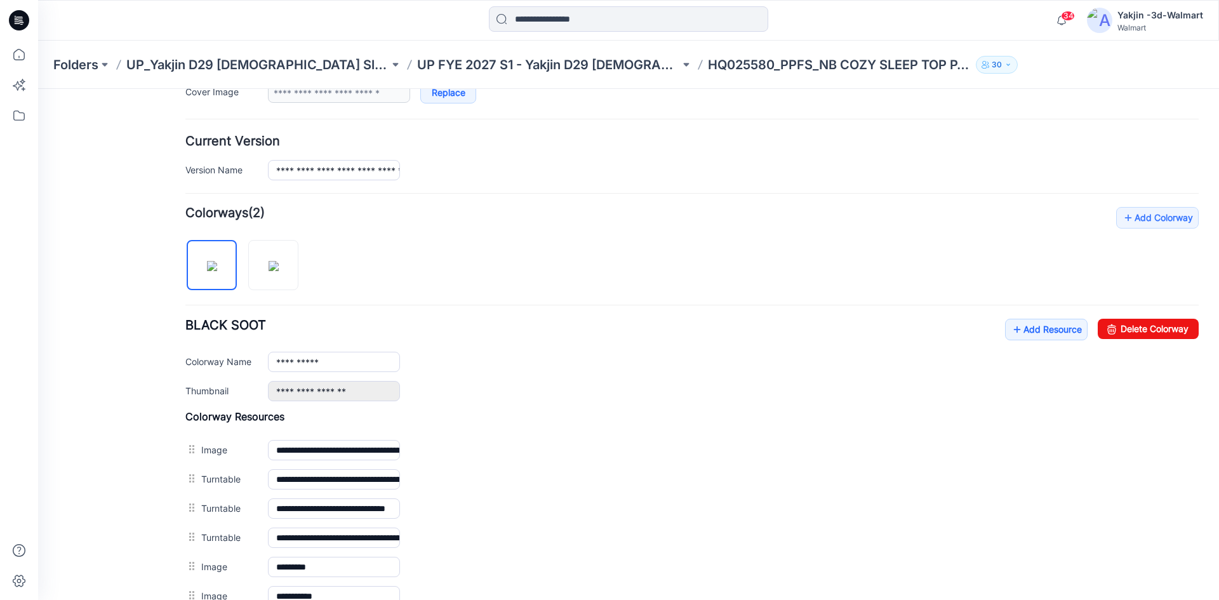
scroll to position [0, 0]
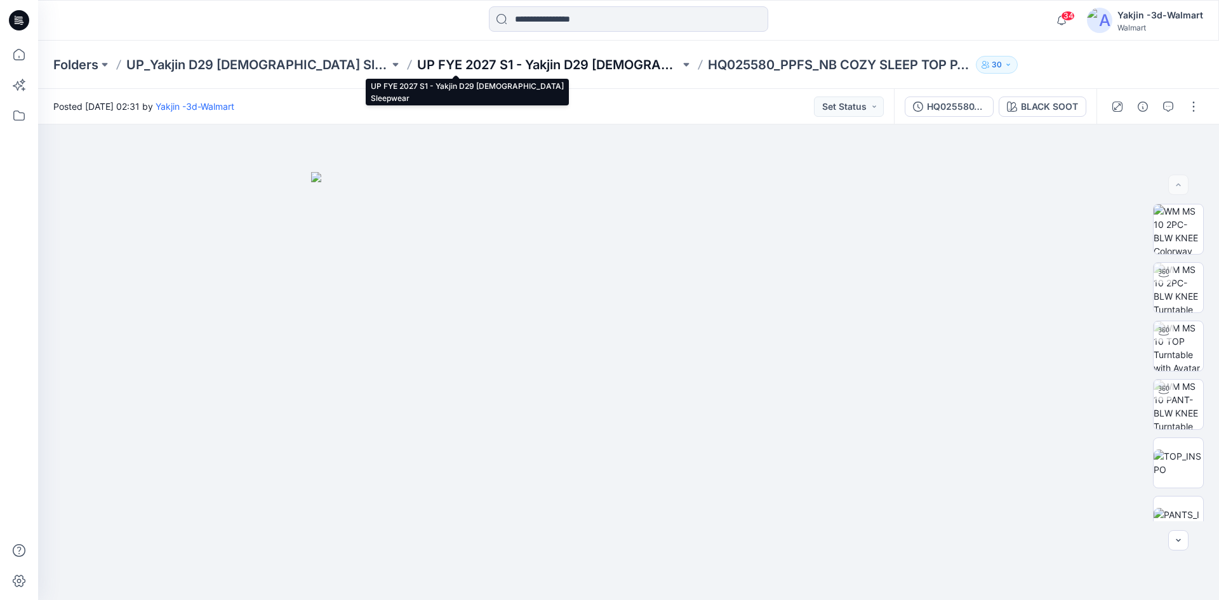
click at [417, 62] on p "UP FYE 2027 S1 - Yakjin D29 [DEMOGRAPHIC_DATA] Sleepwear" at bounding box center [548, 65] width 263 height 18
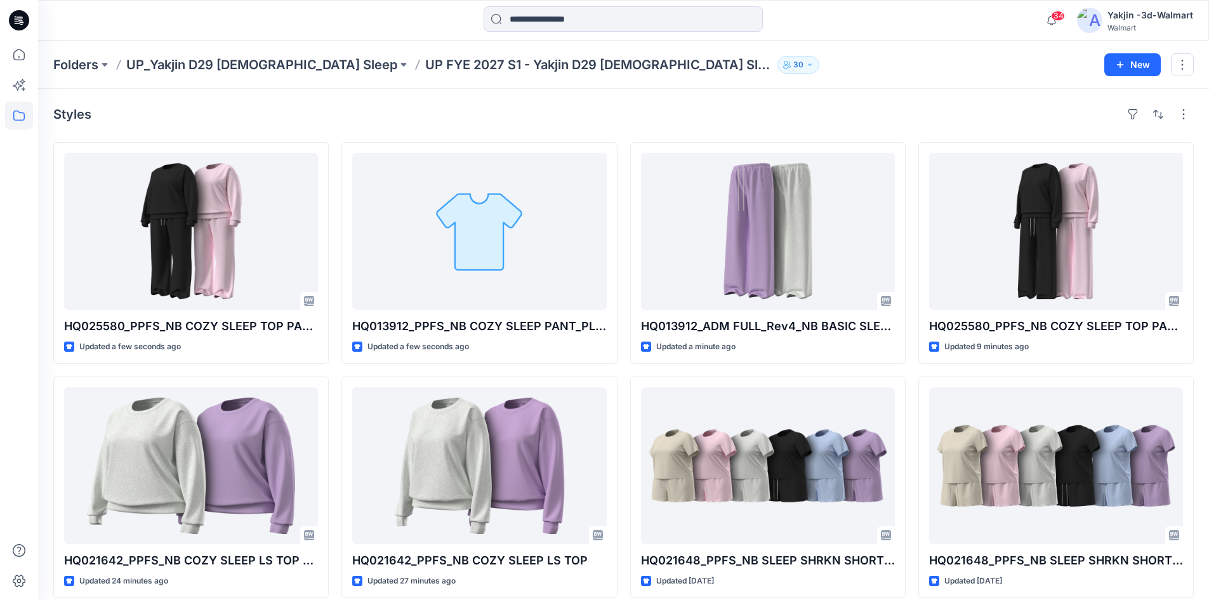
click at [215, 23] on div at bounding box center [184, 20] width 293 height 28
